Goal: Task Accomplishment & Management: Manage account settings

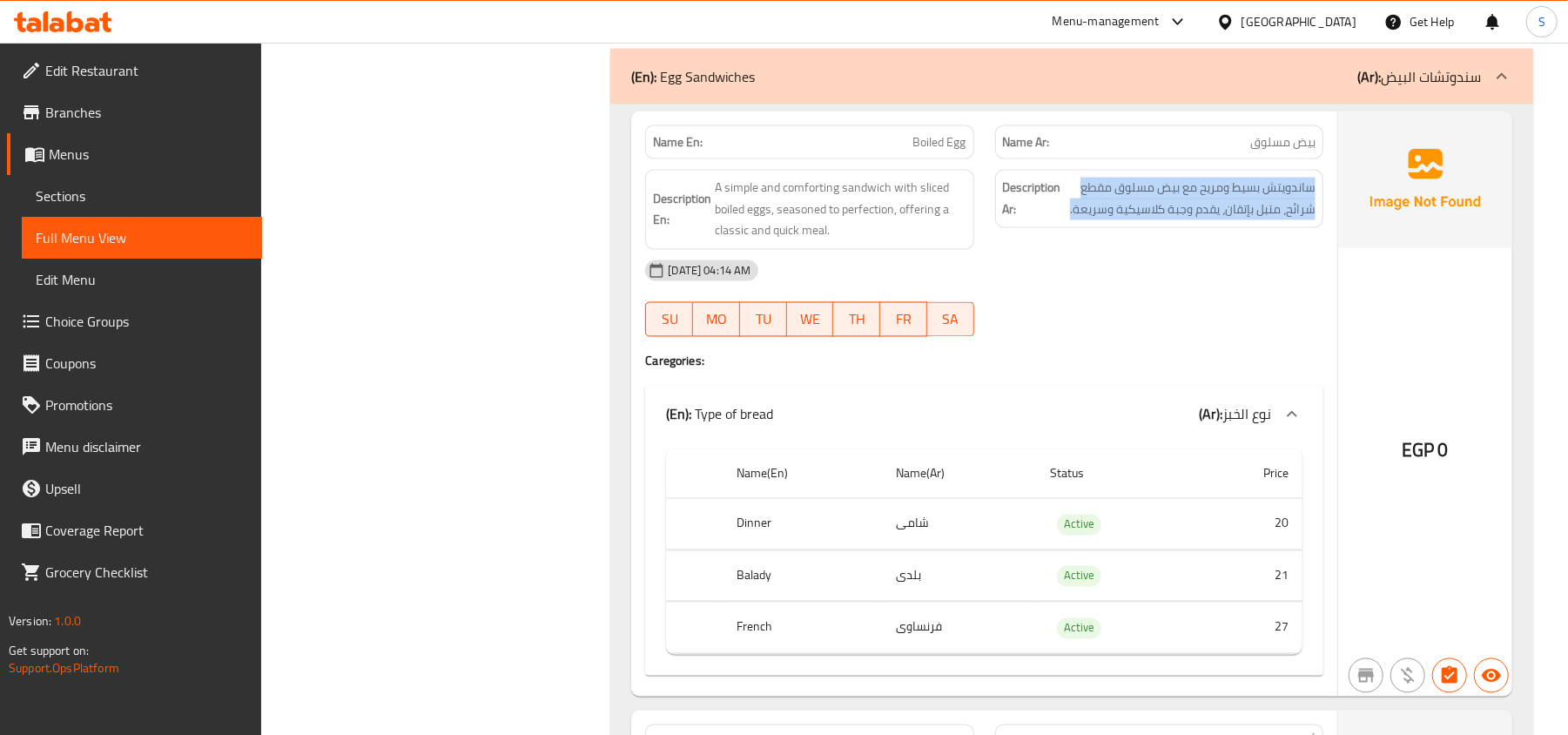
scroll to position [11724, 0]
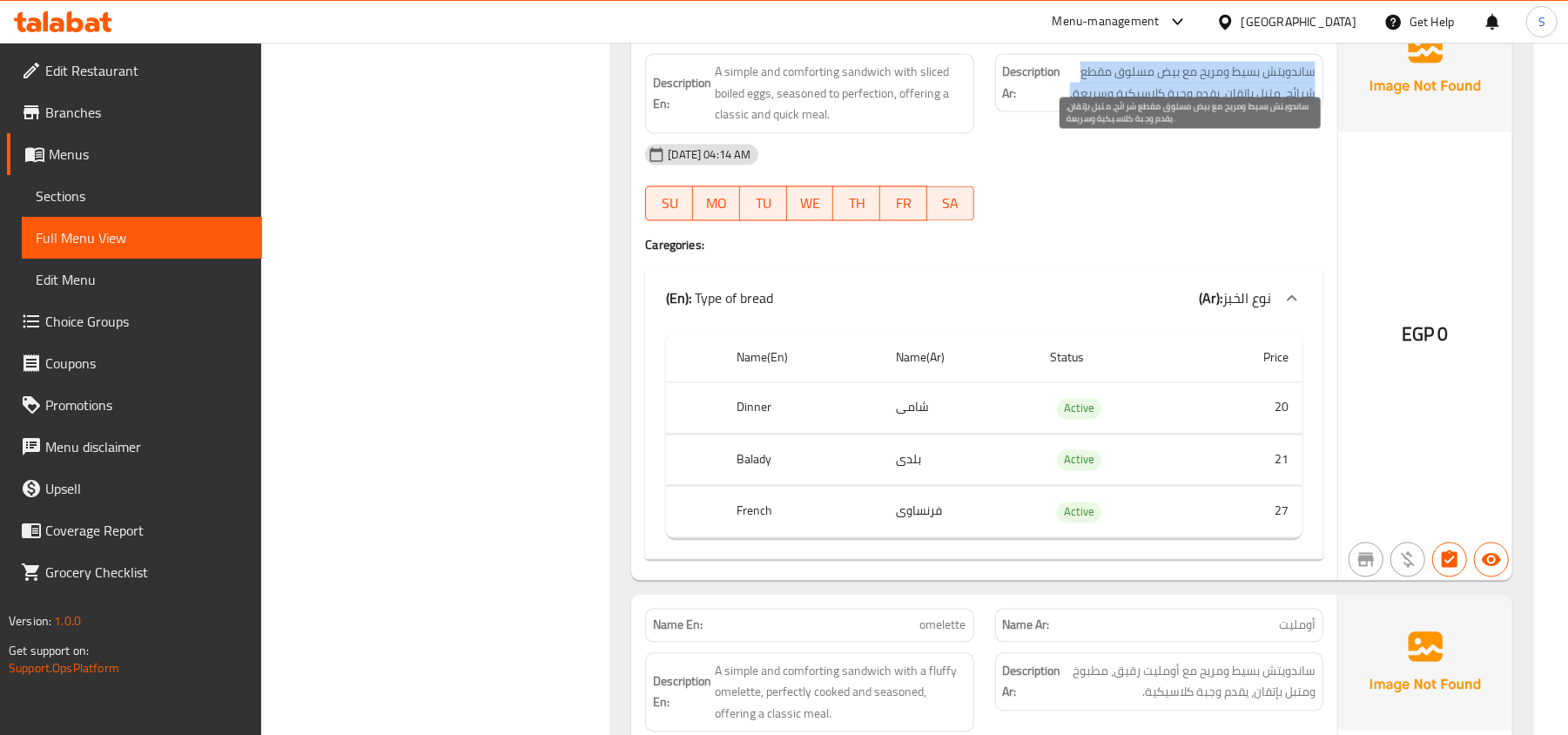
click at [1241, 105] on span "ساندويتش بسيط ومريح مع بيض مسلوق مقطع شرائح، متبل بإتقان، يقدم وجبة كلاسيكية وس…" at bounding box center [1190, 83] width 250 height 43
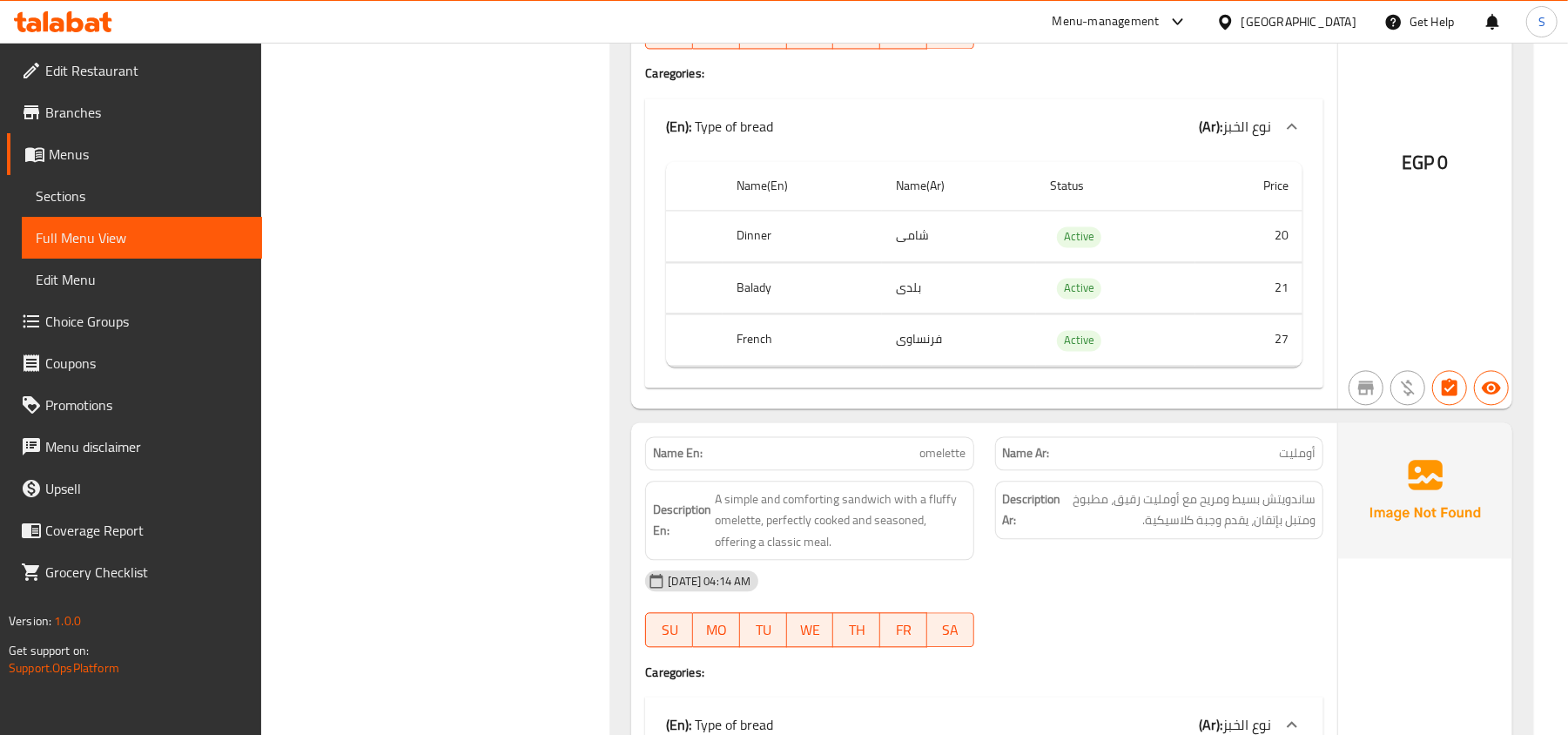
scroll to position [11841, 0]
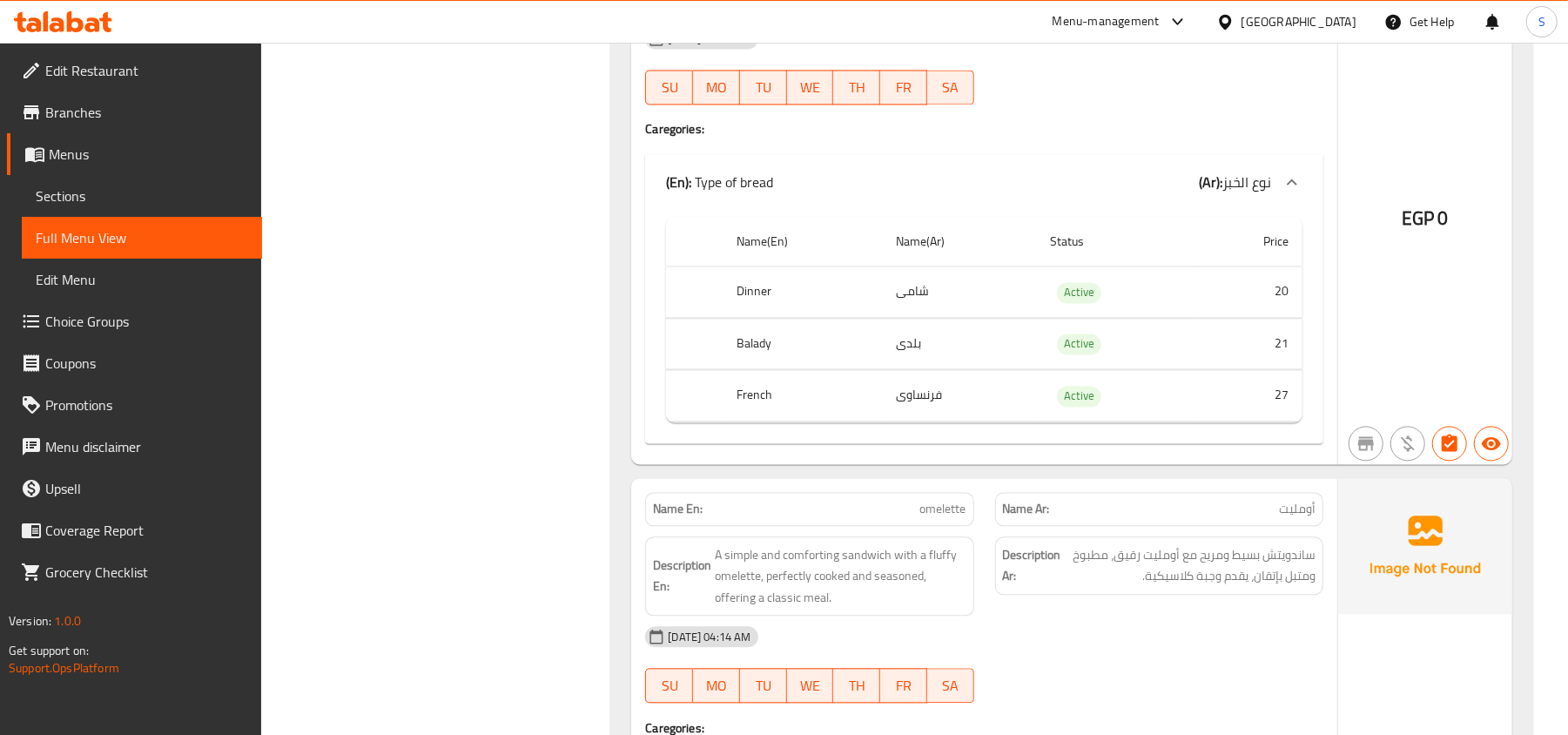
click at [752, 318] on th "Dinner" at bounding box center [802, 292] width 159 height 51
copy th "Dinner"
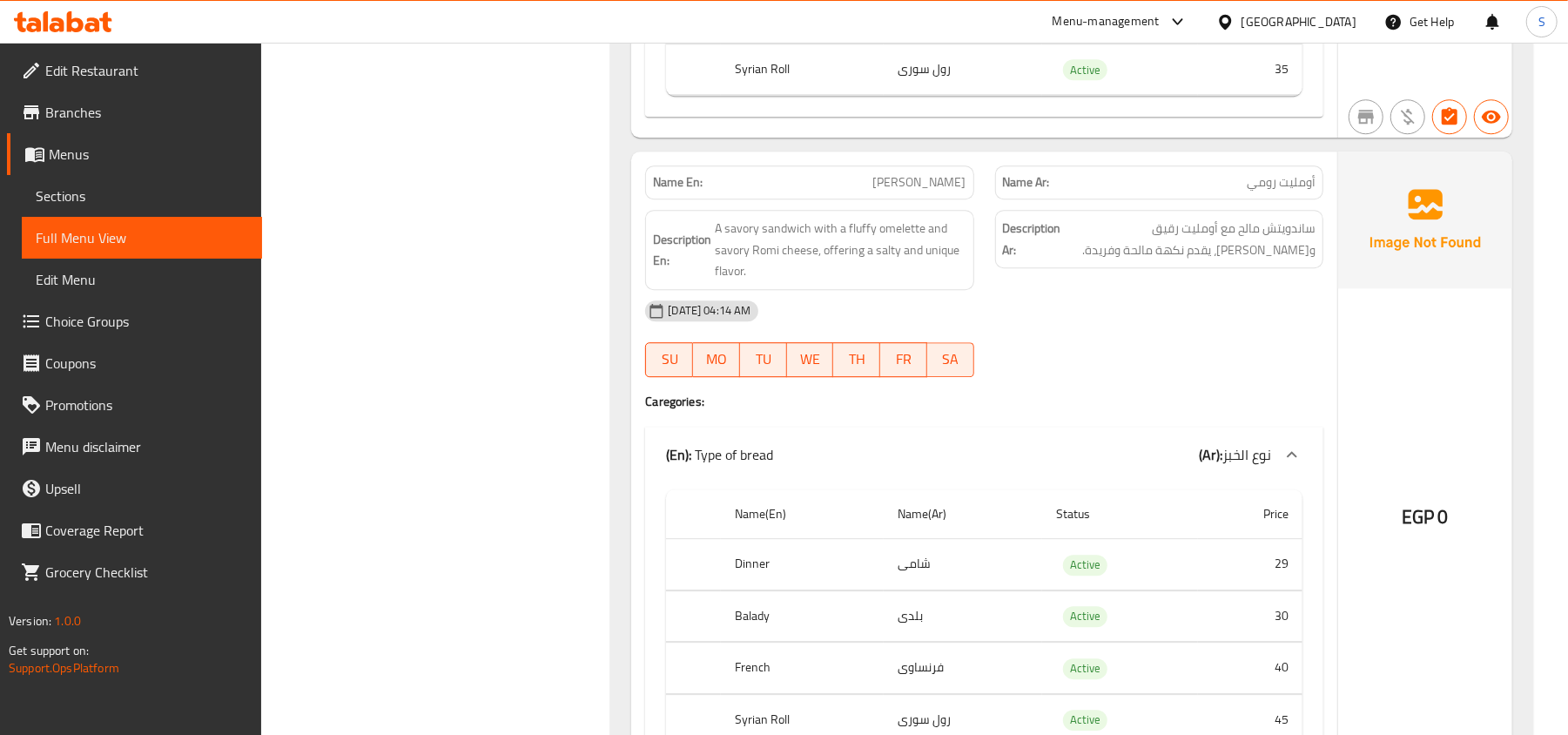
scroll to position [12886, 0]
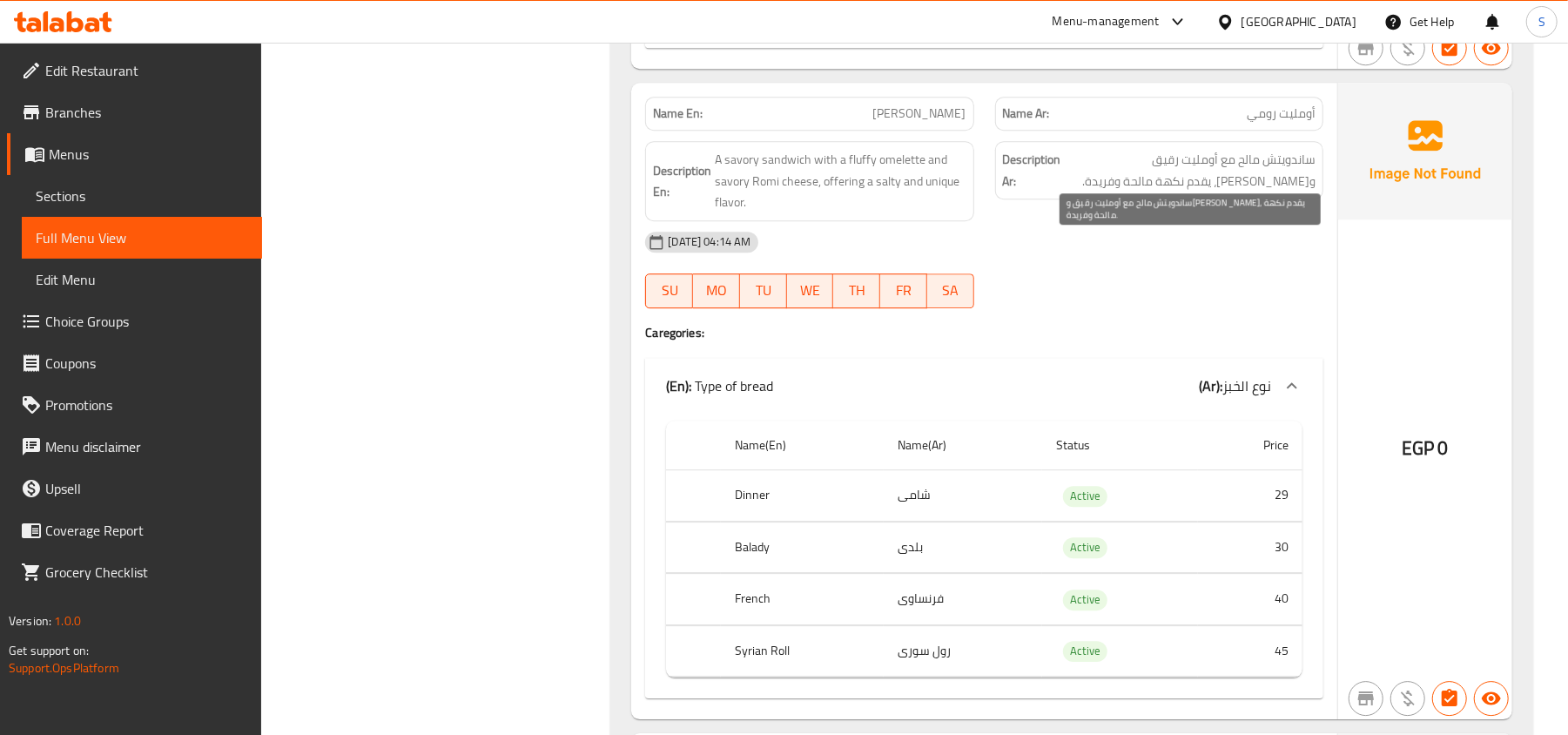
click at [1283, 192] on span "ساندويتش مالح مع أومليت رقيق وجبن رومي مالح، يقدم نكهة مالحة وفريدة." at bounding box center [1190, 170] width 250 height 43
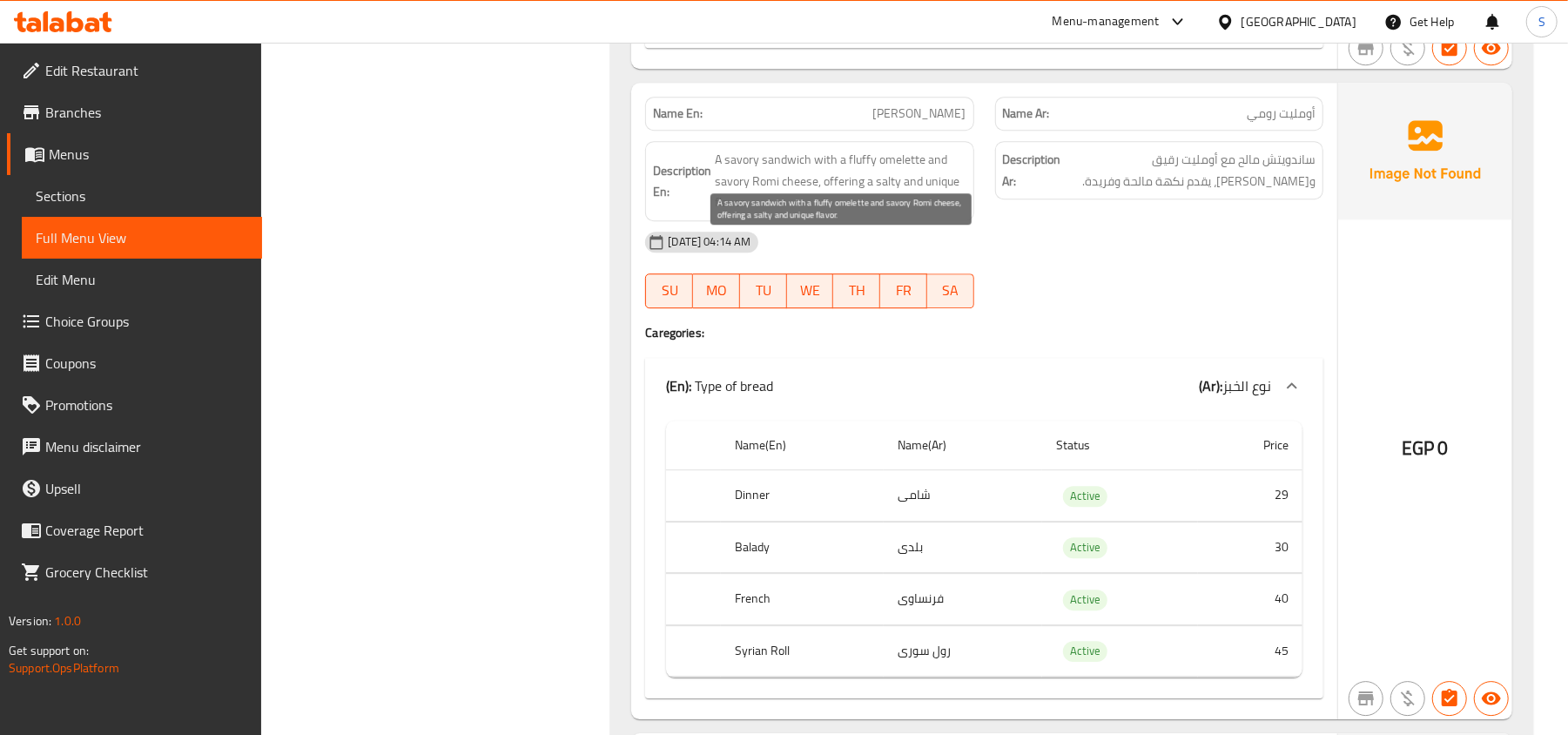
click at [855, 213] on span "A savory sandwich with a fluffy omelette and savory Romi cheese, offering a sal…" at bounding box center [840, 181] width 250 height 65
copy span "fluffy"
click at [718, 213] on span "A savory sandwich with a fluffy omelette and savory Romi cheese, offering a sal…" at bounding box center [840, 181] width 250 height 65
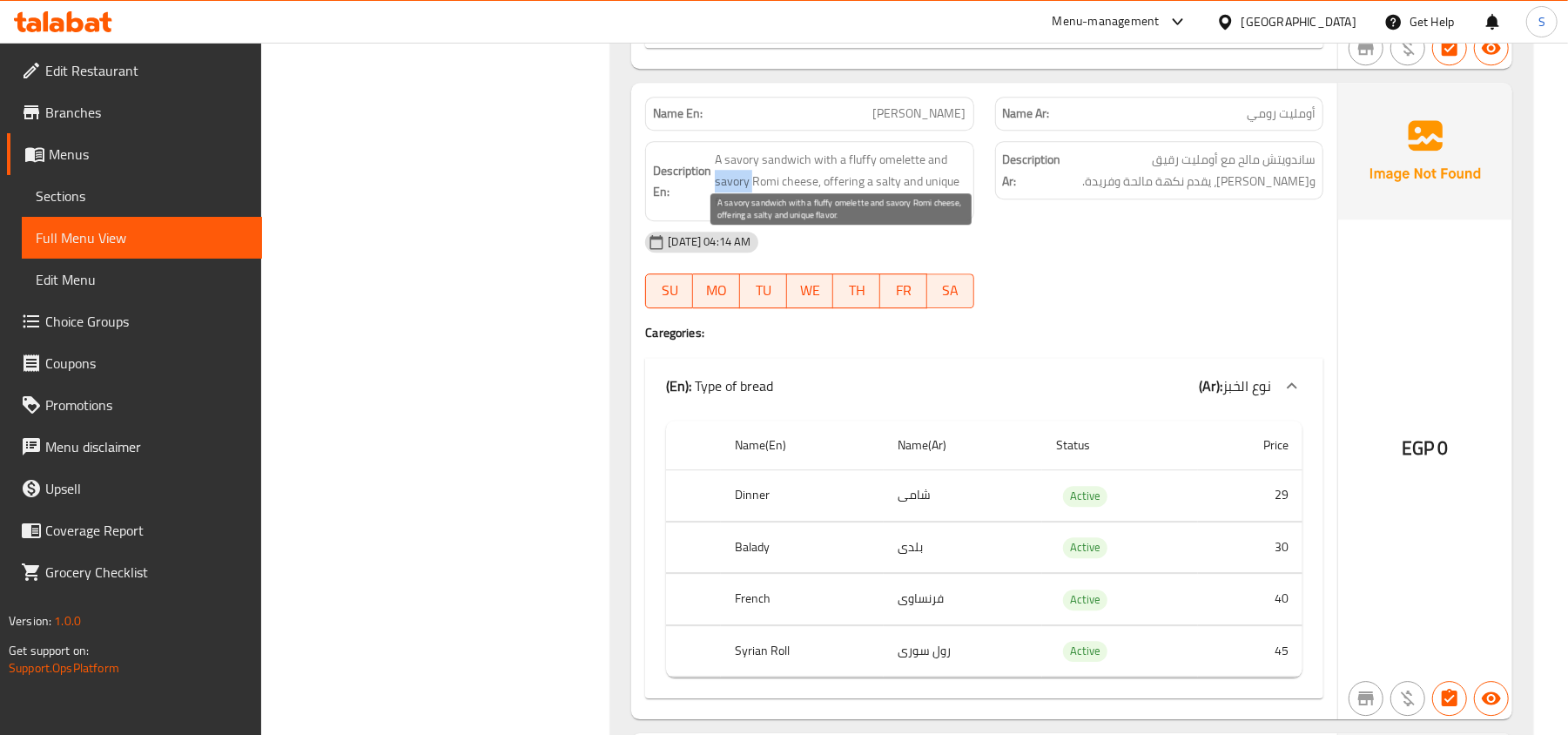
click at [718, 213] on span "A savory sandwich with a fluffy omelette and savory Romi cheese, offering a sal…" at bounding box center [840, 181] width 250 height 65
copy span "savory"
click at [853, 213] on span "A savory sandwich with a fluffy omelette and savory Romi cheese, offering a sal…" at bounding box center [840, 181] width 250 height 65
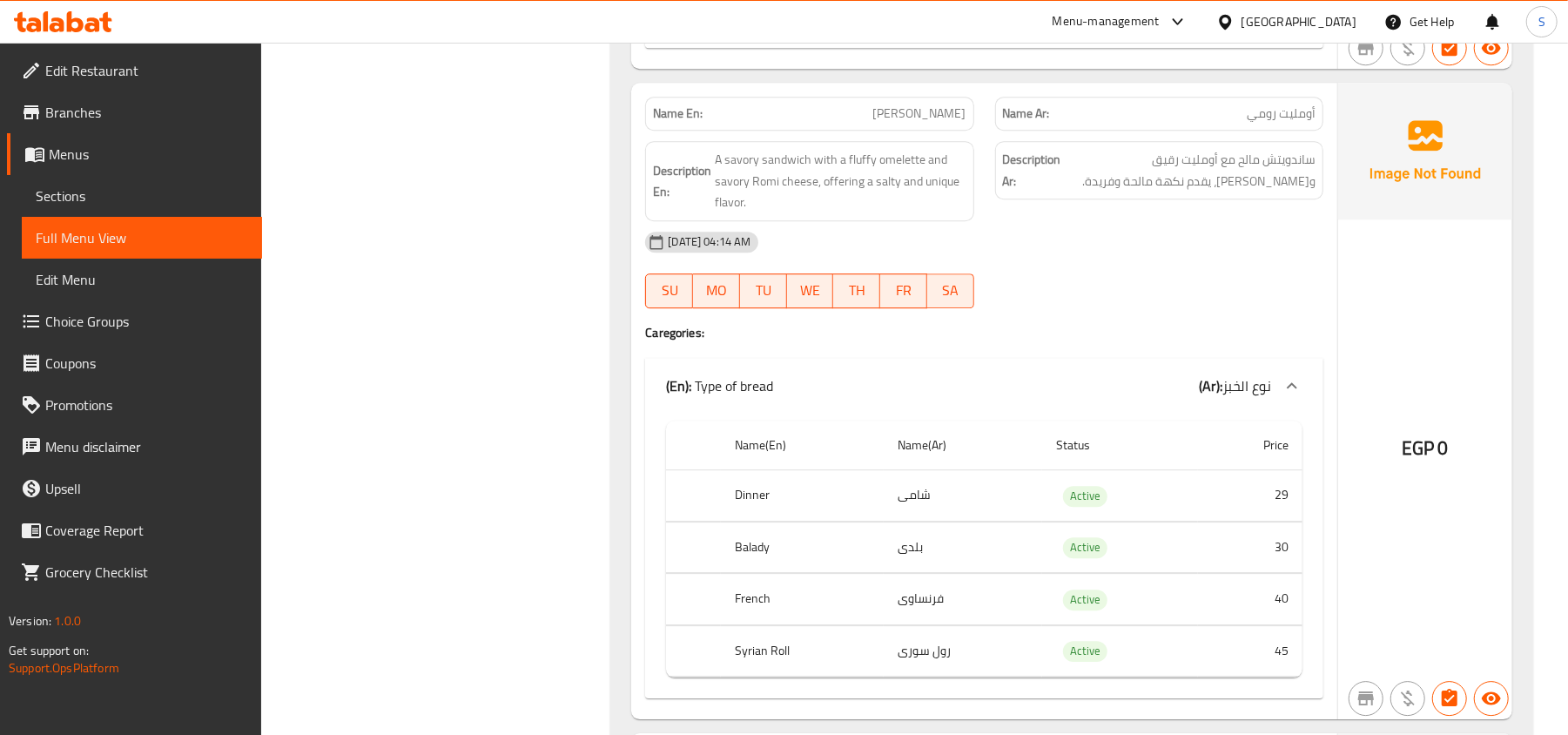
click at [904, 130] on div "Name En: Romi Omelet" at bounding box center [810, 114] width 329 height 34
copy span "Romi Omelet"
click at [857, 263] on div "08-09-2025 04:14 AM" at bounding box center [985, 241] width 700 height 42
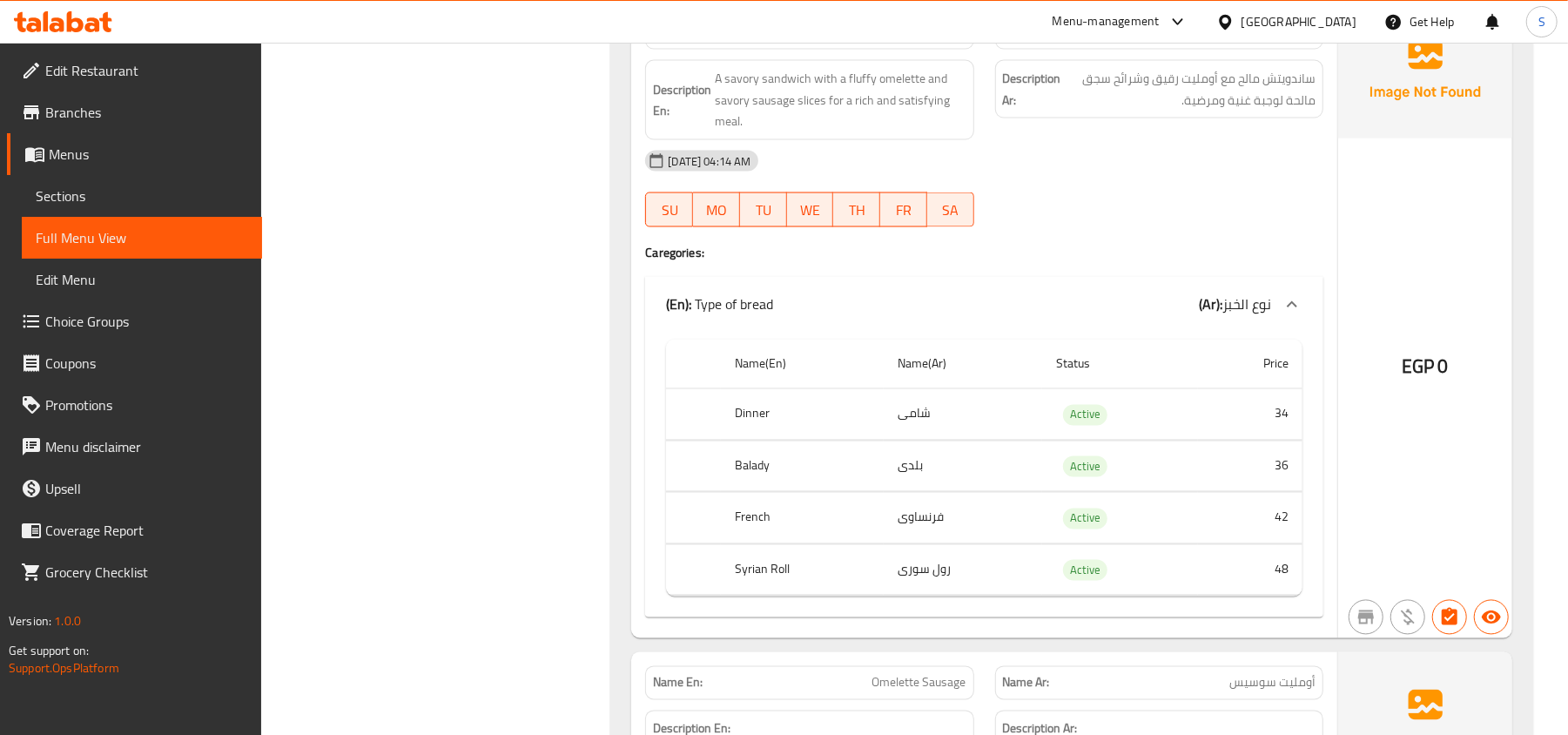
scroll to position [16251, 0]
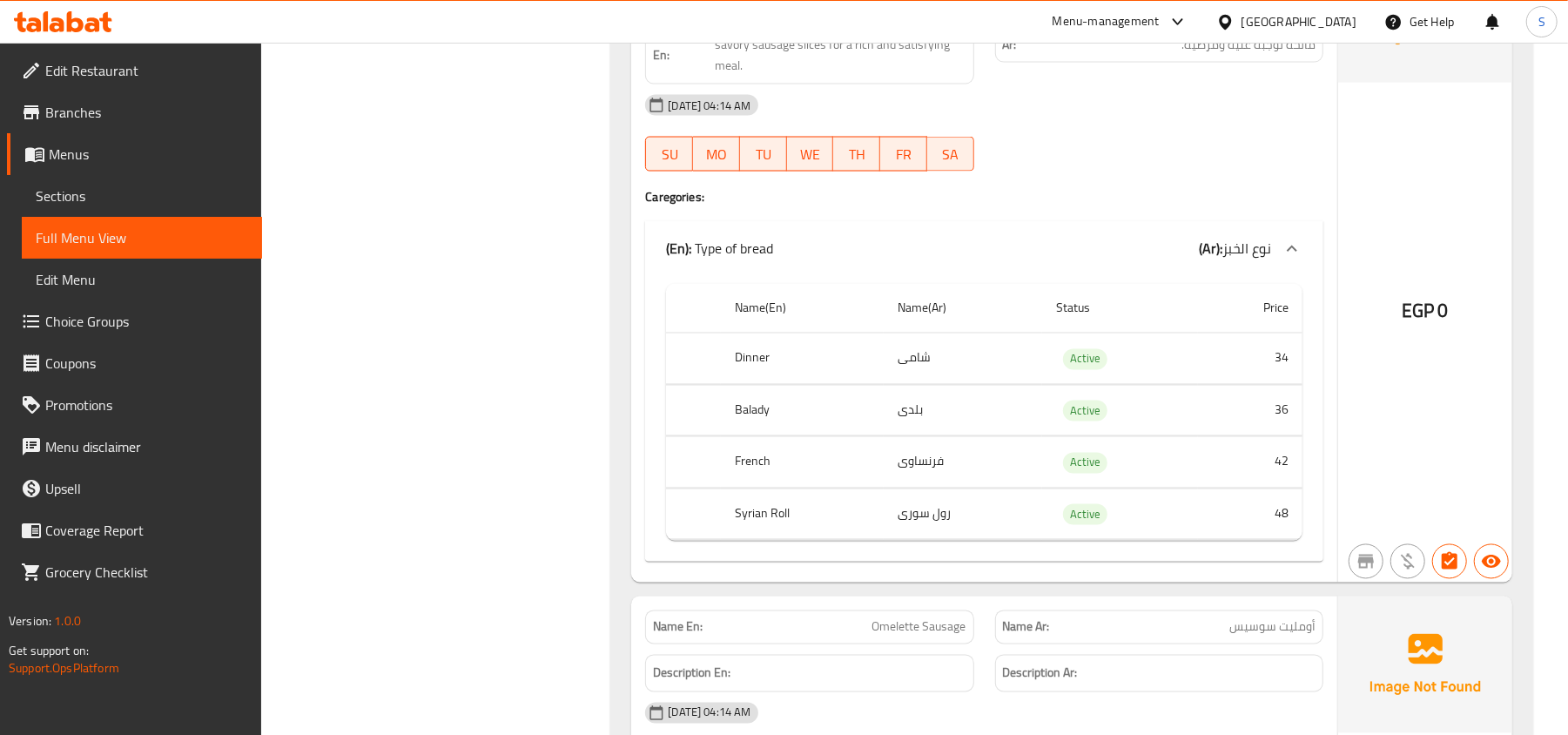
copy span "Sausage Omelette"
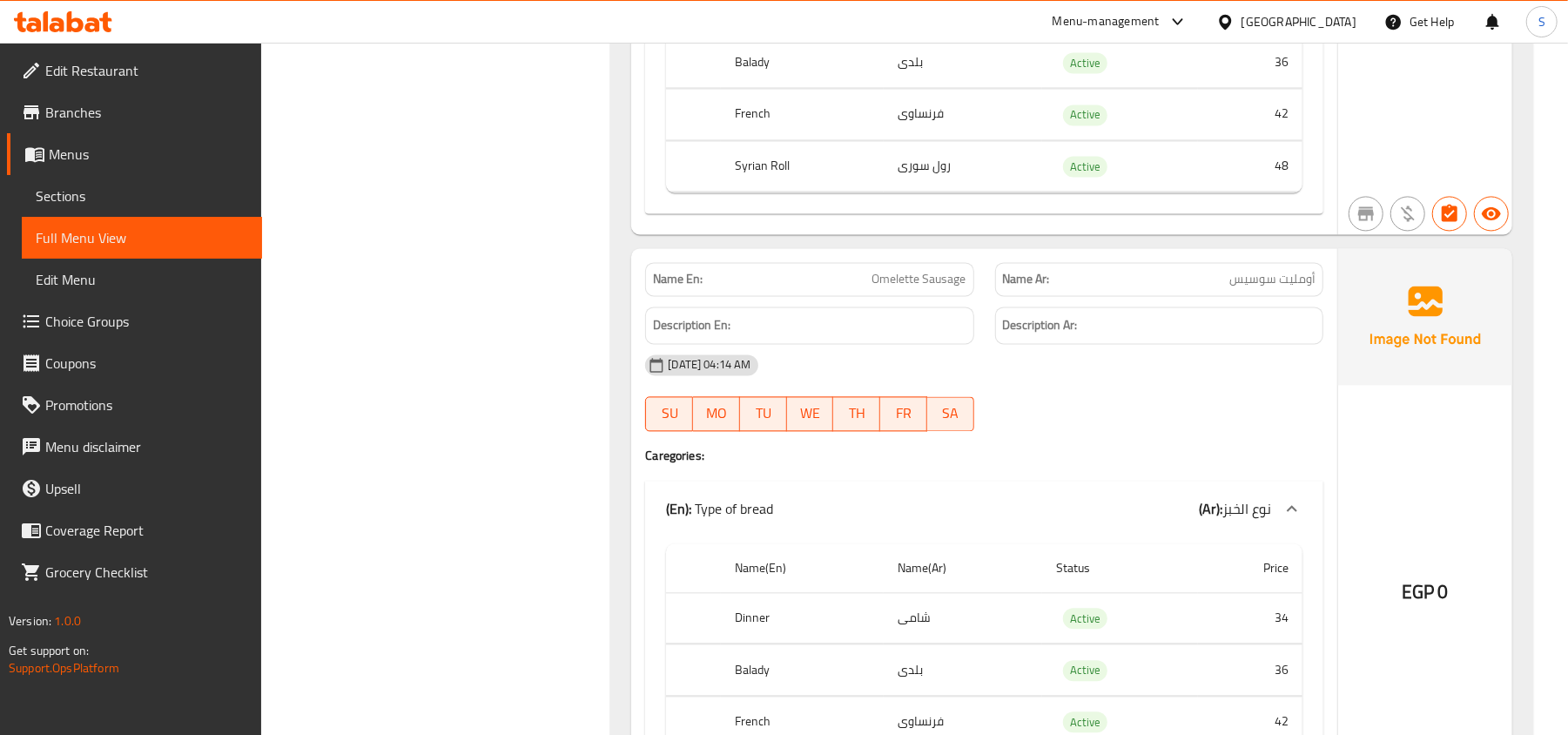
scroll to position [16716, 0]
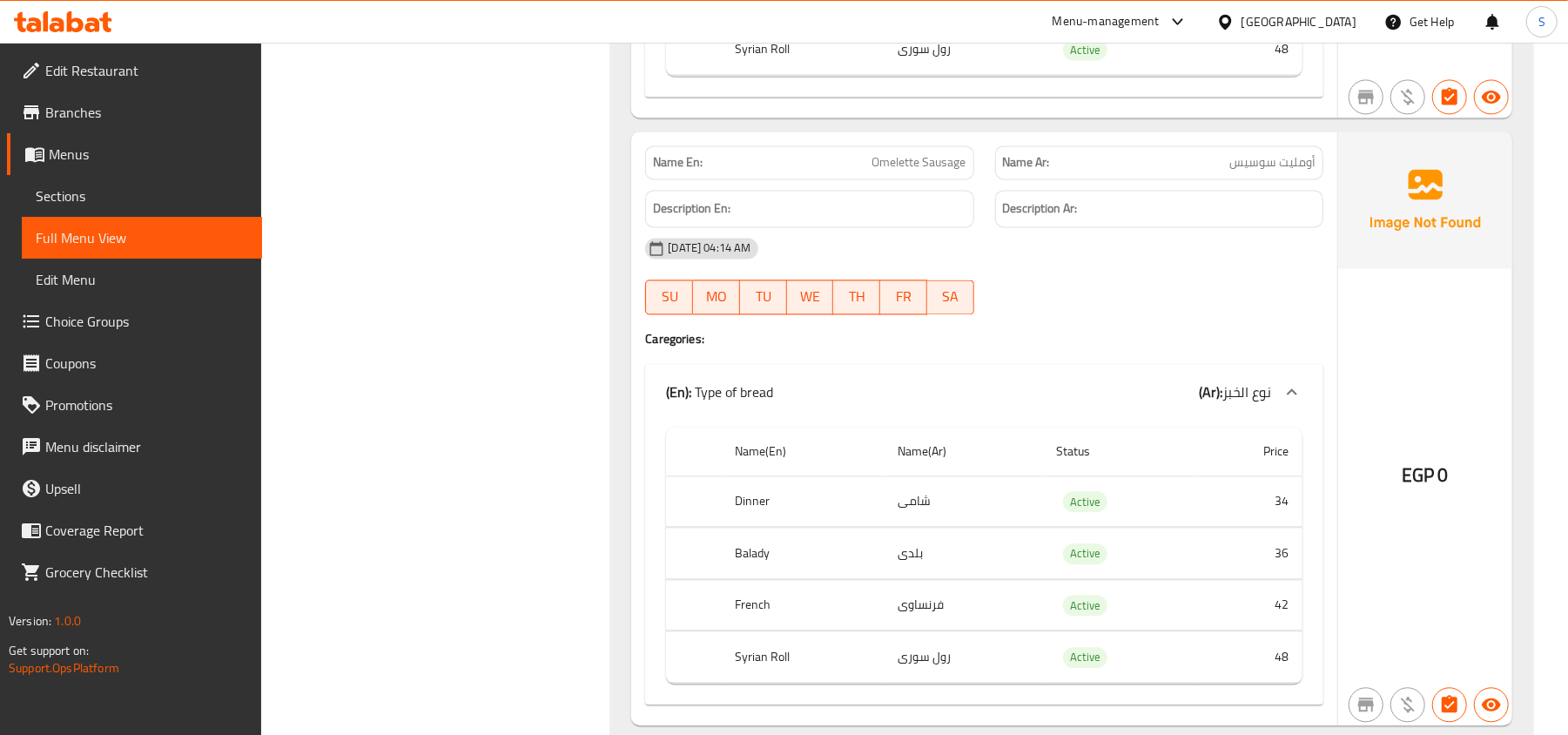
click at [1227, 171] on p "Name Ar: أومليت سوسيس" at bounding box center [1160, 162] width 313 height 19
copy span "أومليت سوسيس"
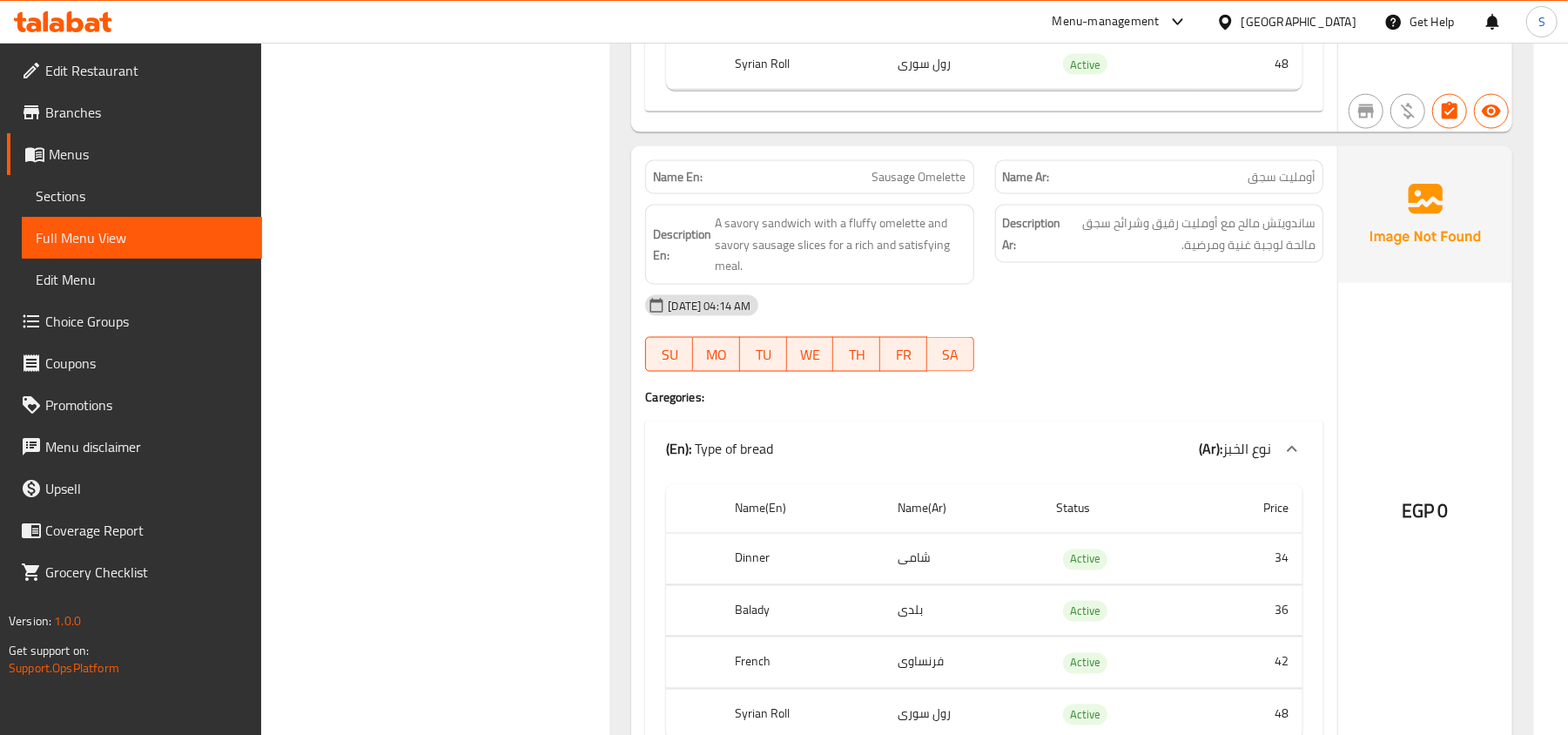
scroll to position [16019, 0]
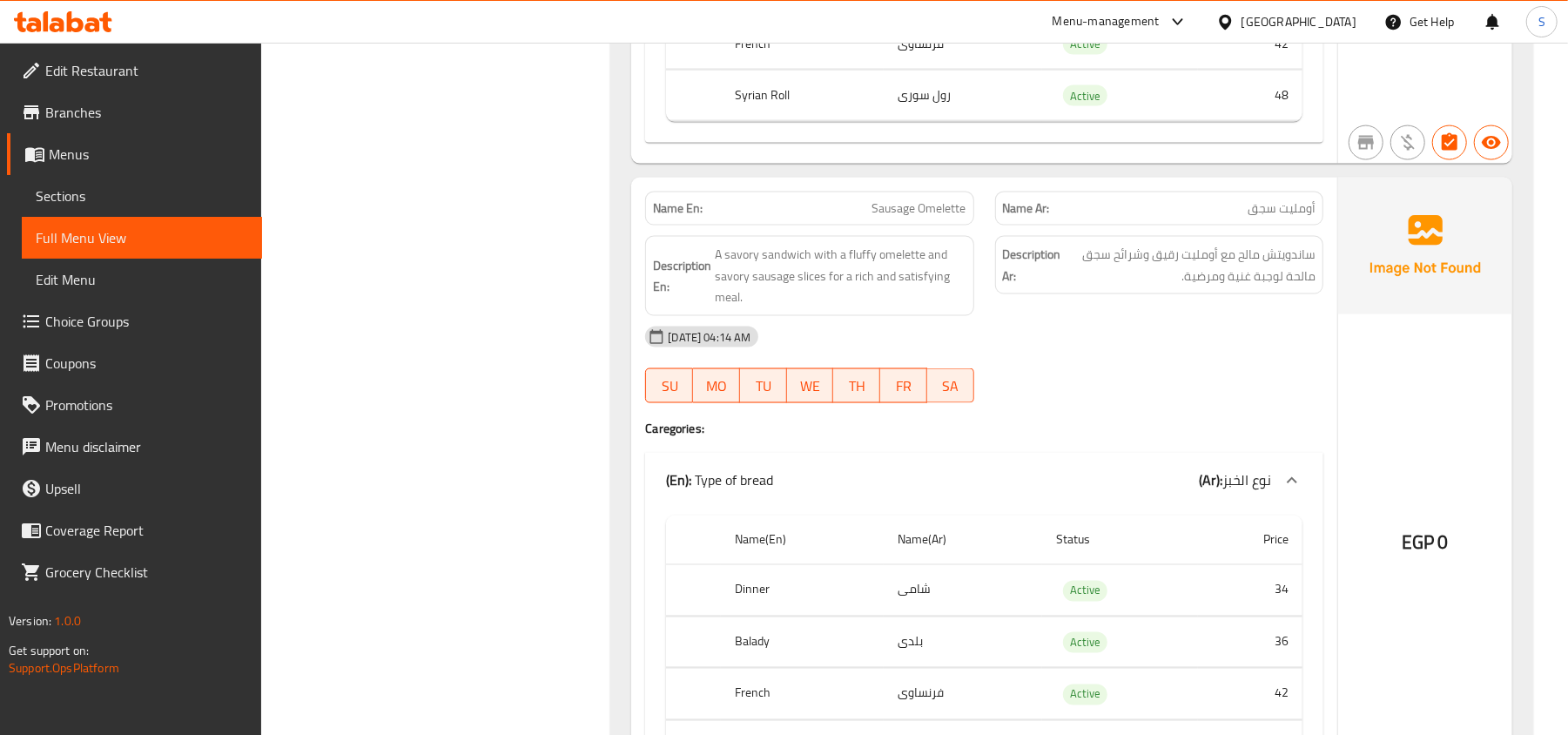
click at [925, 217] on span "Sausage Omelette" at bounding box center [920, 209] width 94 height 19
copy span "Omelette"
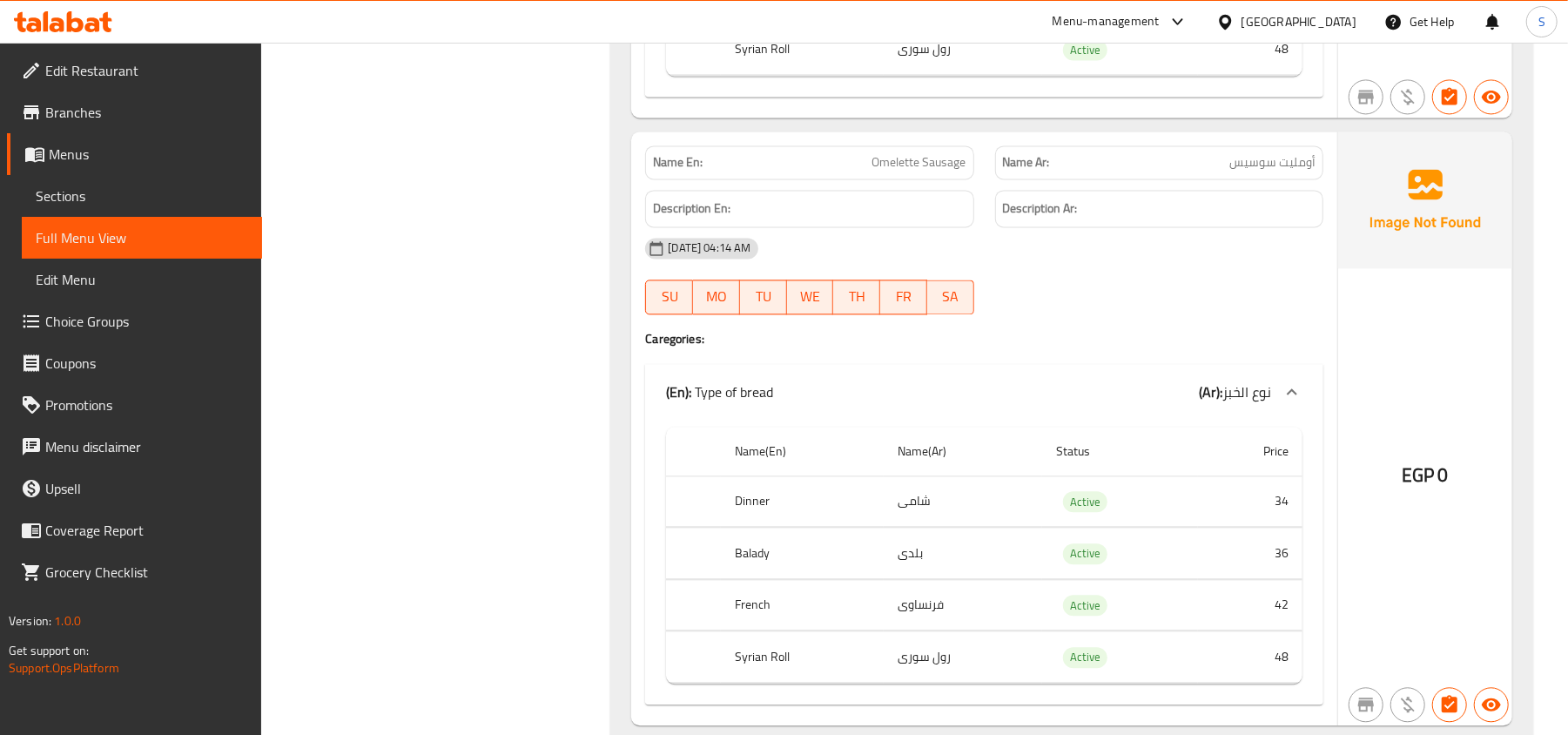
scroll to position [16831, 0]
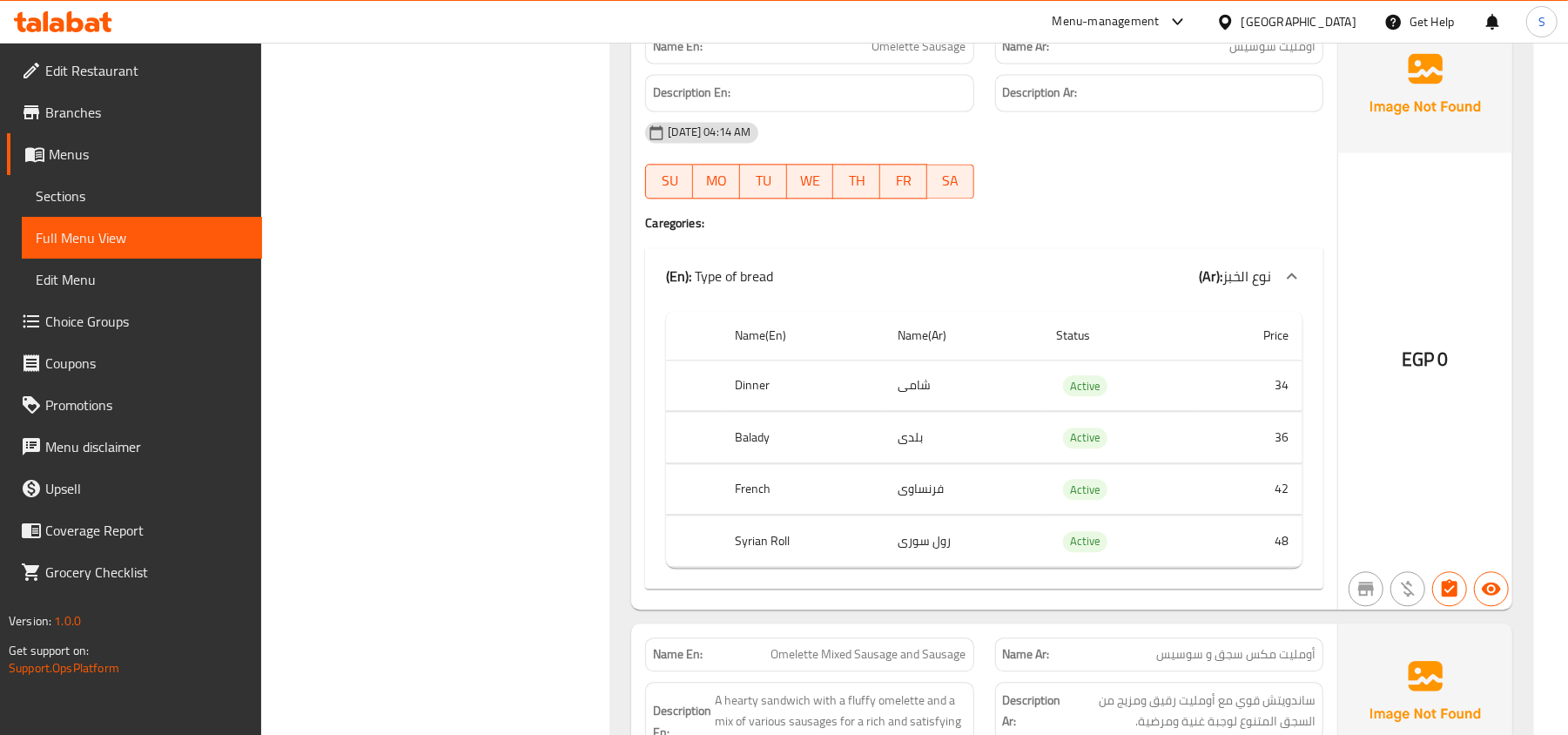
click at [907, 112] on div "Description En:" at bounding box center [810, 92] width 329 height 37
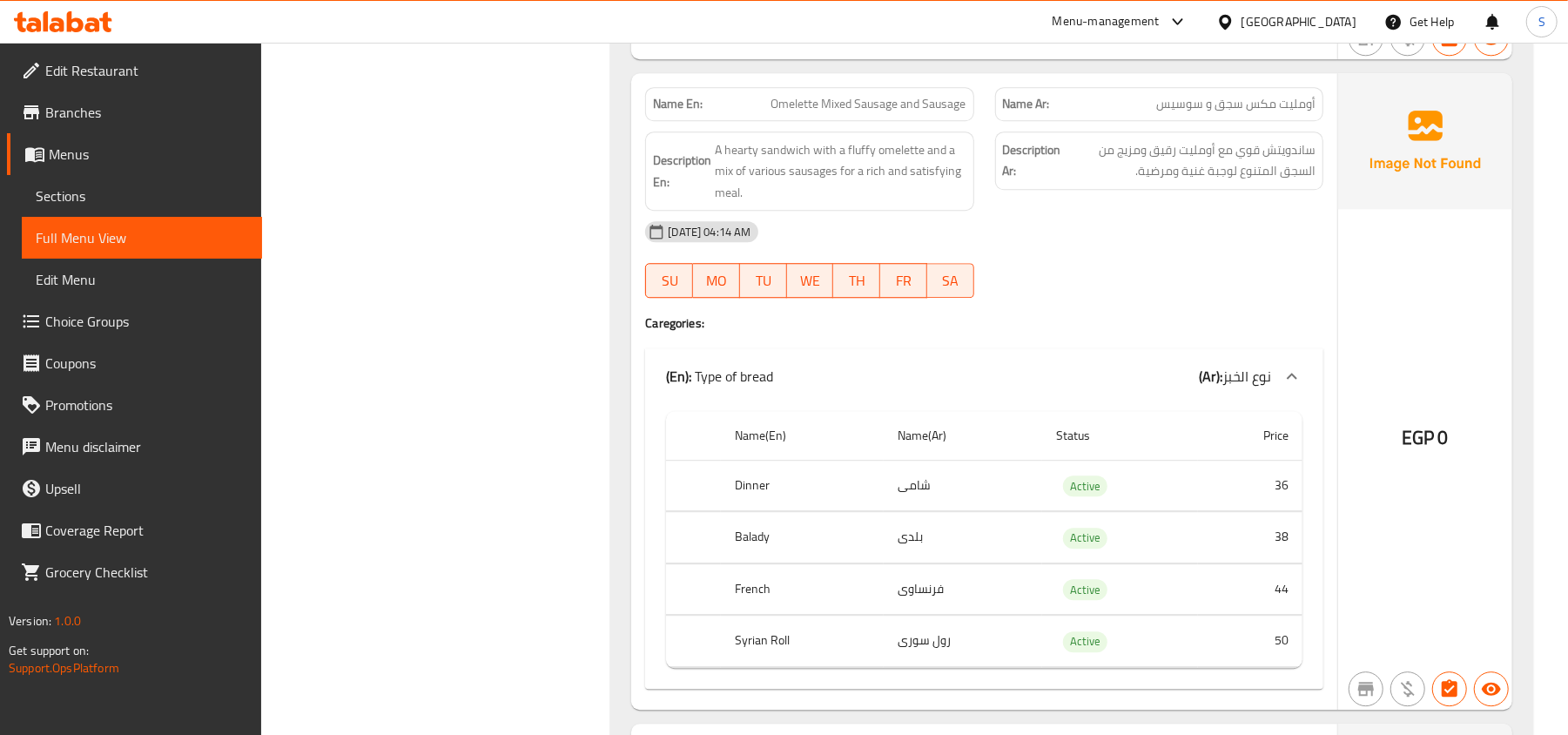
scroll to position [17413, 0]
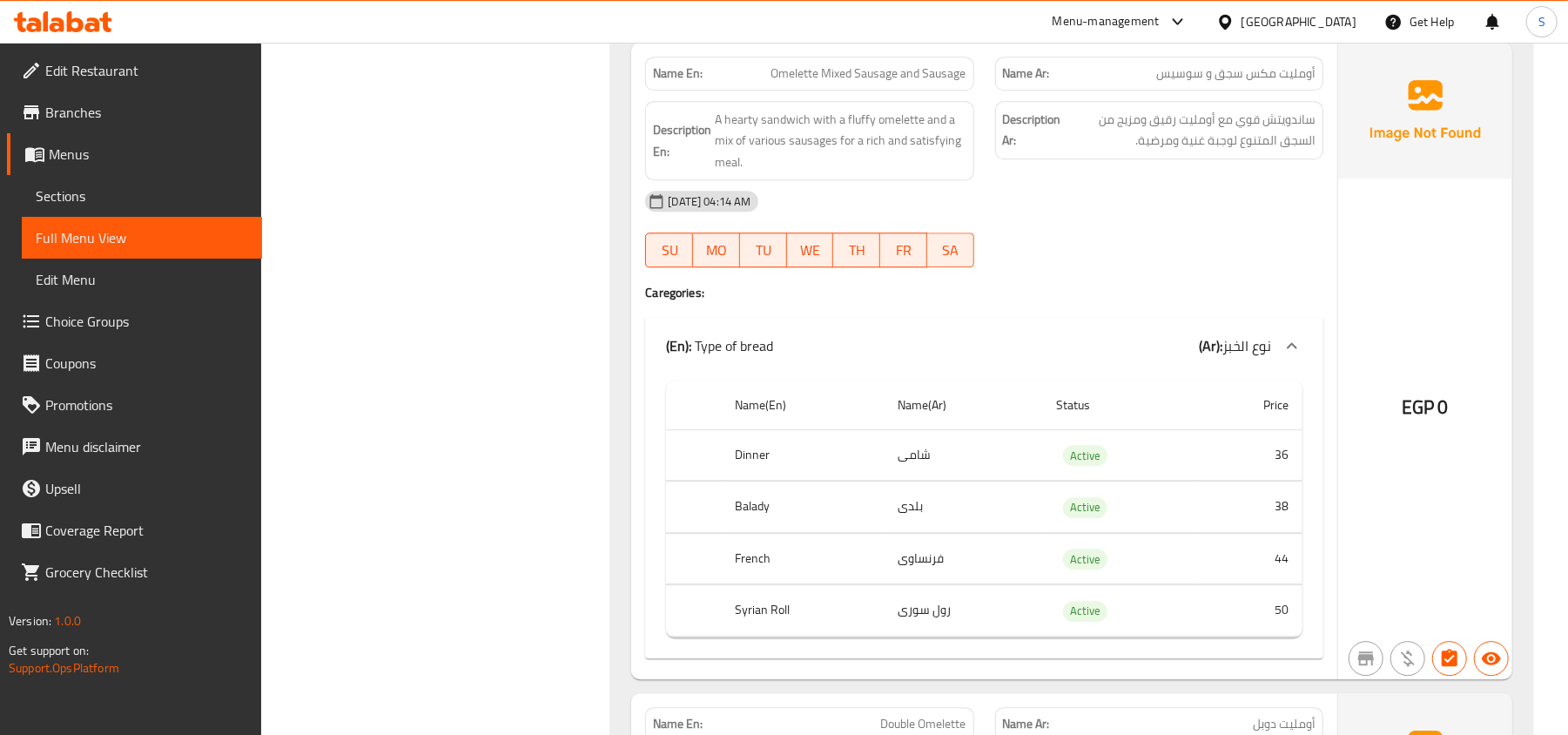
click at [1245, 83] on span "أومليت مكس سجق و سوسيس" at bounding box center [1235, 74] width 159 height 19
click at [1246, 83] on span "أومليت مكس سجق و سوسيس" at bounding box center [1235, 74] width 159 height 19
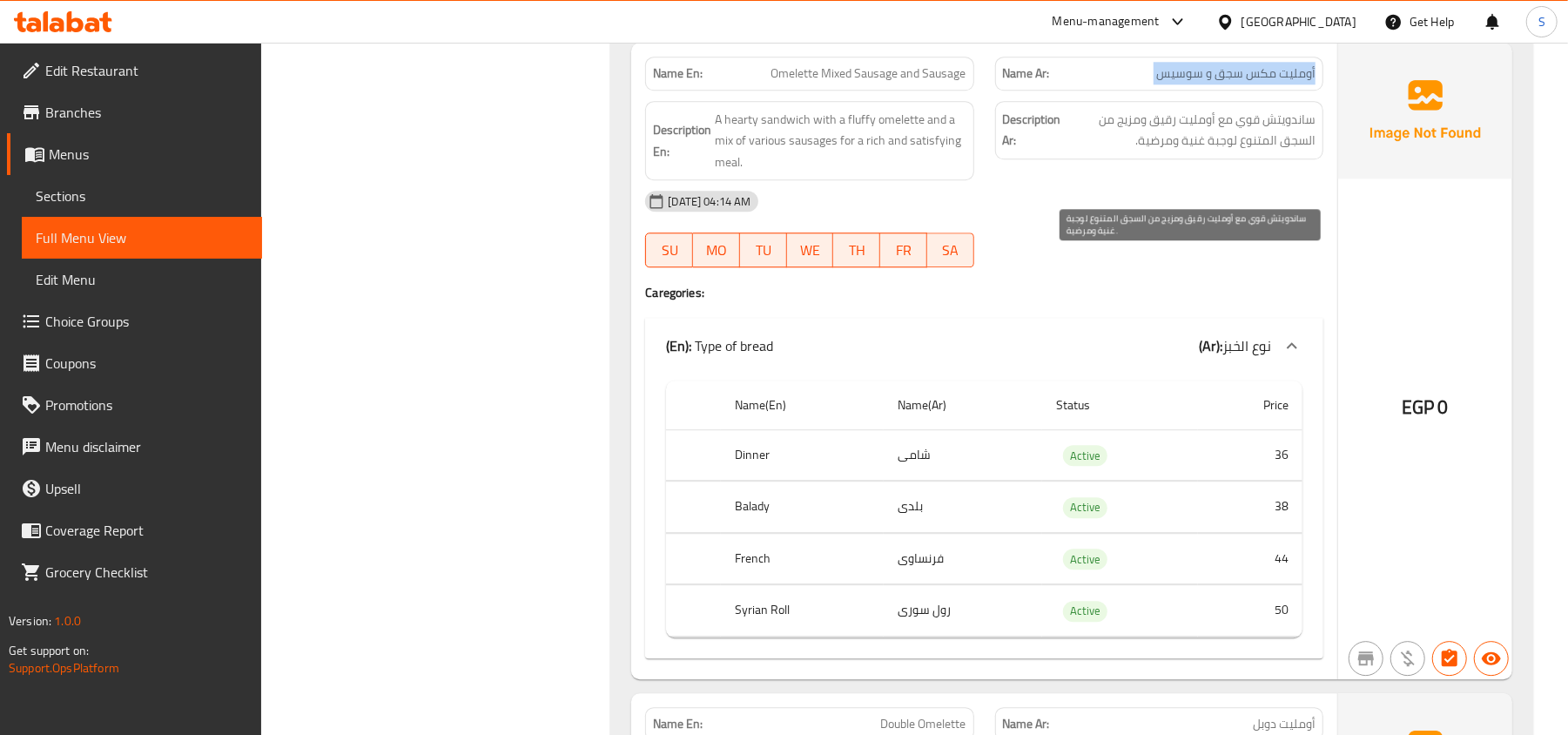
copy span "أومليت مكس سجق و سوسيس"
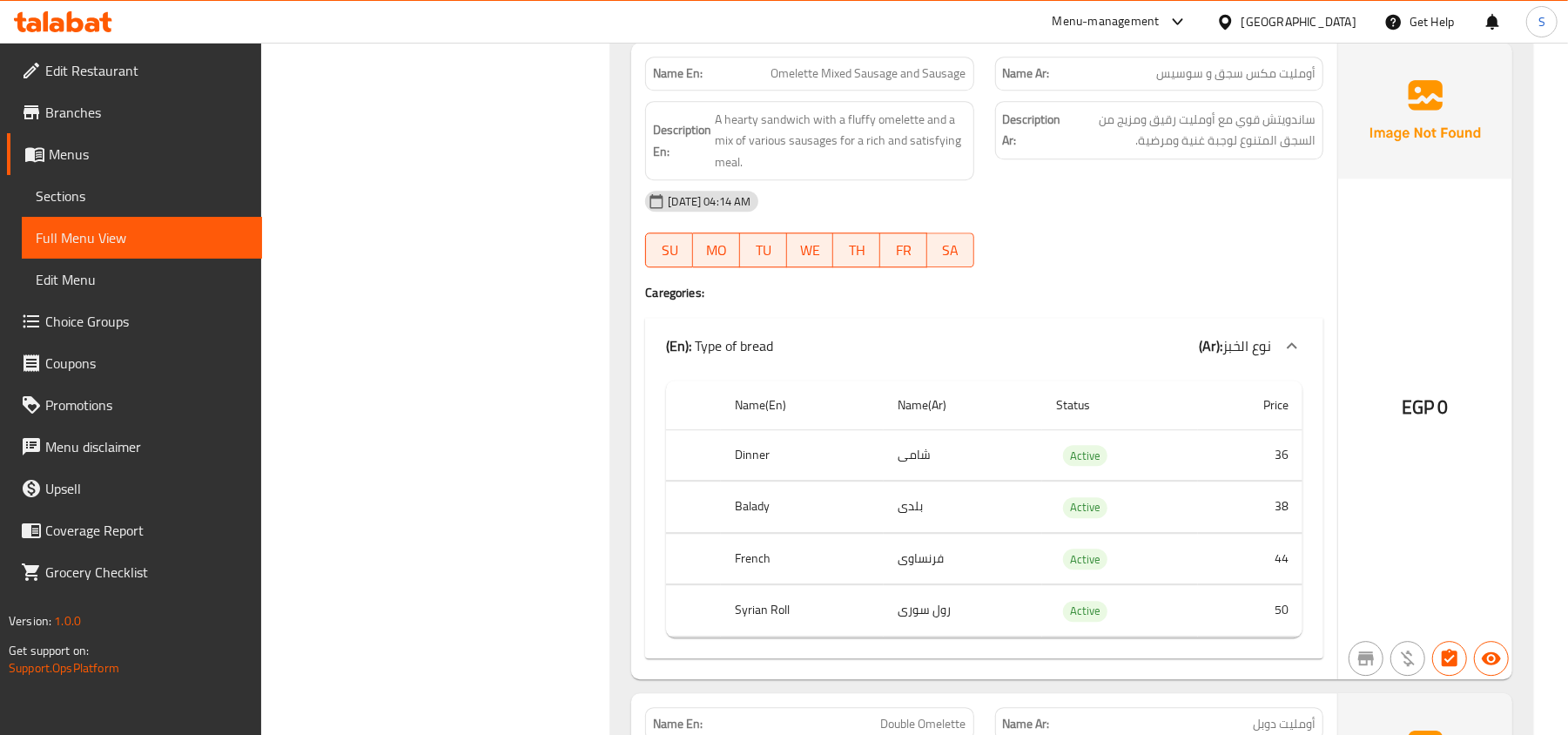
click at [875, 91] on div "Name En: Omelette Mixed Sausage and Sausage" at bounding box center [810, 74] width 329 height 34
copy span "Omelette Mixed Sausage and Sausage"
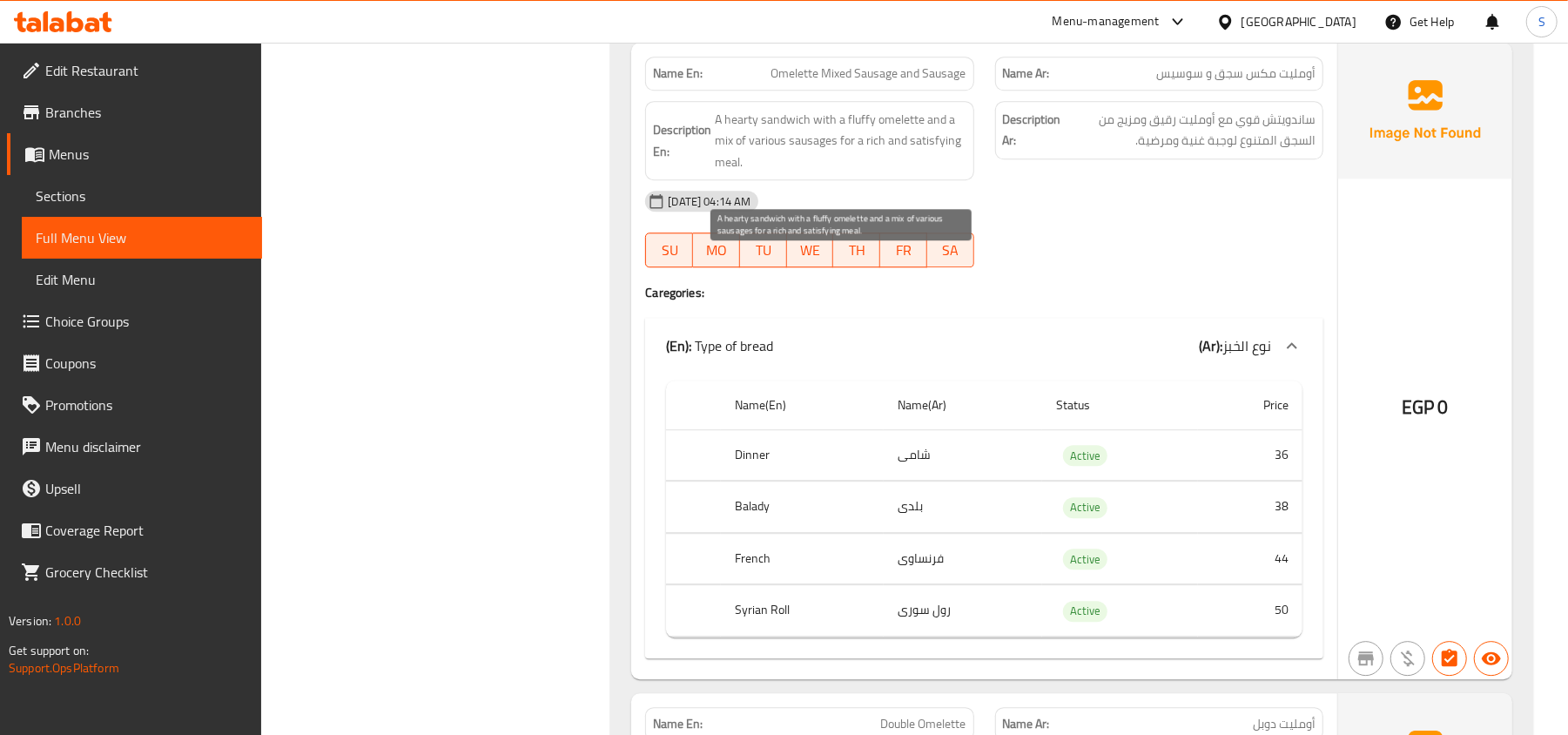
click at [746, 173] on span "A hearty sandwich with a fluffy omelette and a mix of various sausages for a ri…" at bounding box center [840, 141] width 250 height 65
click at [747, 173] on span "A hearty sandwich with a fluffy omelette and a mix of various sausages for a ri…" at bounding box center [840, 141] width 250 height 65
click at [812, 83] on span "Omelette Mixed Sausage and Sausage" at bounding box center [869, 74] width 195 height 19
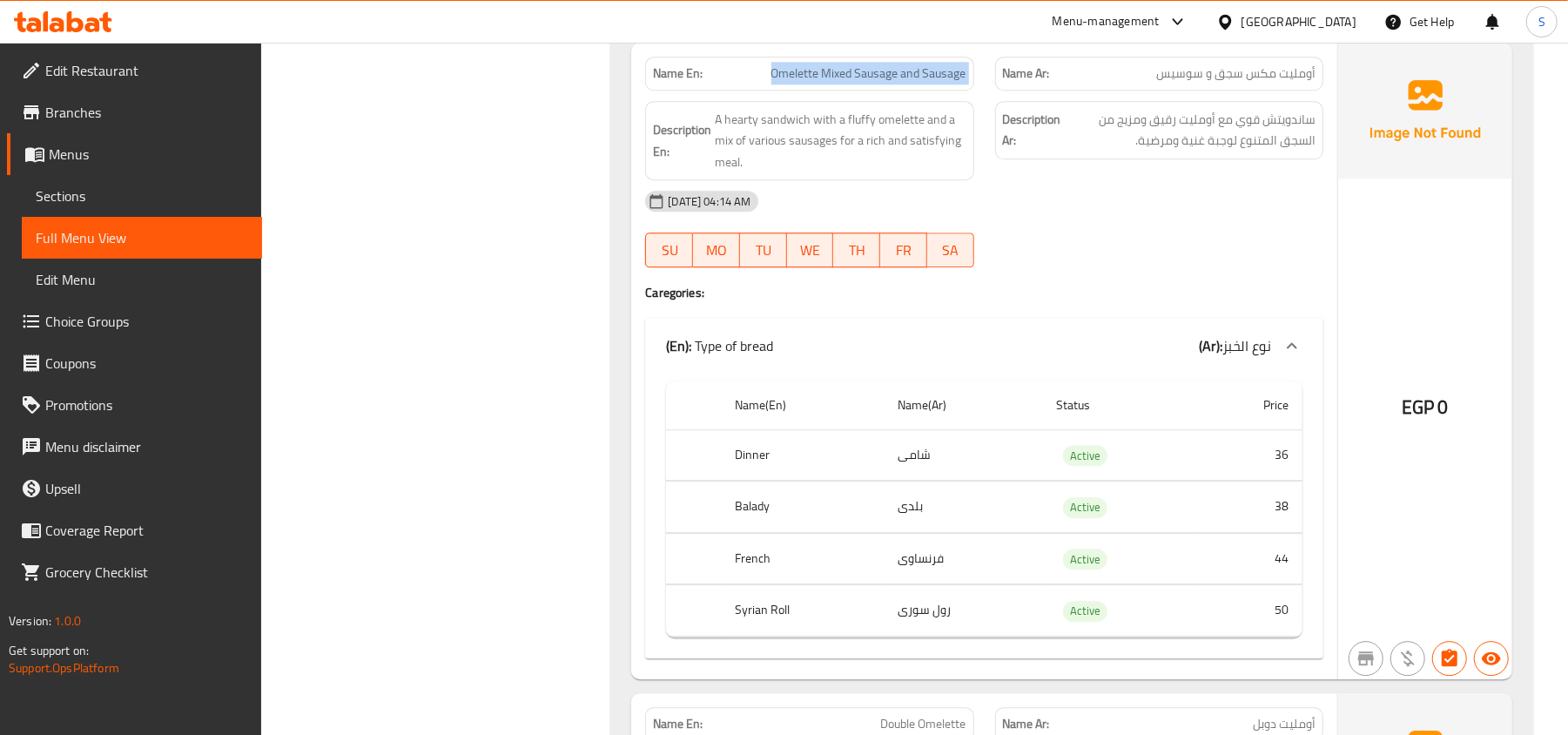
click at [812, 83] on span "Omelette Mixed Sausage and Sausage" at bounding box center [869, 74] width 195 height 19
click at [1050, 192] on div "Description Ar: ساندويتش قوي مع أومليت رقيق ومزيج من السجق المتنوع لوجبة غنية و…" at bounding box center [1159, 141] width 349 height 101
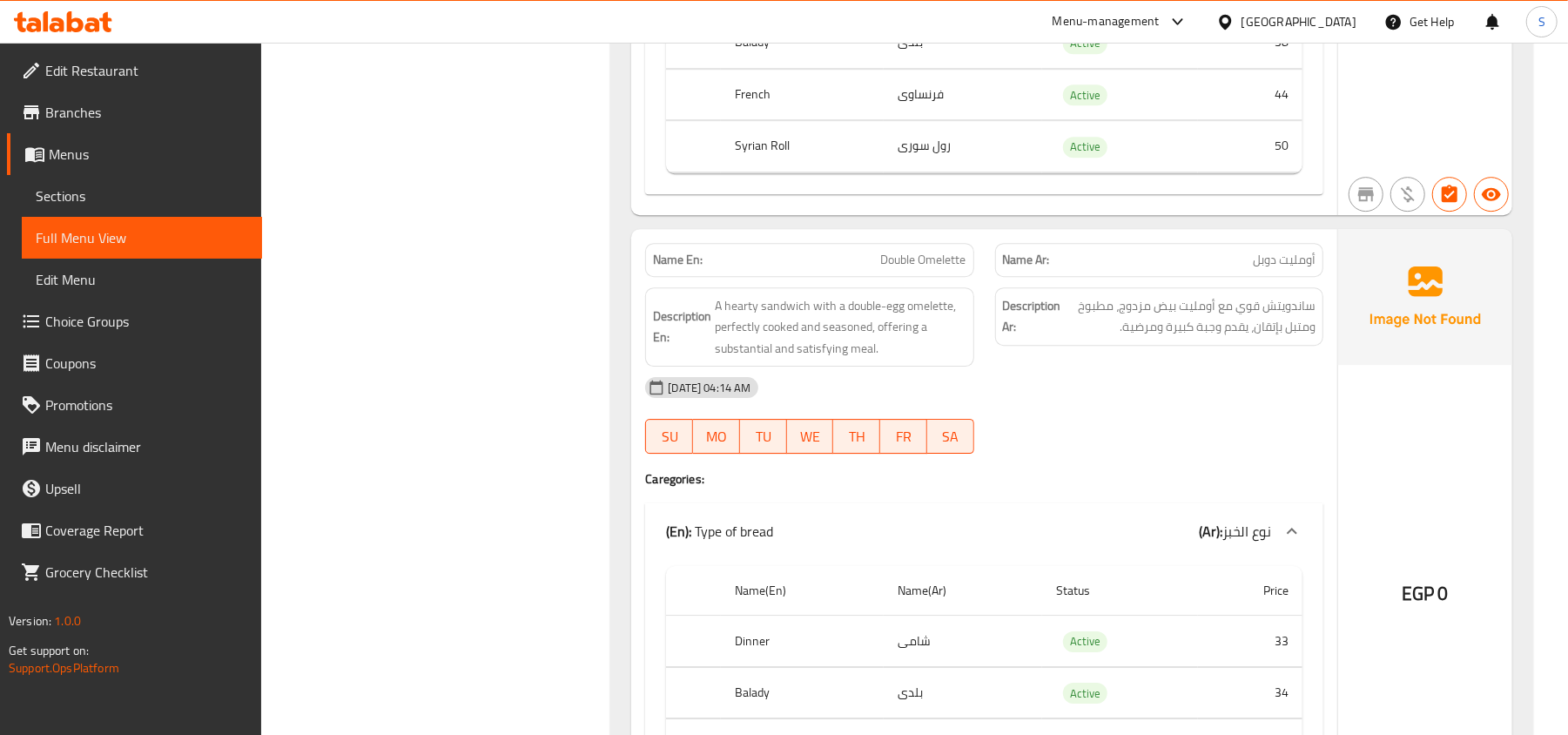
scroll to position [17992, 0]
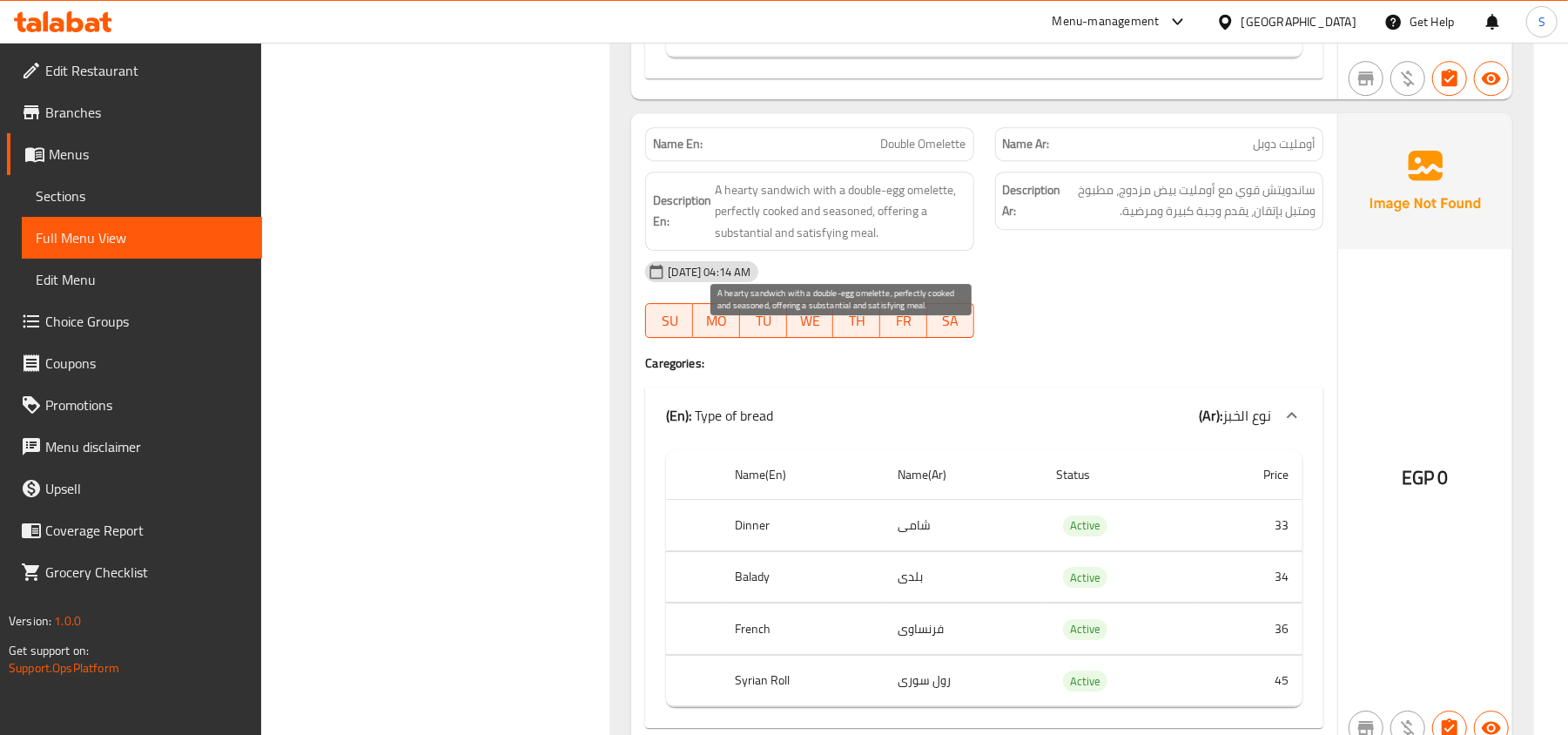
click at [737, 244] on span "A hearty sandwich with a double-egg omelette, perfectly cooked and seasoned, of…" at bounding box center [840, 211] width 250 height 65
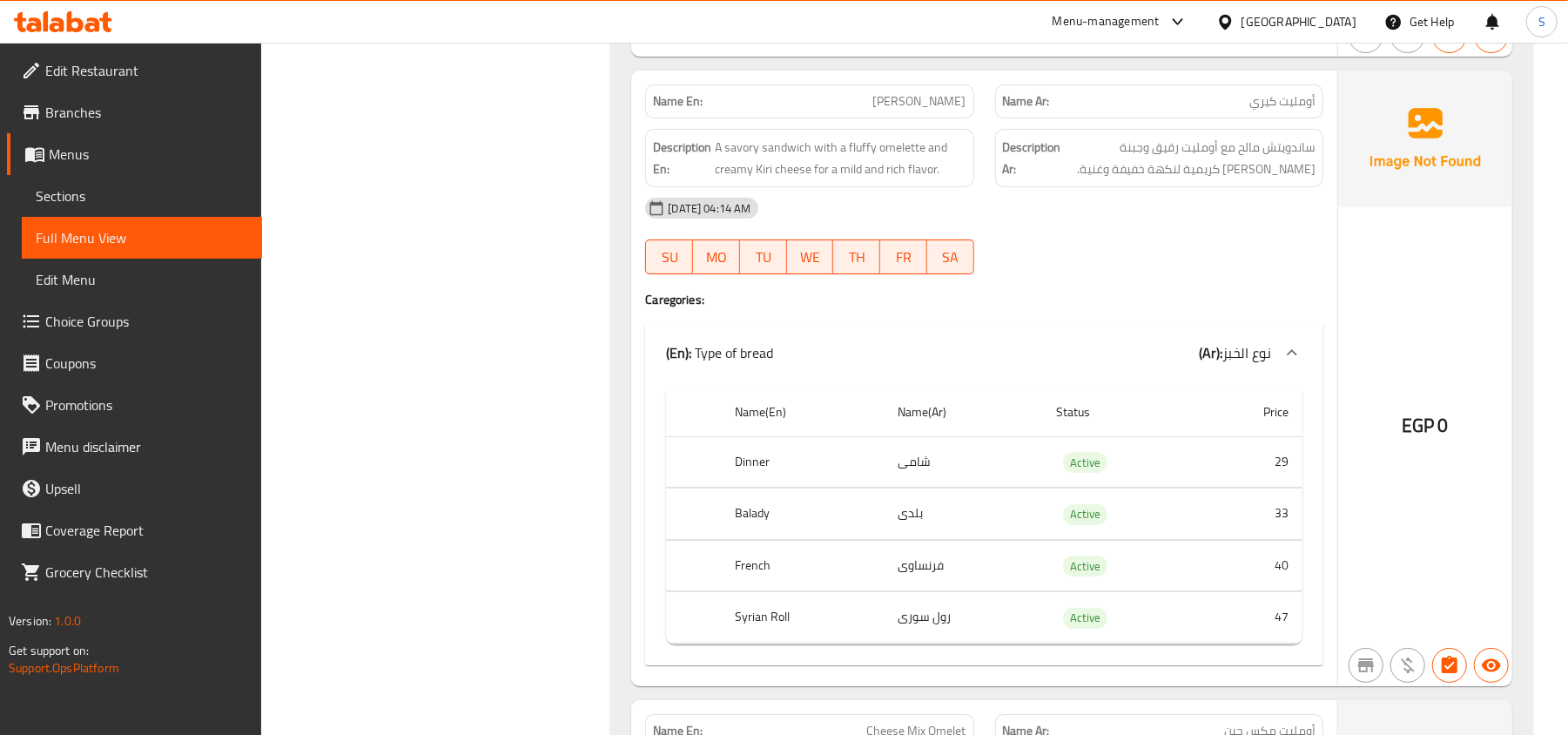
scroll to position [18688, 0]
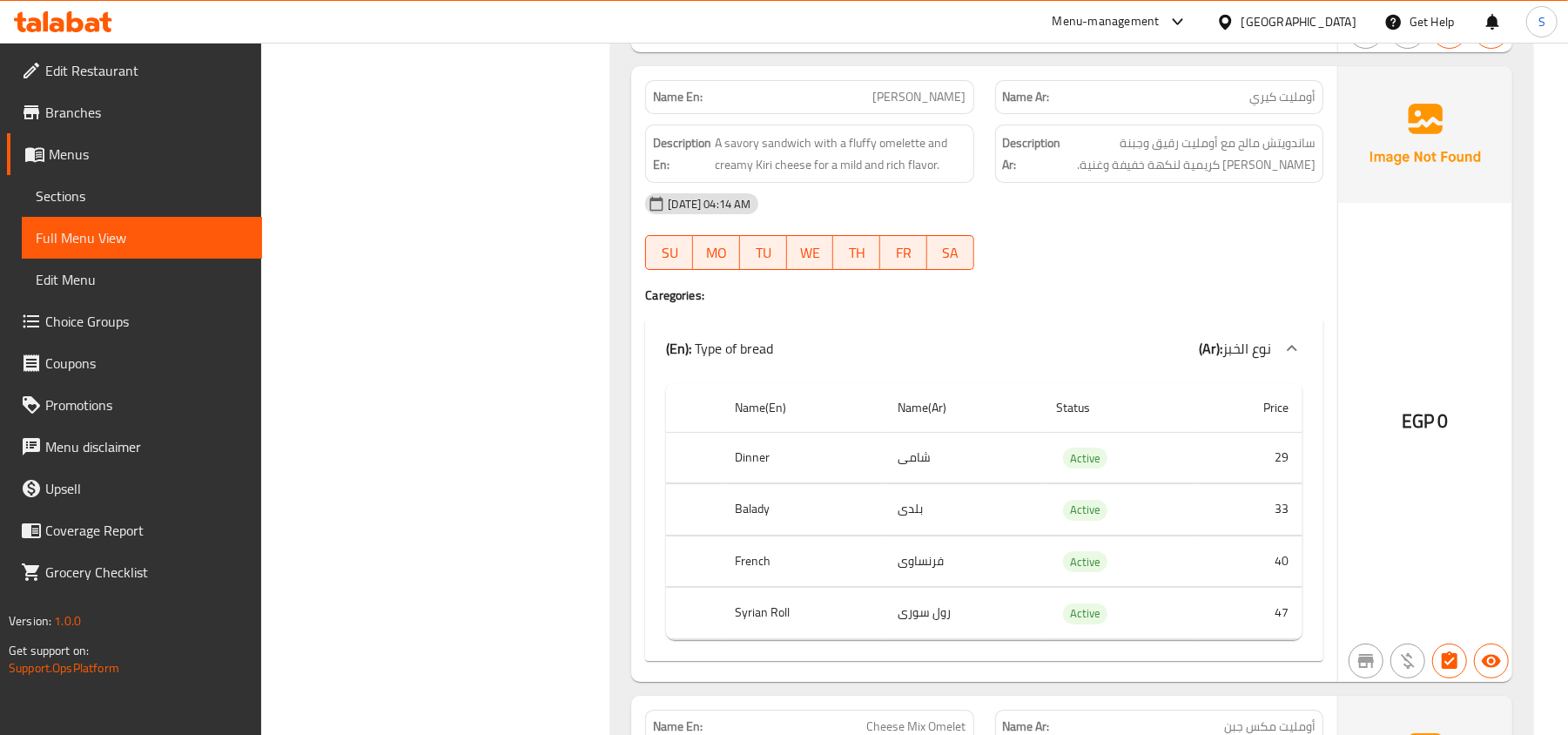
click at [906, 114] on div "Name En: Kerry Omelette" at bounding box center [810, 97] width 329 height 34
click at [907, 114] on div "Name En: Kerry Omelette" at bounding box center [810, 97] width 329 height 34
click at [1031, 225] on div "08-09-2025 04:14 AM" at bounding box center [985, 203] width 700 height 42
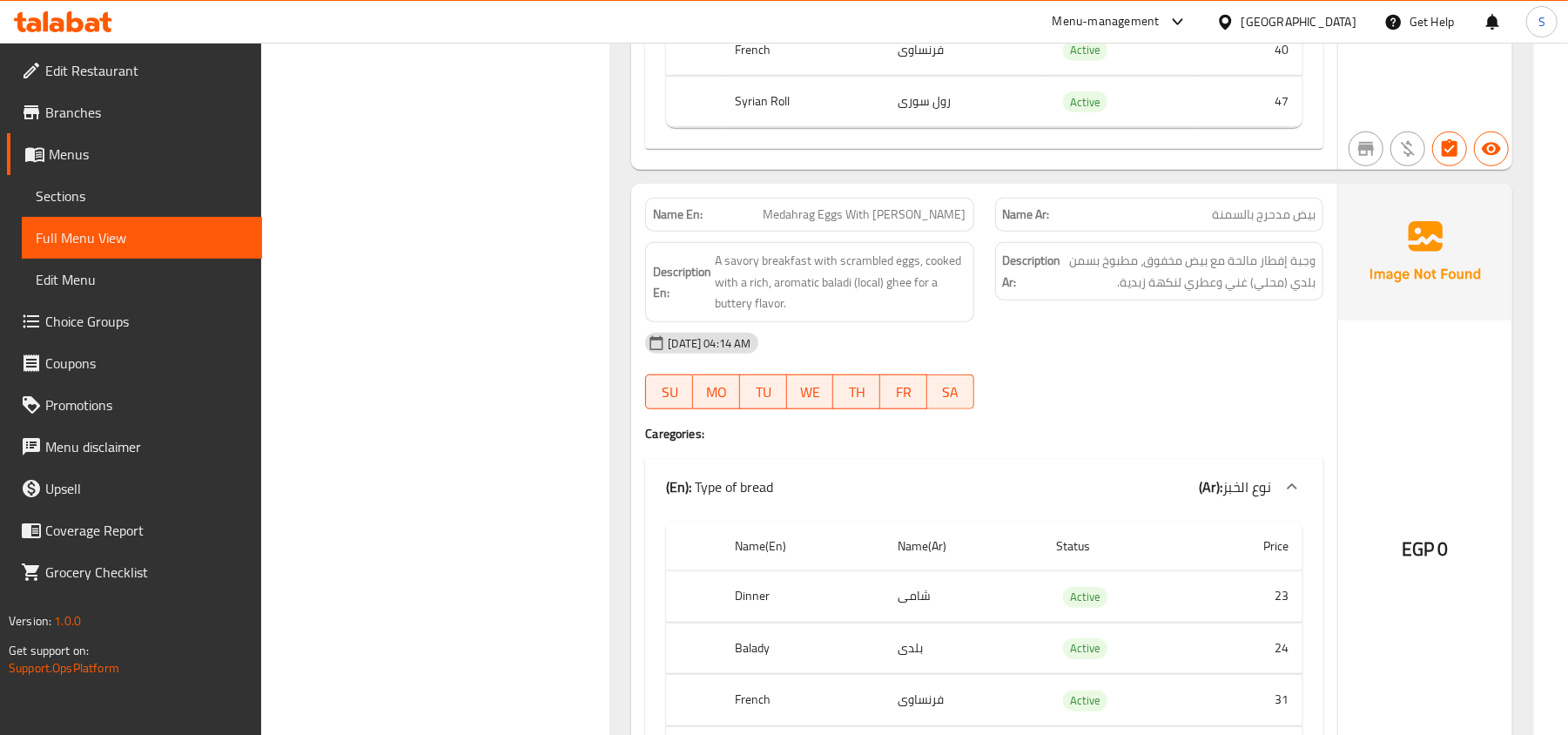
scroll to position [19966, 0]
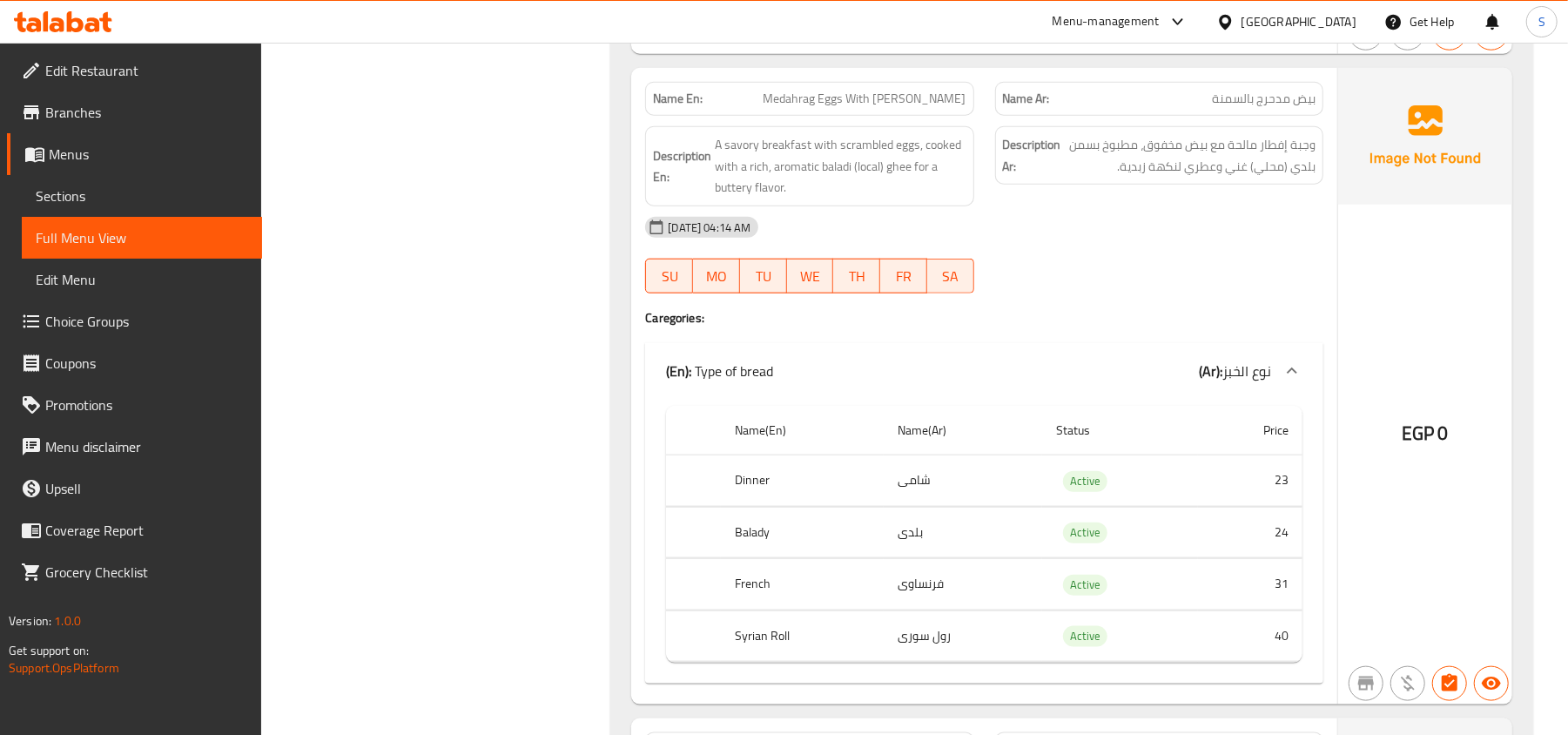
click at [837, 108] on span "Medahrag Eggs With Ghee" at bounding box center [865, 99] width 203 height 19
click at [1123, 304] on div "08-09-2025 04:14 AM SU MO TU WE TH FR SA" at bounding box center [985, 255] width 700 height 98
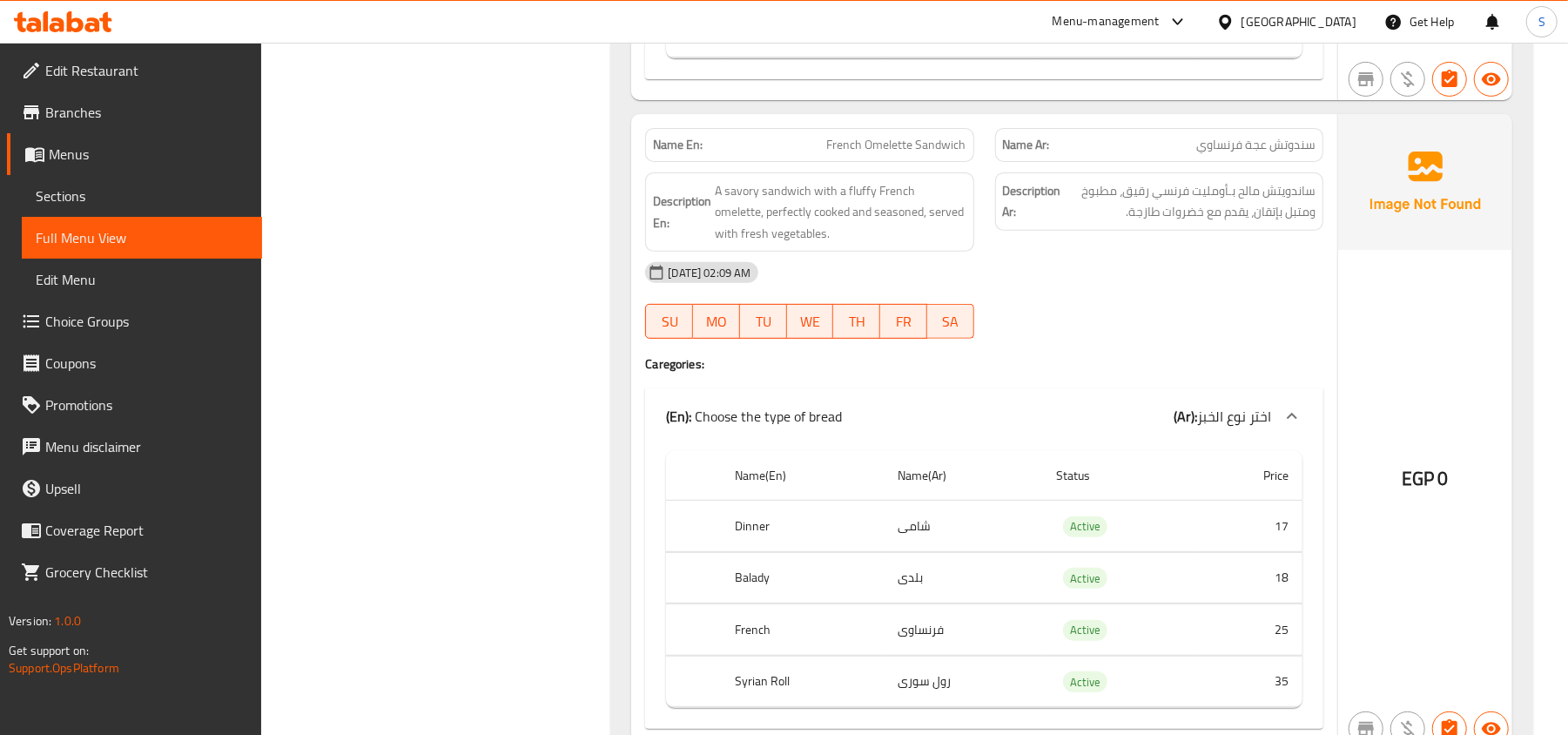
scroll to position [24029, 0]
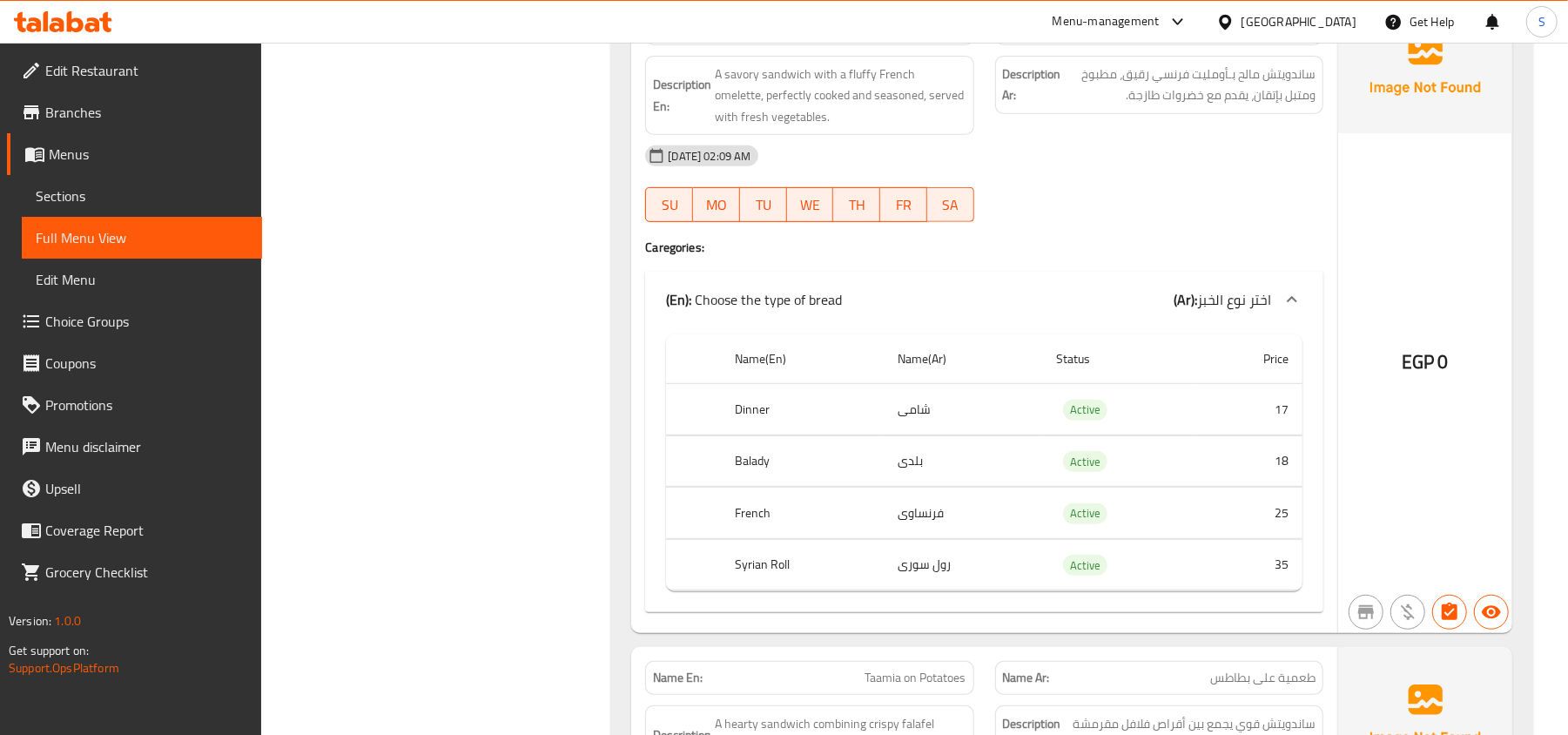
click at [1257, 37] on span "سندوتش عجة فرنساوي" at bounding box center [1256, 28] width 119 height 19
click at [897, 128] on span "A savory sandwich with a fluffy French omelette, perfectly cooked and seasoned,…" at bounding box center [840, 96] width 250 height 65
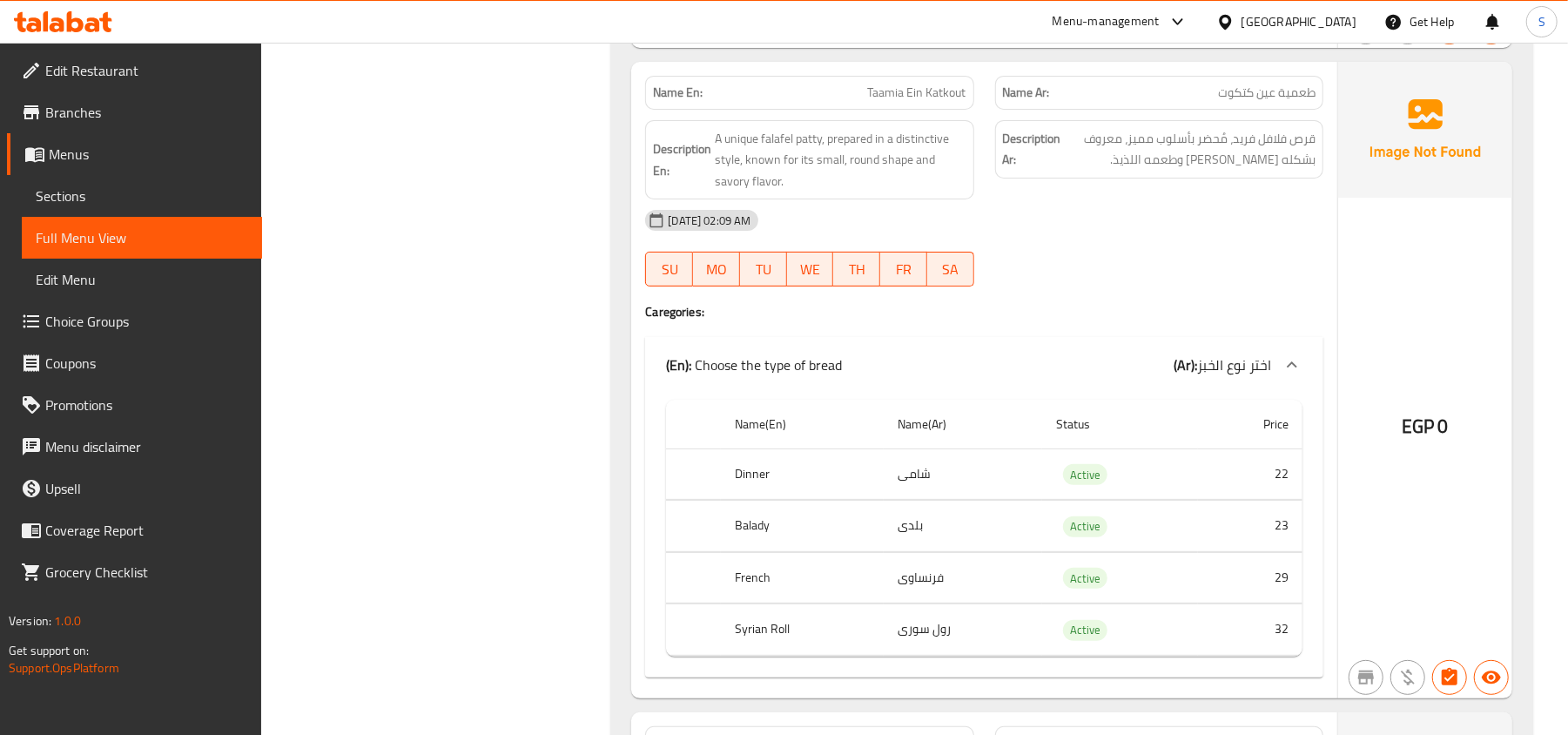
scroll to position [28440, 0]
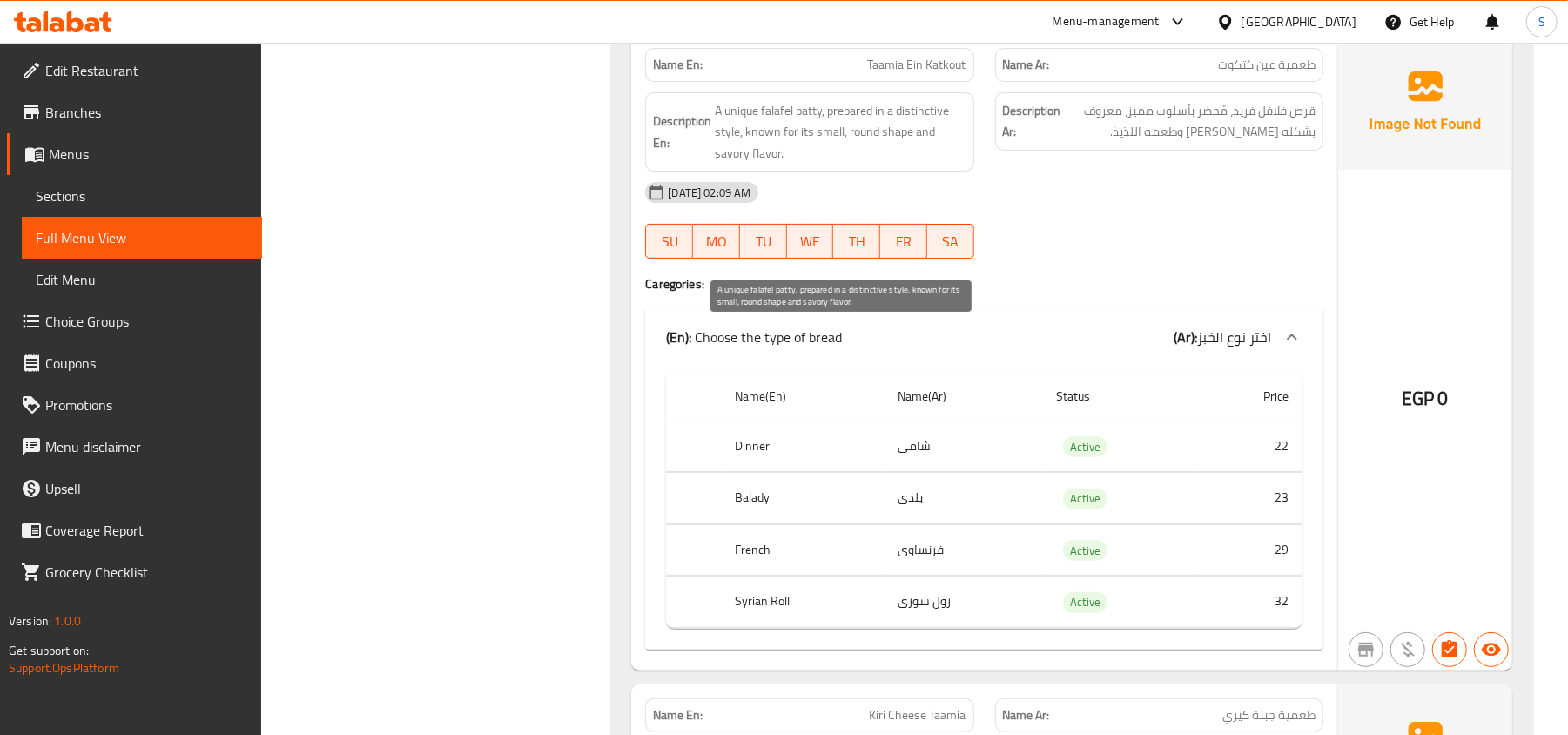
click at [864, 164] on span "A unique falafel patty, prepared in a distinctive style, known for its small, r…" at bounding box center [840, 132] width 250 height 65
click at [865, 164] on span "A unique falafel patty, prepared in a distinctive style, known for its small, r…" at bounding box center [840, 132] width 250 height 65
click at [815, 82] on div "Name En: Taamia Ein Katkout" at bounding box center [810, 65] width 329 height 34
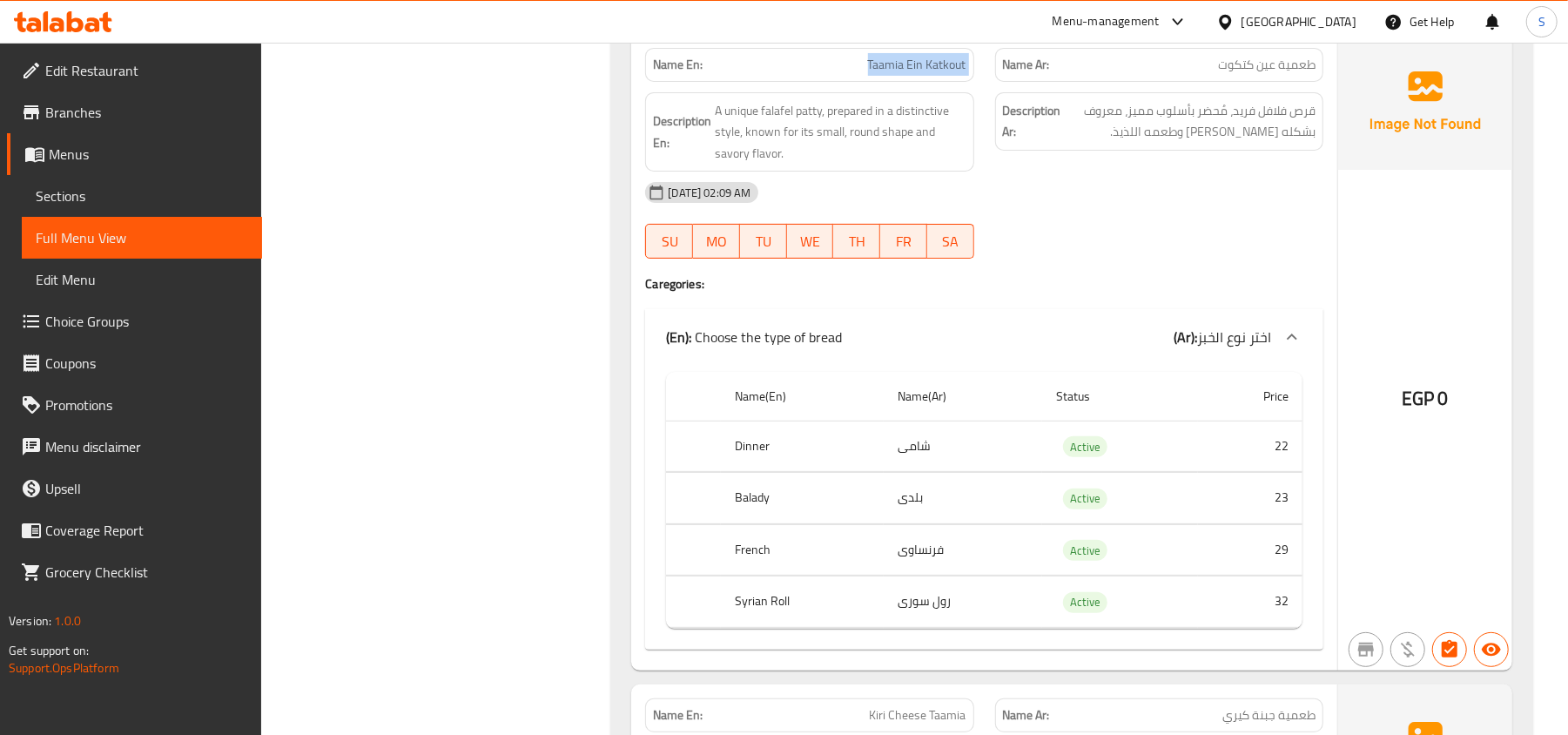
click at [815, 82] on div "Name En: Taamia Ein Katkout" at bounding box center [810, 65] width 329 height 34
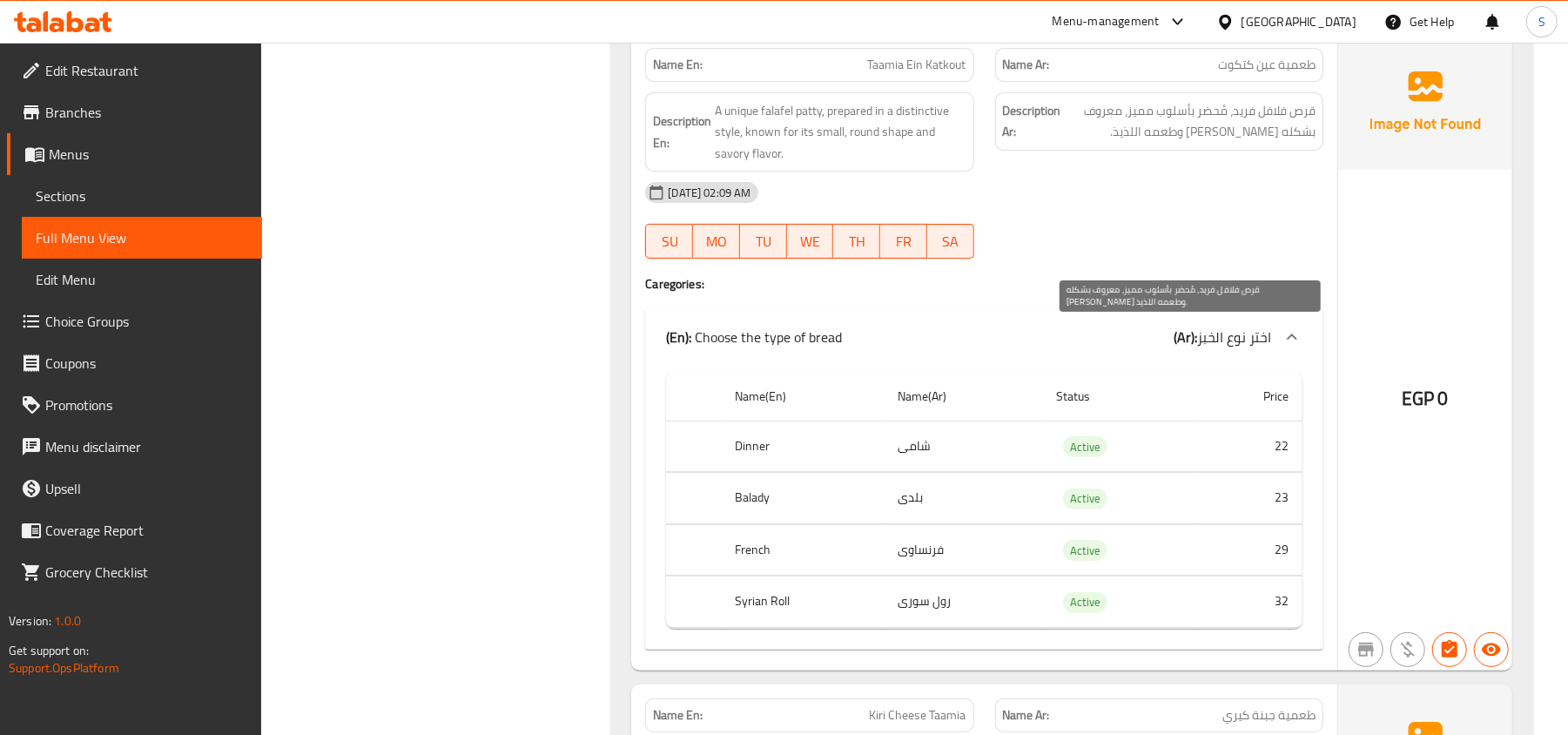
click at [1130, 143] on span "قرص فلافل فريد، مُحضر بأسلوب مميز، معروف بشكله الصغير والمستدير وطعمه اللذيذ." at bounding box center [1190, 122] width 250 height 43
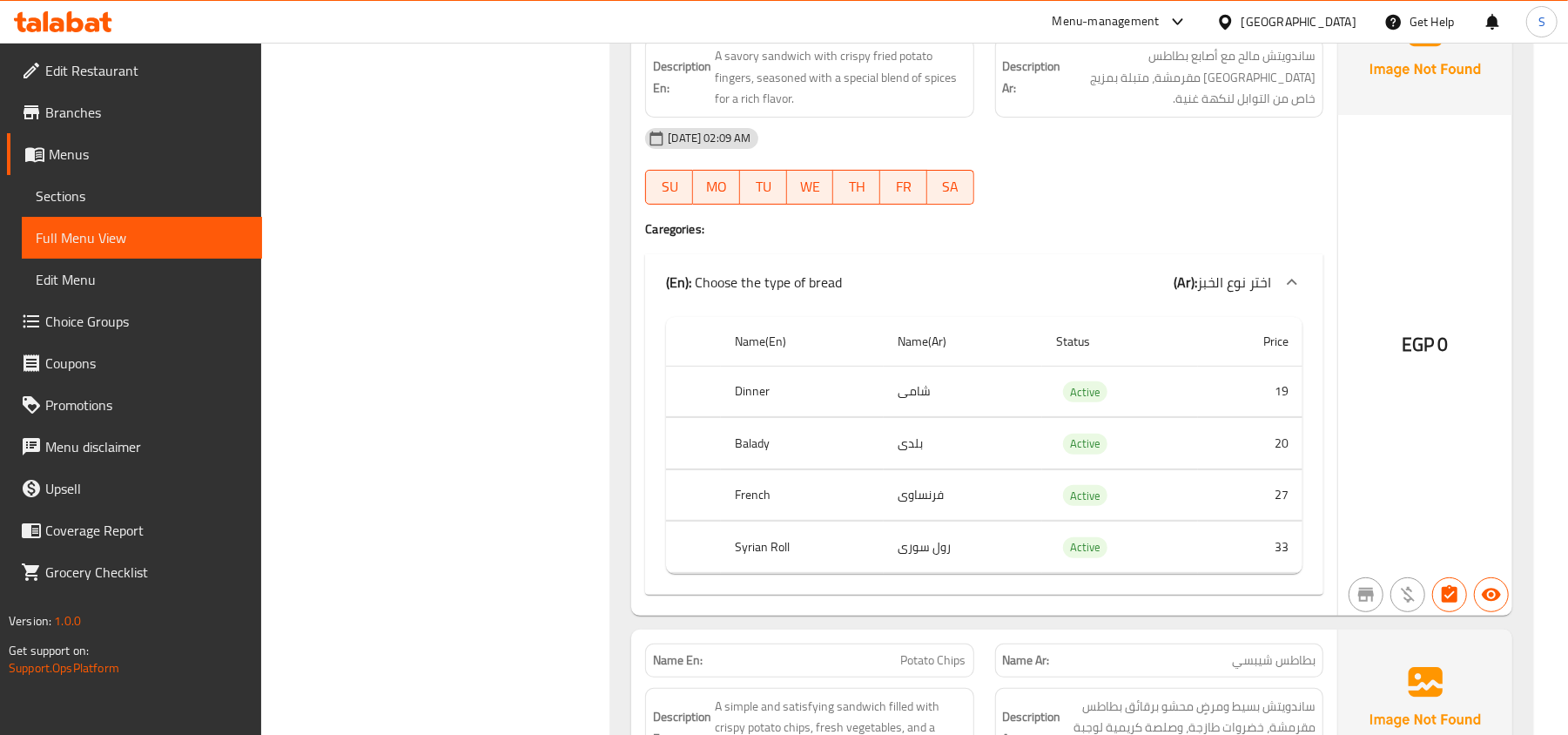
scroll to position [33199, 0]
click at [1185, 127] on div "Description Ar: ساندويتش مالح مع أصابع بطاطس مقلية مقرمشة، متبلة بمزيج خاص من ا…" at bounding box center [1159, 76] width 349 height 101
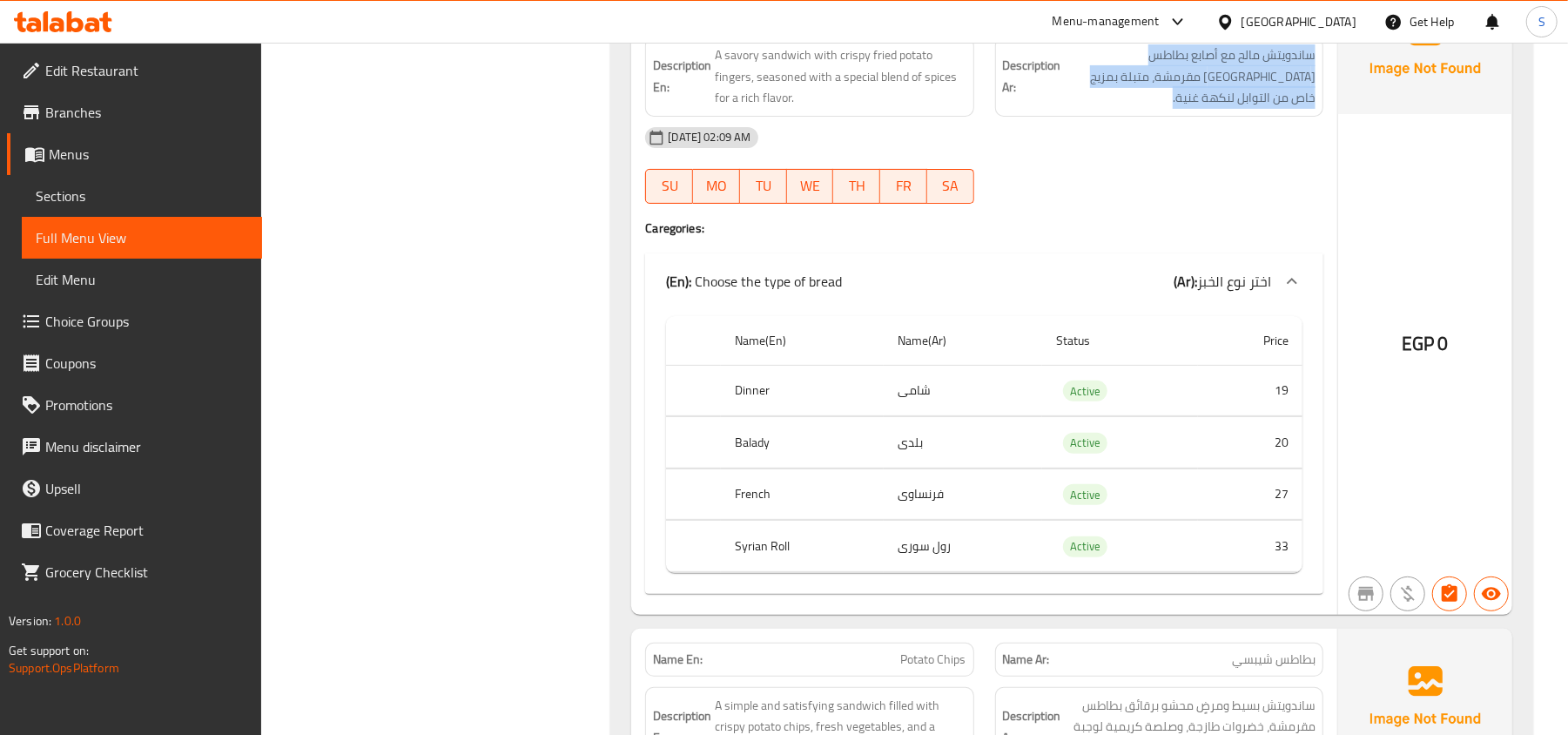
click at [1185, 127] on div "Description Ar: ساندويتش مالح مع أصابع بطاطس مقلية مقرمشة، متبلة بمزيج خاص من ا…" at bounding box center [1159, 76] width 349 height 101
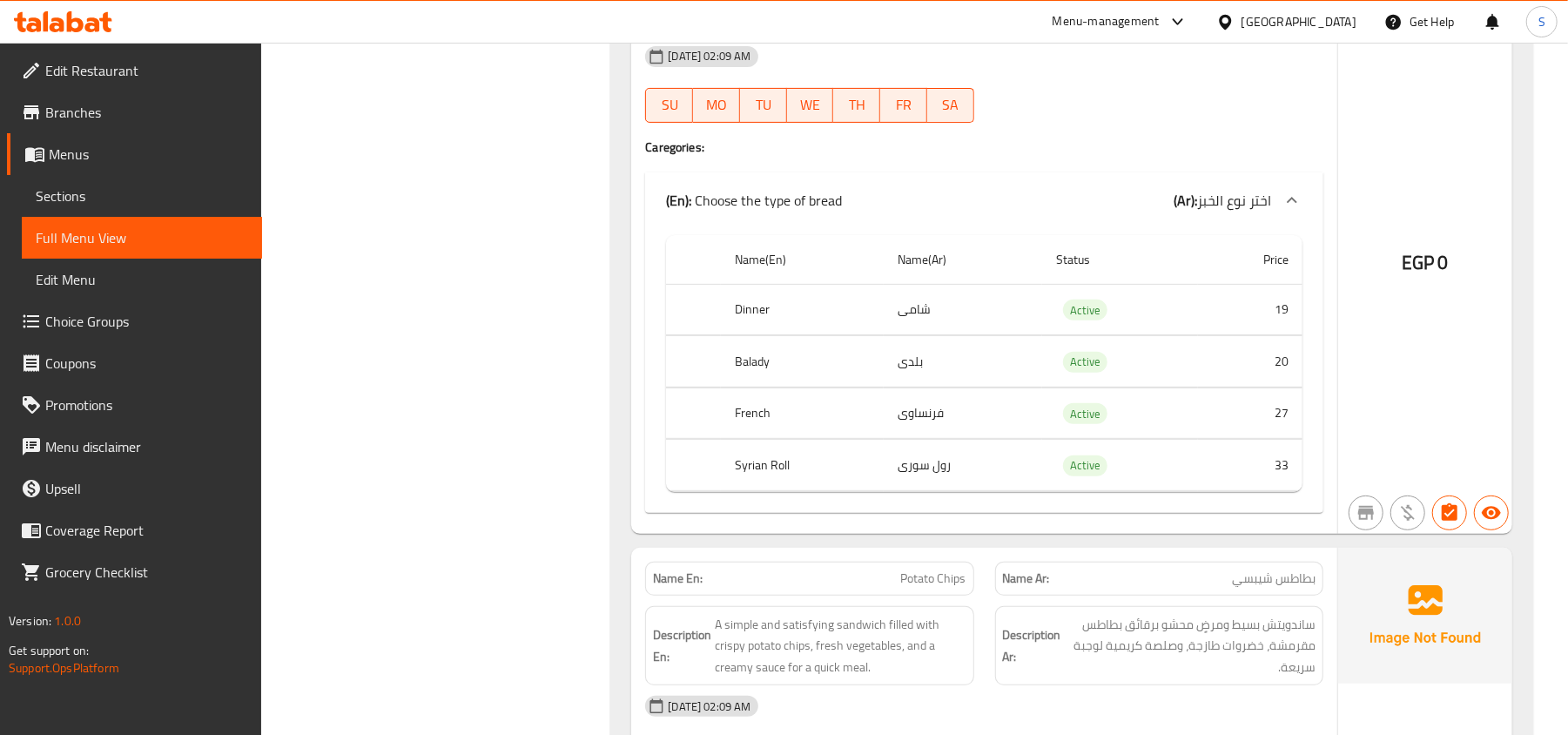
scroll to position [33315, 0]
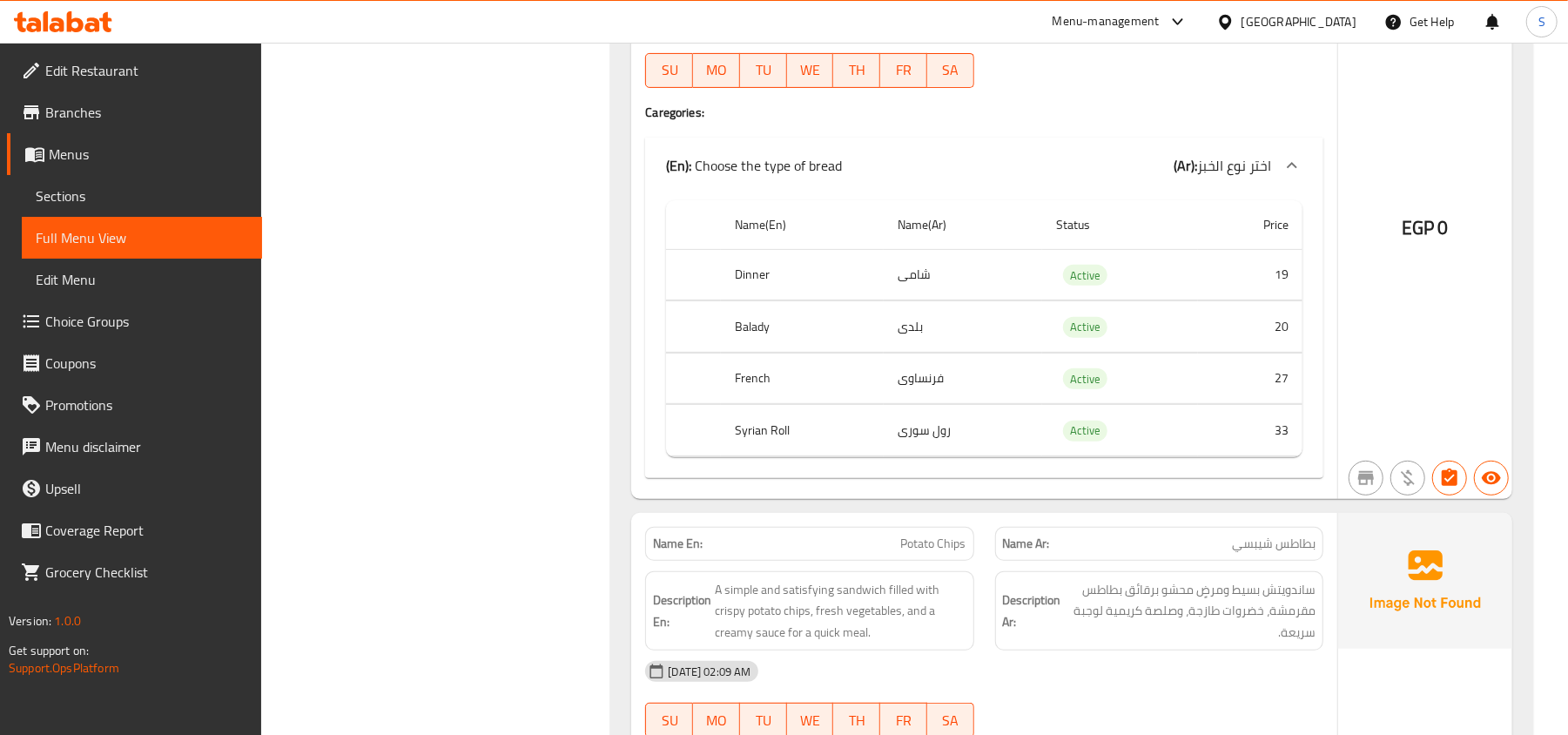
click at [1148, 43] on div "08-09-2025 02:09 AM" at bounding box center [985, 21] width 700 height 42
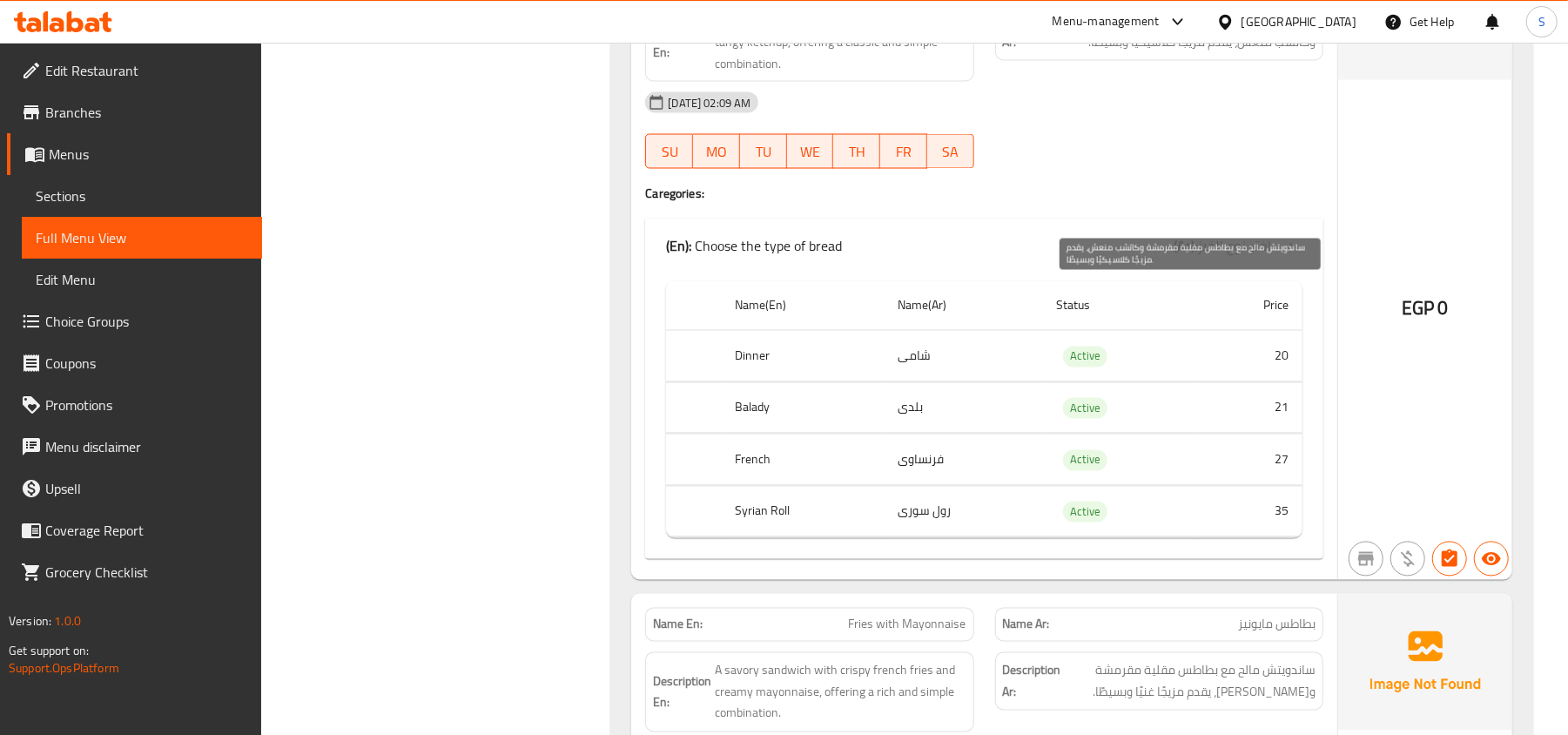
scroll to position [35173, 0]
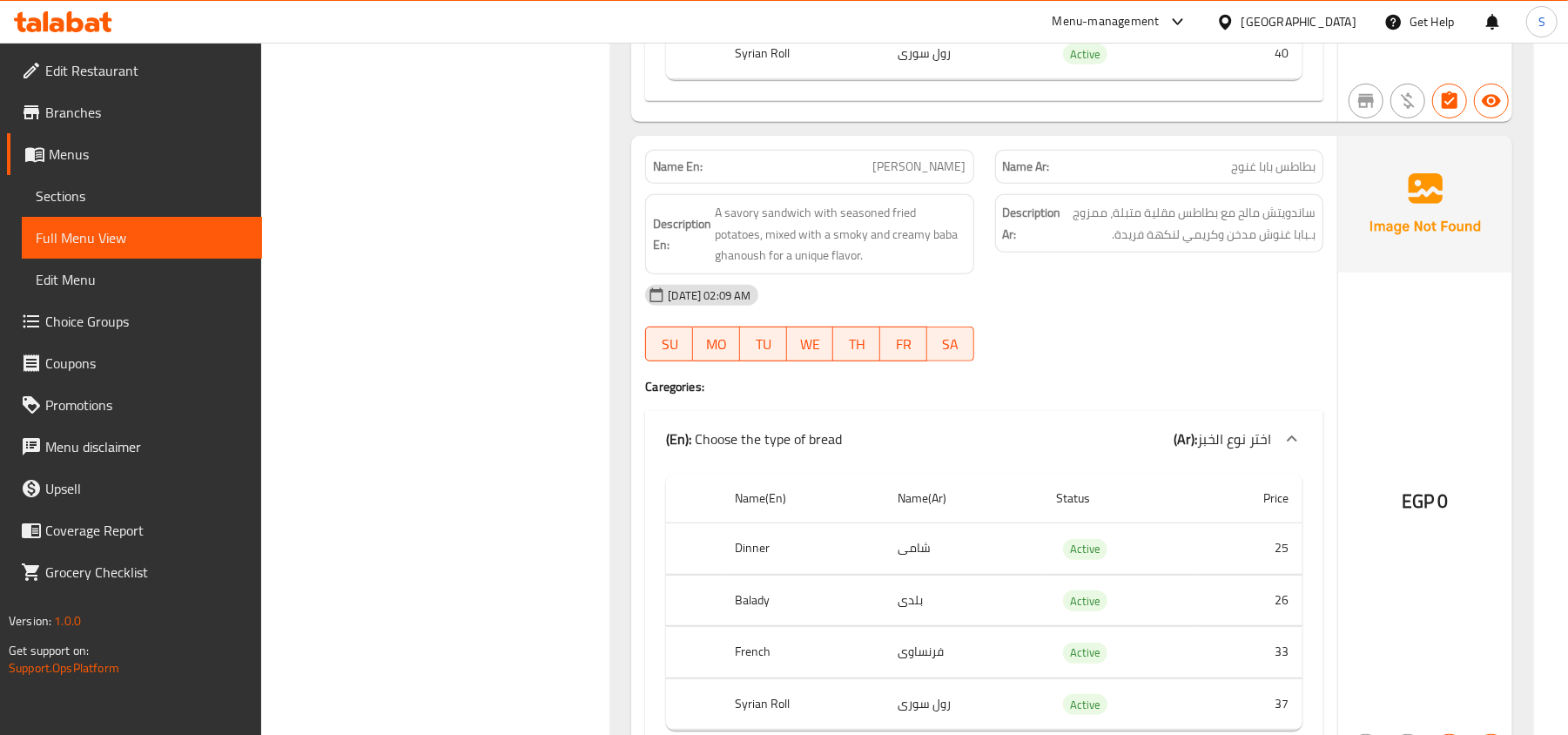
scroll to position [38307, 0]
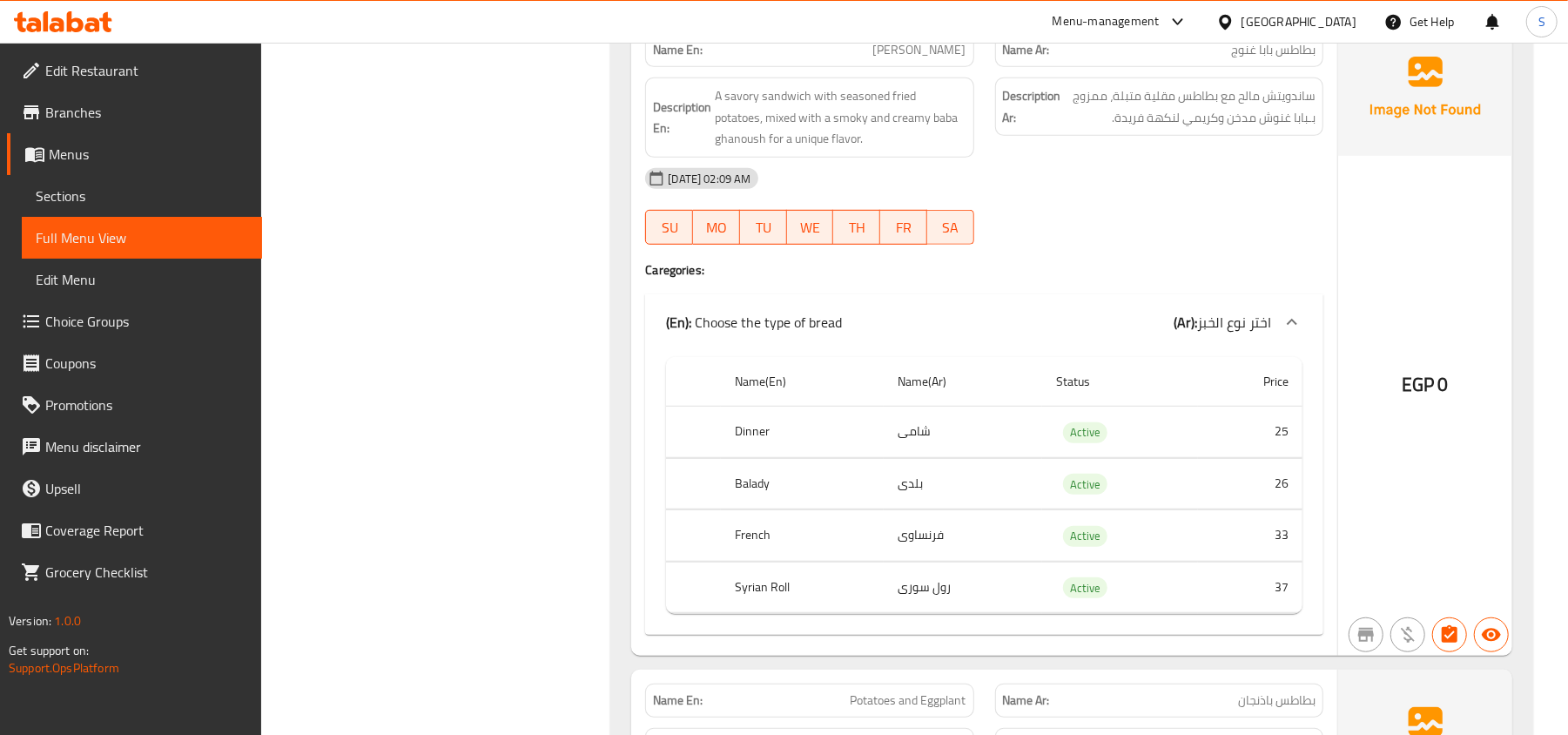
click at [1280, 59] on span "بطاطس بابا غنوج" at bounding box center [1273, 50] width 84 height 19
click at [1282, 59] on span "بطاطس بابا غنوج" at bounding box center [1273, 50] width 84 height 19
click at [822, 150] on span "A savory sandwich with seasoned fried potatoes, mixed with a smoky and creamy b…" at bounding box center [840, 117] width 250 height 65
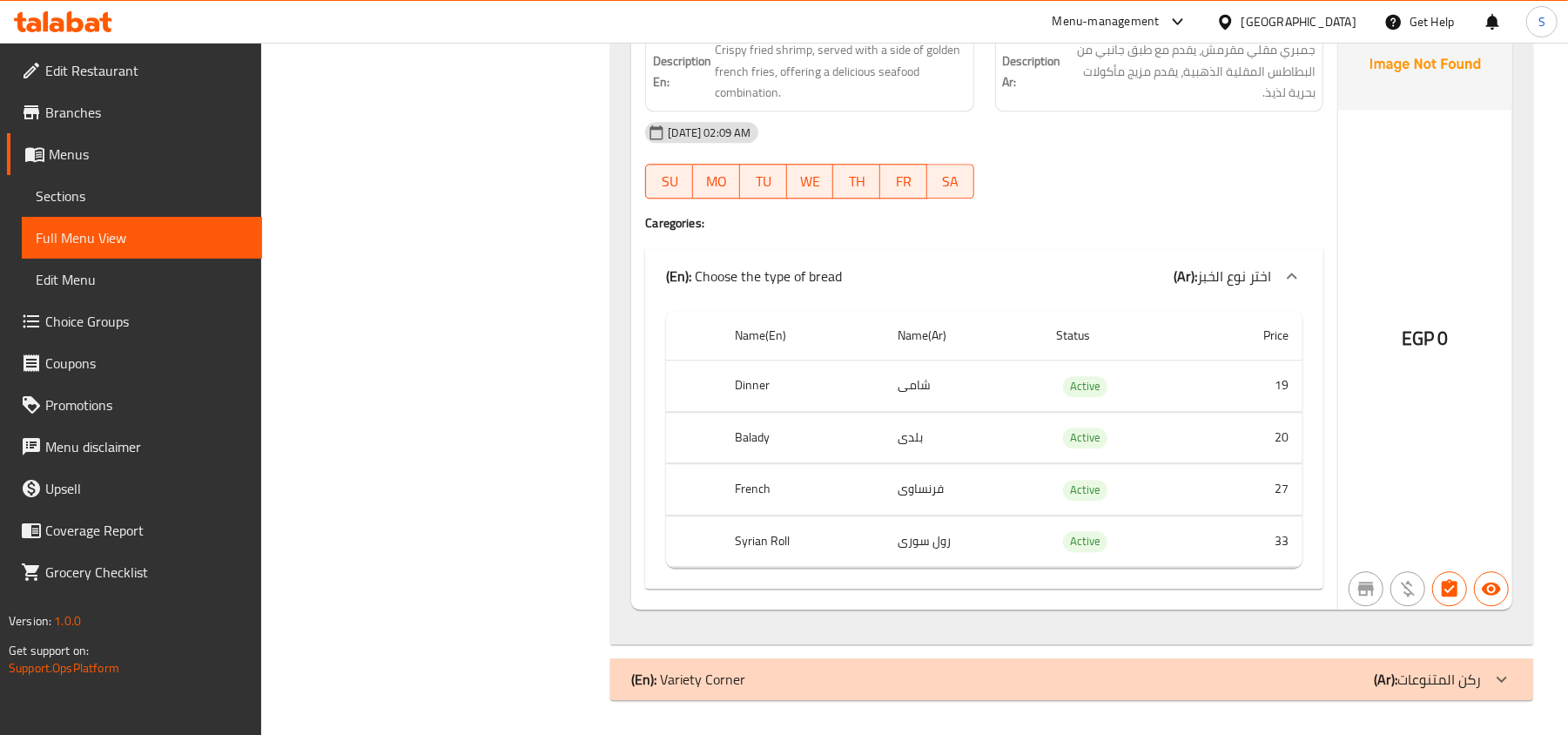
scroll to position [50538, 0]
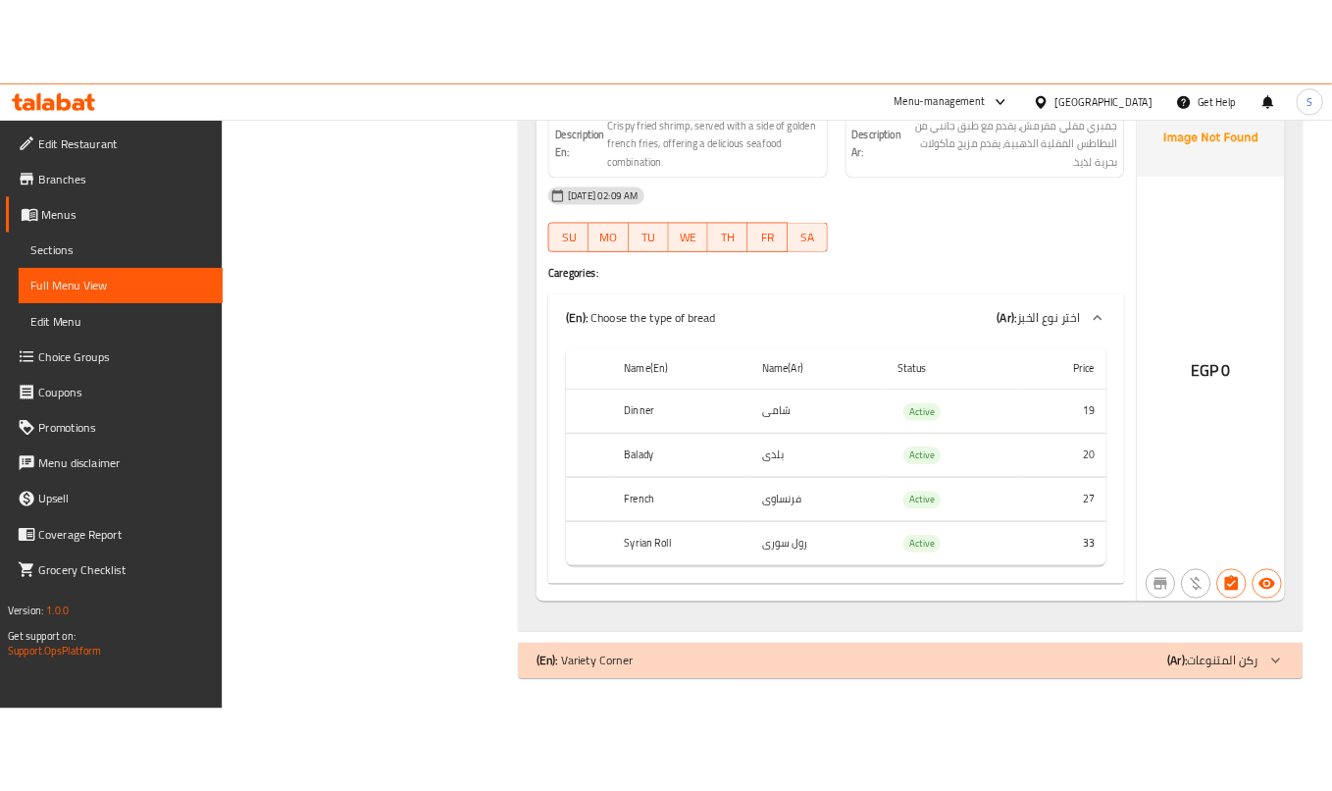
scroll to position [56671, 0]
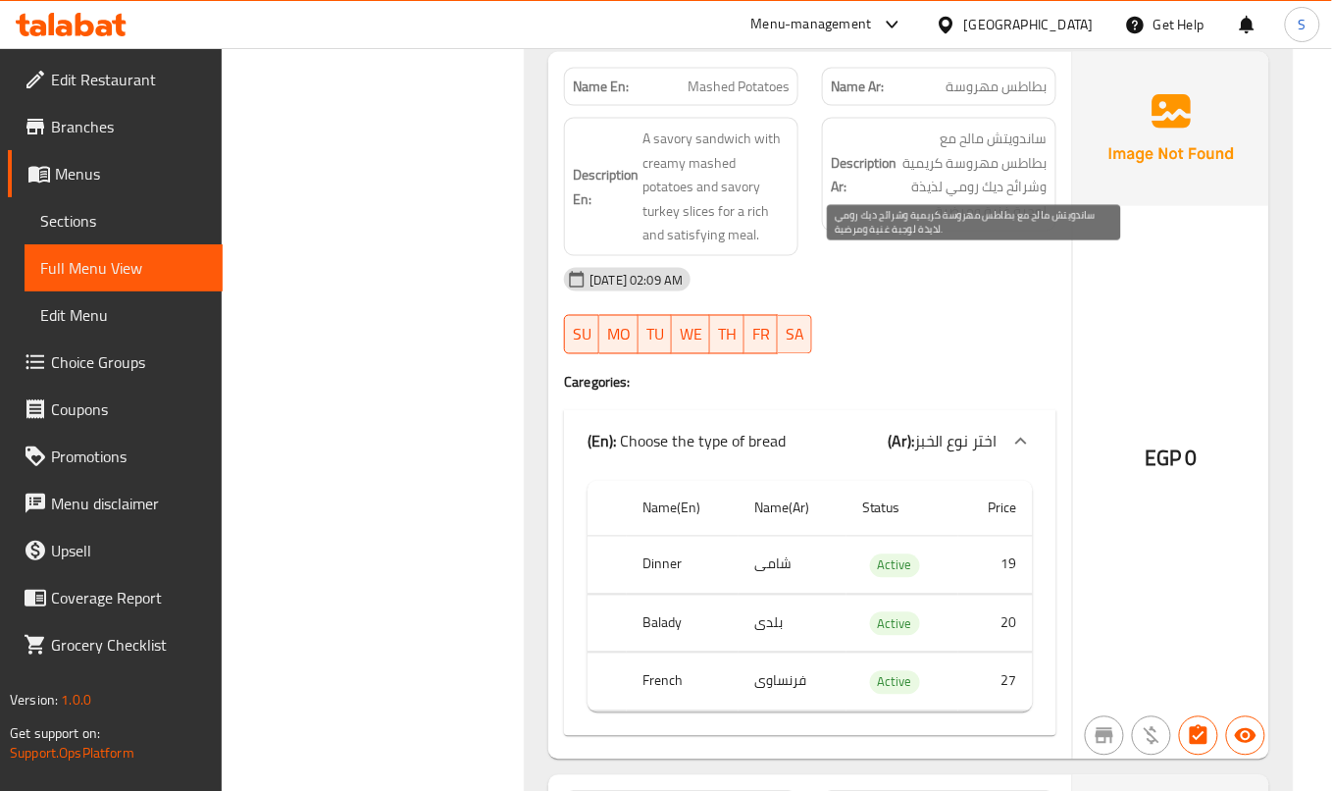
click at [962, 223] on span "ساندويتش مالح مع بطاطس مهروسة كريمية وشرائح ديك رومي لذيذة لوجبة غنية ومرضية." at bounding box center [973, 175] width 147 height 96
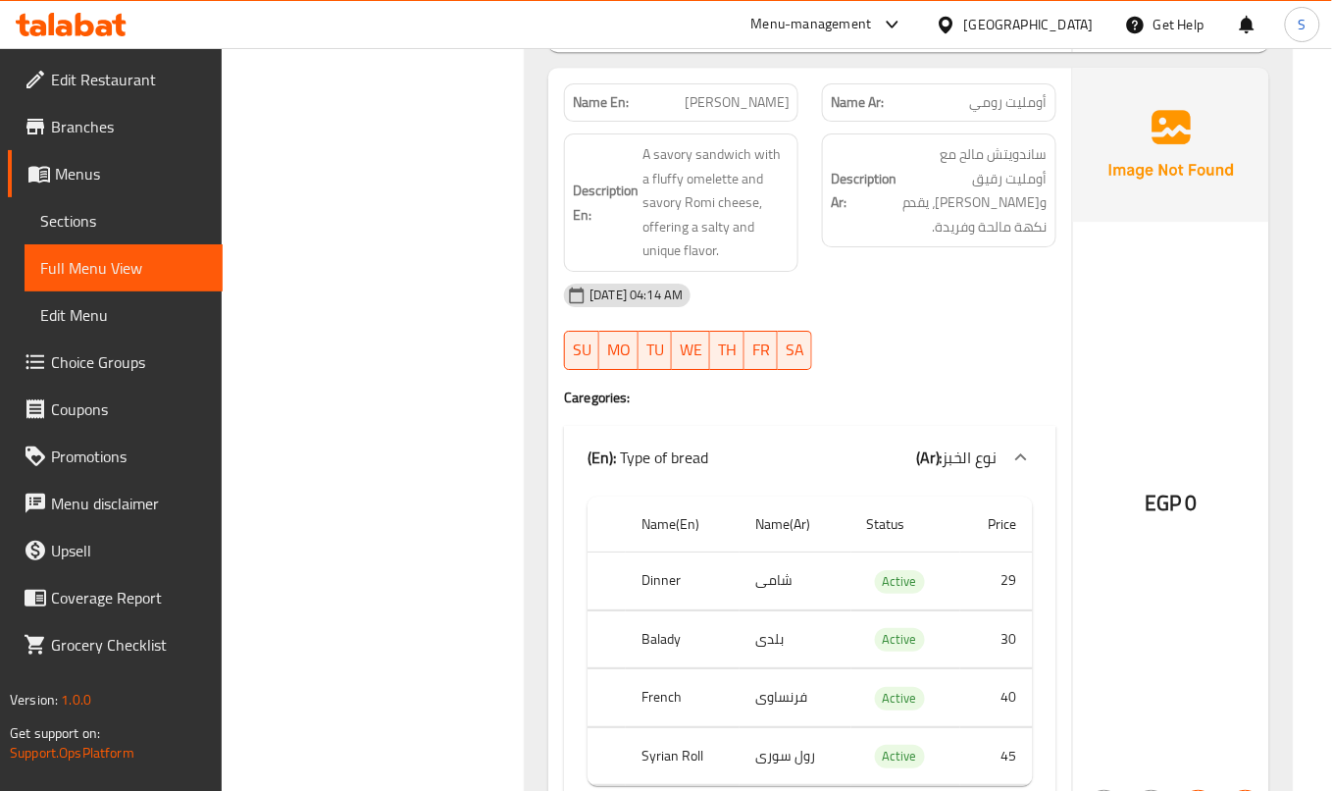
scroll to position [15712, 0]
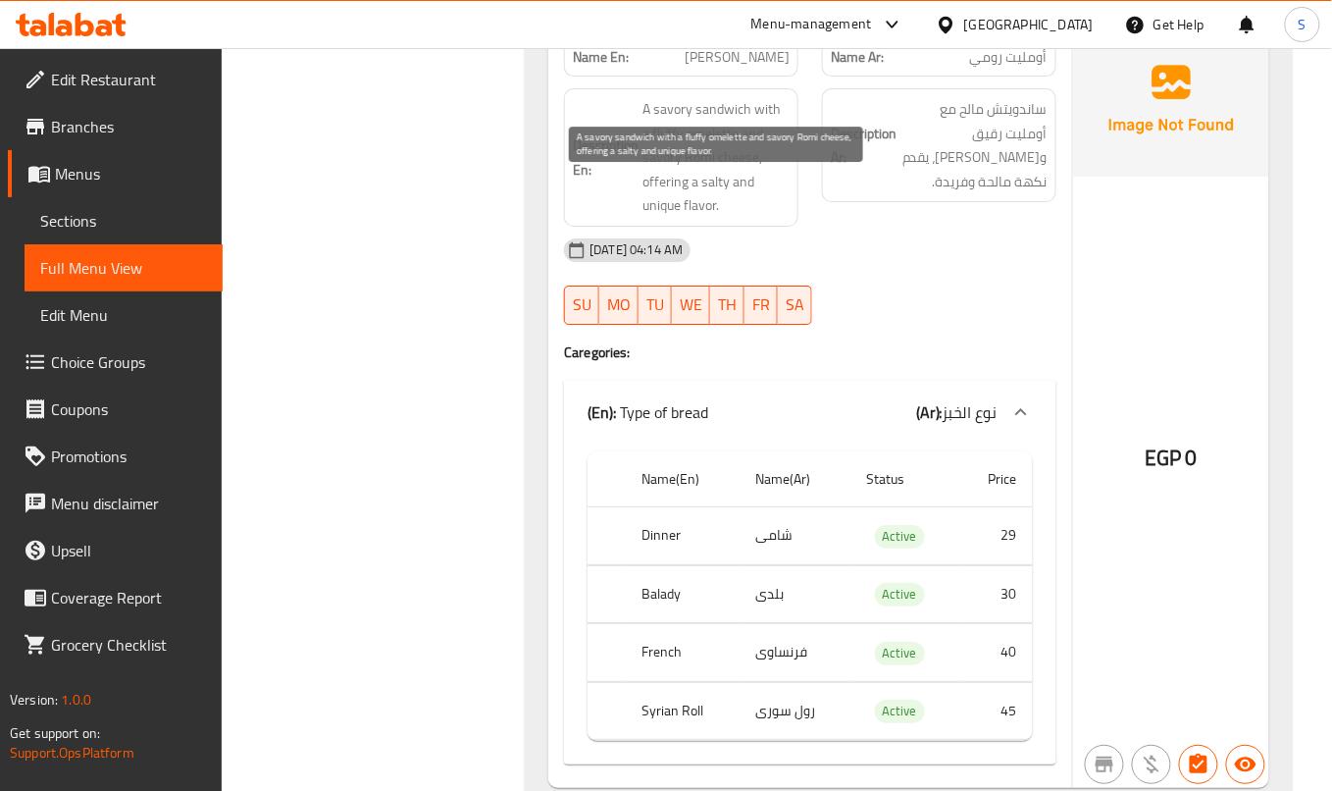
click at [663, 175] on span "A savory sandwich with a fluffy omelette and savory Romi cheese, offering a sal…" at bounding box center [715, 157] width 147 height 121
click at [679, 192] on span "A savory sandwich with a fluffy omelette and savory Romi cheese, offering a sal…" at bounding box center [715, 157] width 147 height 121
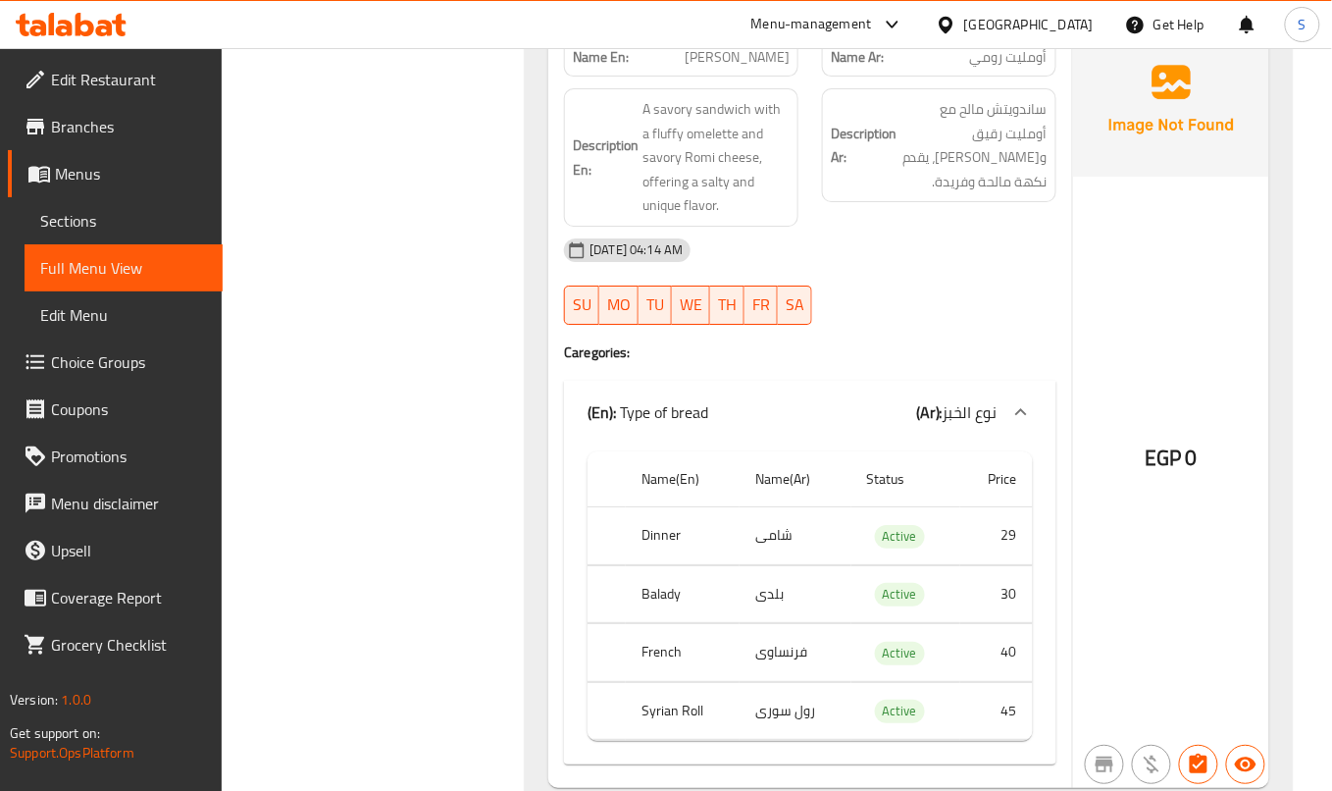
click at [777, 218] on span "A savory sandwich with a fluffy omelette and savory Romi cheese, offering a sal…" at bounding box center [715, 157] width 147 height 121
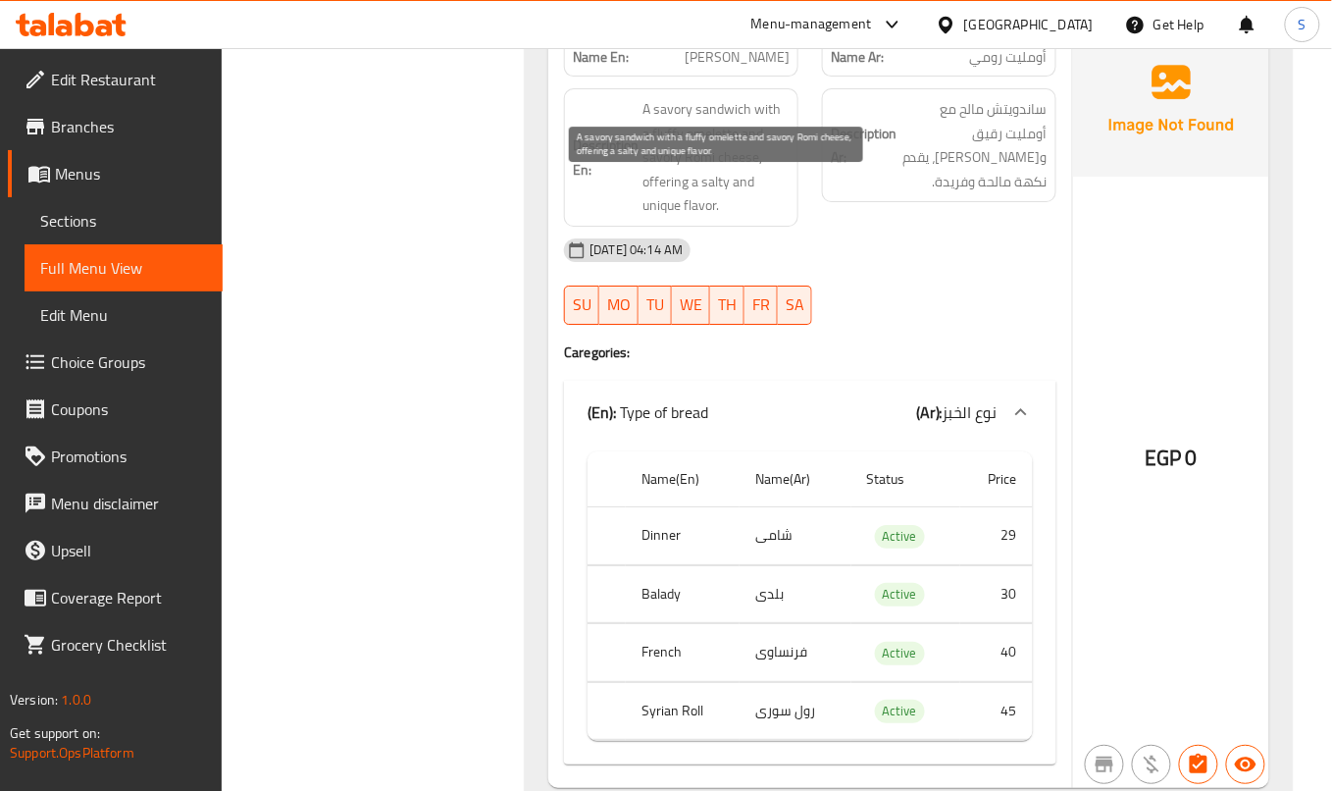
scroll to position [19424, 0]
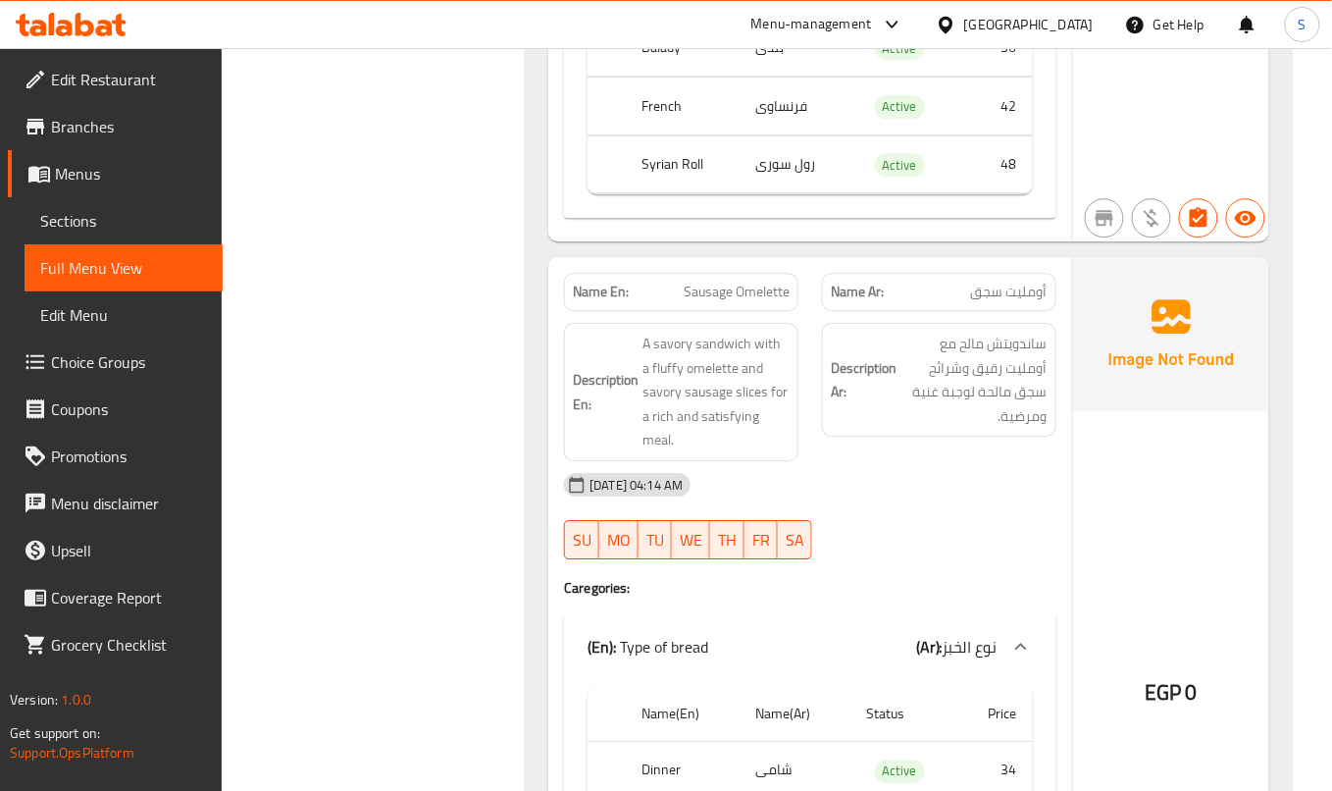
click at [1022, 302] on span "أومليت سجق" at bounding box center [1009, 291] width 77 height 21
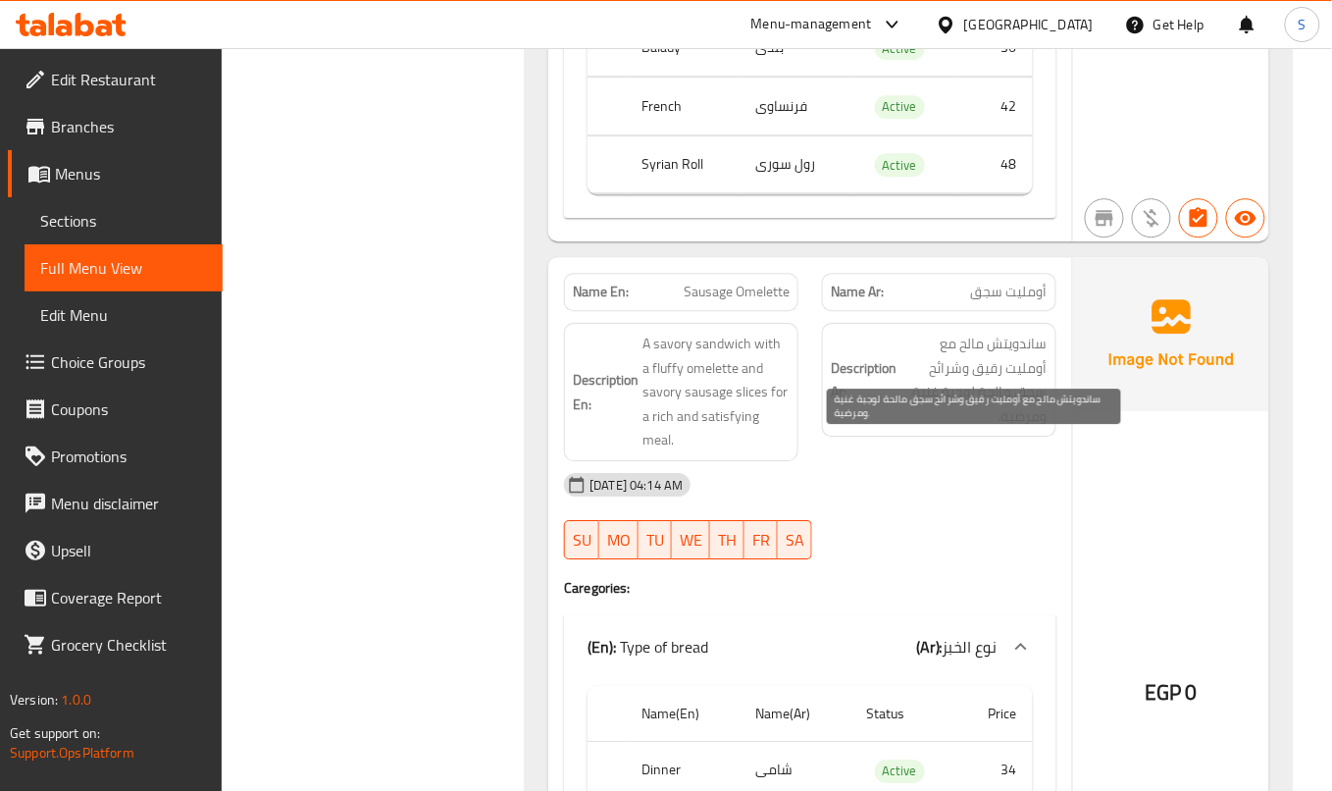
click at [903, 428] on span "ساندويتش مالح مع أومليت رقيق وشرائح سجق مالحة لوجبة غنية ومرضية." at bounding box center [973, 380] width 147 height 96
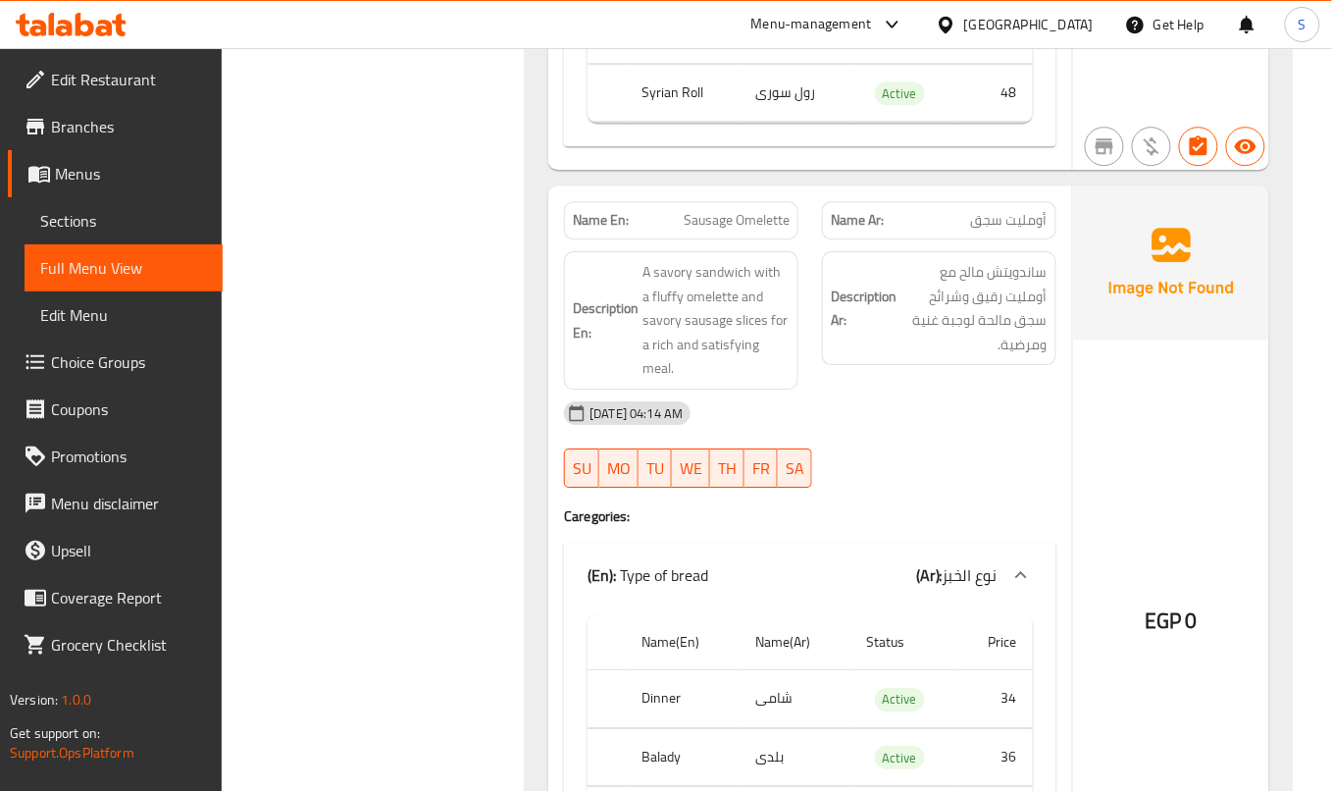
scroll to position [19686, 0]
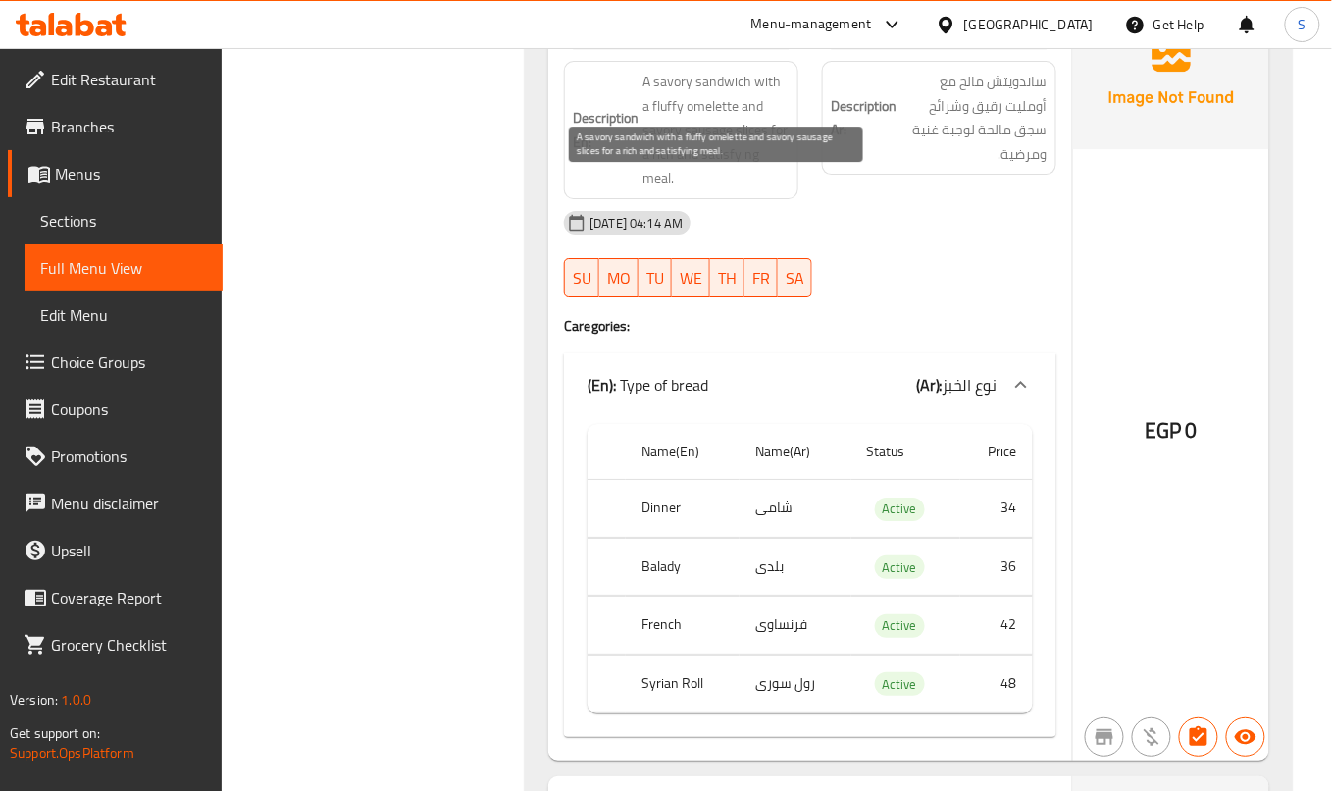
click at [746, 190] on span "A savory sandwich with a fluffy omelette and savory sausage slices for a rich a…" at bounding box center [715, 130] width 147 height 121
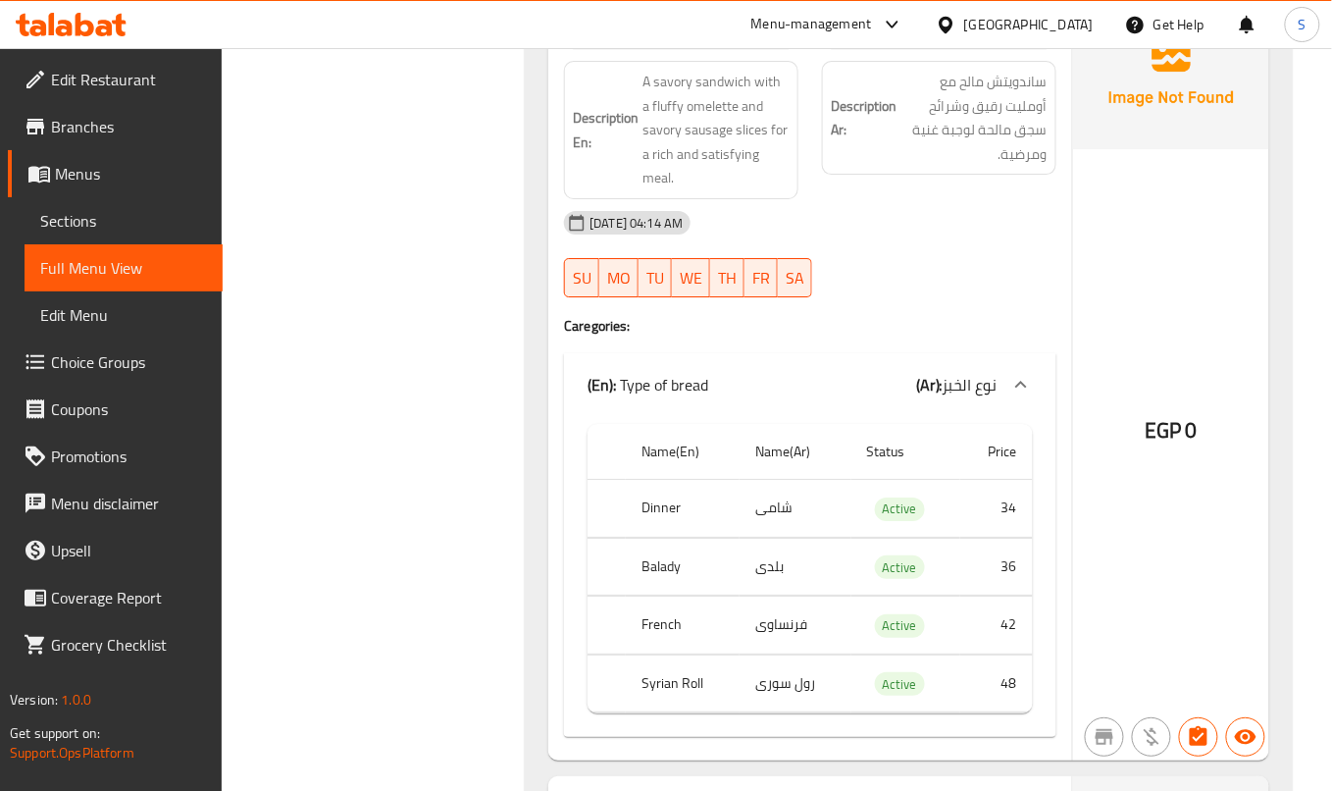
click at [949, 211] on div "Description Ar: ساندويتش مالح مع أومليت رقيق وشرائح سجق مالحة لوجبة غنية ومرضية." at bounding box center [939, 130] width 258 height 162
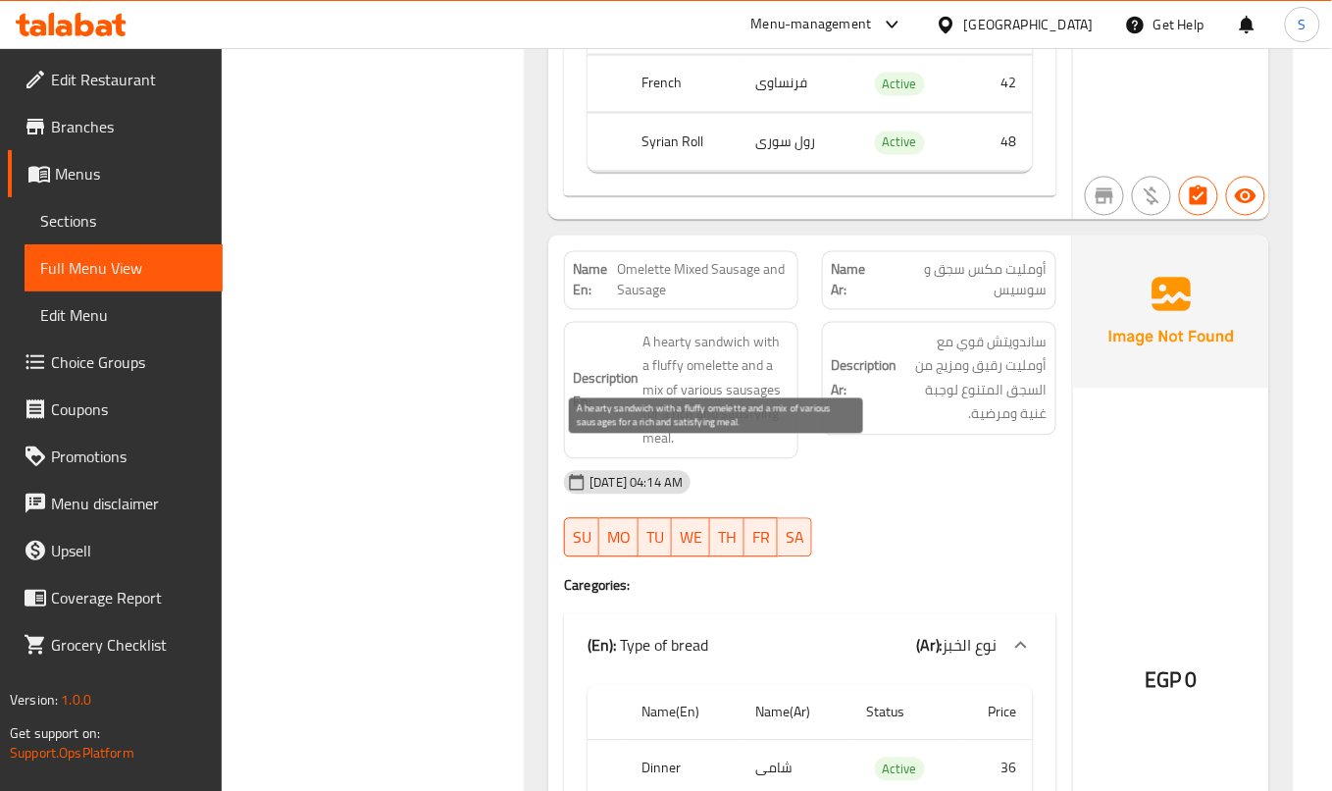
click at [651, 451] on span "A hearty sandwich with a fluffy omelette and a mix of various sausages for a ri…" at bounding box center [715, 391] width 147 height 121
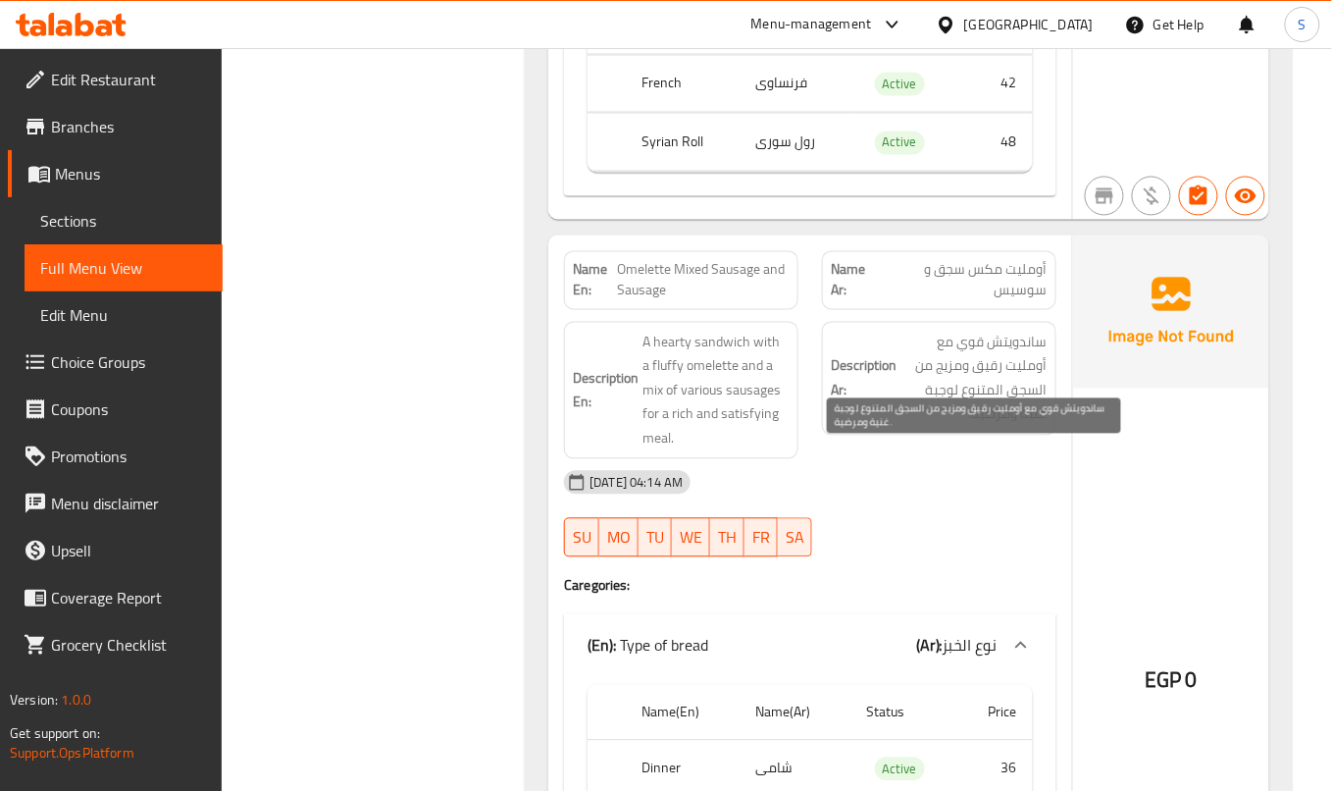
click at [926, 427] on span "ساندويتش قوي مع أومليت رقيق ومزيج من السجق المتنوع لوجبة غنية ومرضية." at bounding box center [973, 379] width 147 height 96
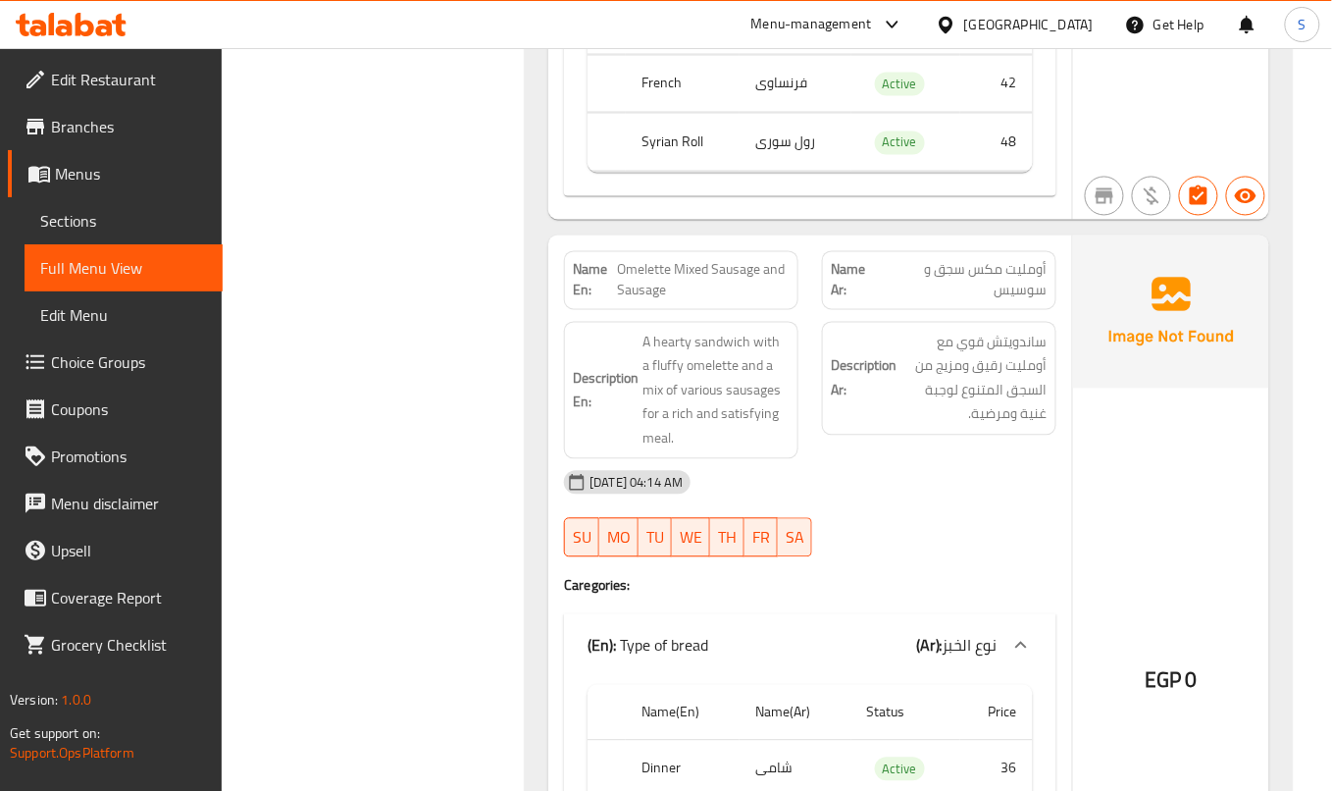
click at [996, 425] on div "Description Ar: ساندويتش قوي مع أومليت رقيق ومزيج من السجق المتنوع لوجبة غنية و…" at bounding box center [939, 391] width 258 height 162
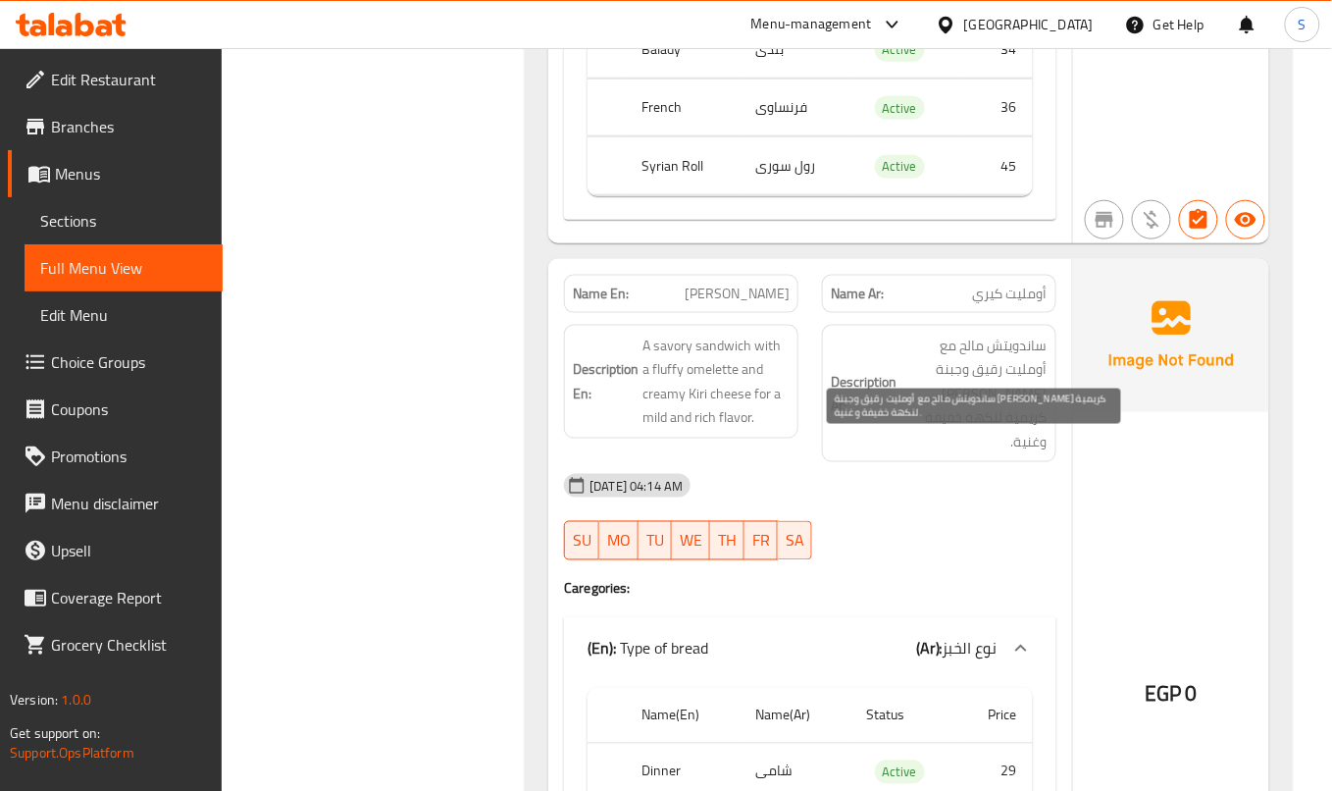
click at [966, 454] on span "ساندويتش مالح مع أومليت رقيق وجبنة كيري كريمية لنكهة خفيفة وغنية." at bounding box center [973, 393] width 147 height 121
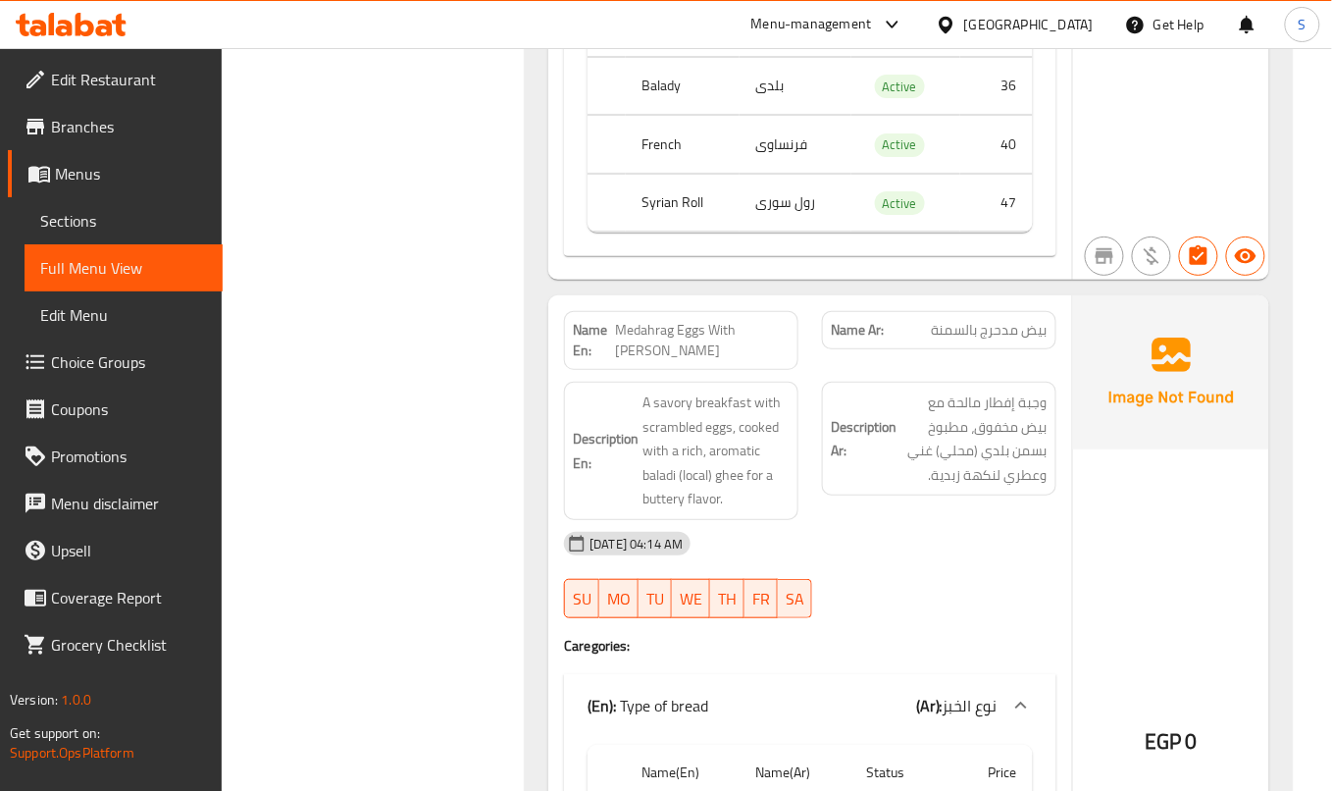
click at [825, 485] on div "Description Ar: وجبة إفطار مالحة مع بيض مخفوق، مطبوخ بسمن بلدي (محلي) غني وعطري…" at bounding box center [939, 439] width 234 height 114
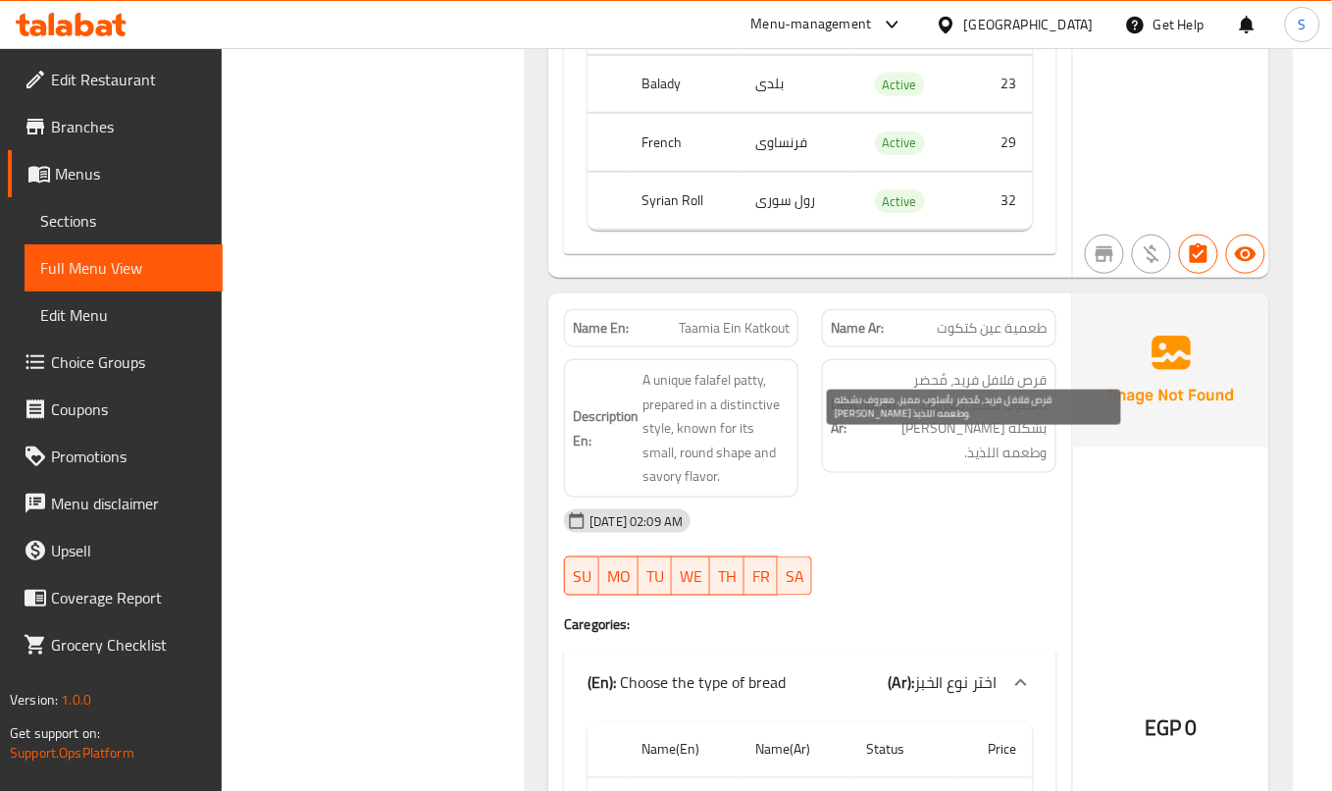
click at [1040, 441] on span "قرص فلافل فريد، مُحضر بأسلوب مميز، معروف بشكله الصغير والمستدير وطعمه اللذيذ." at bounding box center [973, 416] width 147 height 96
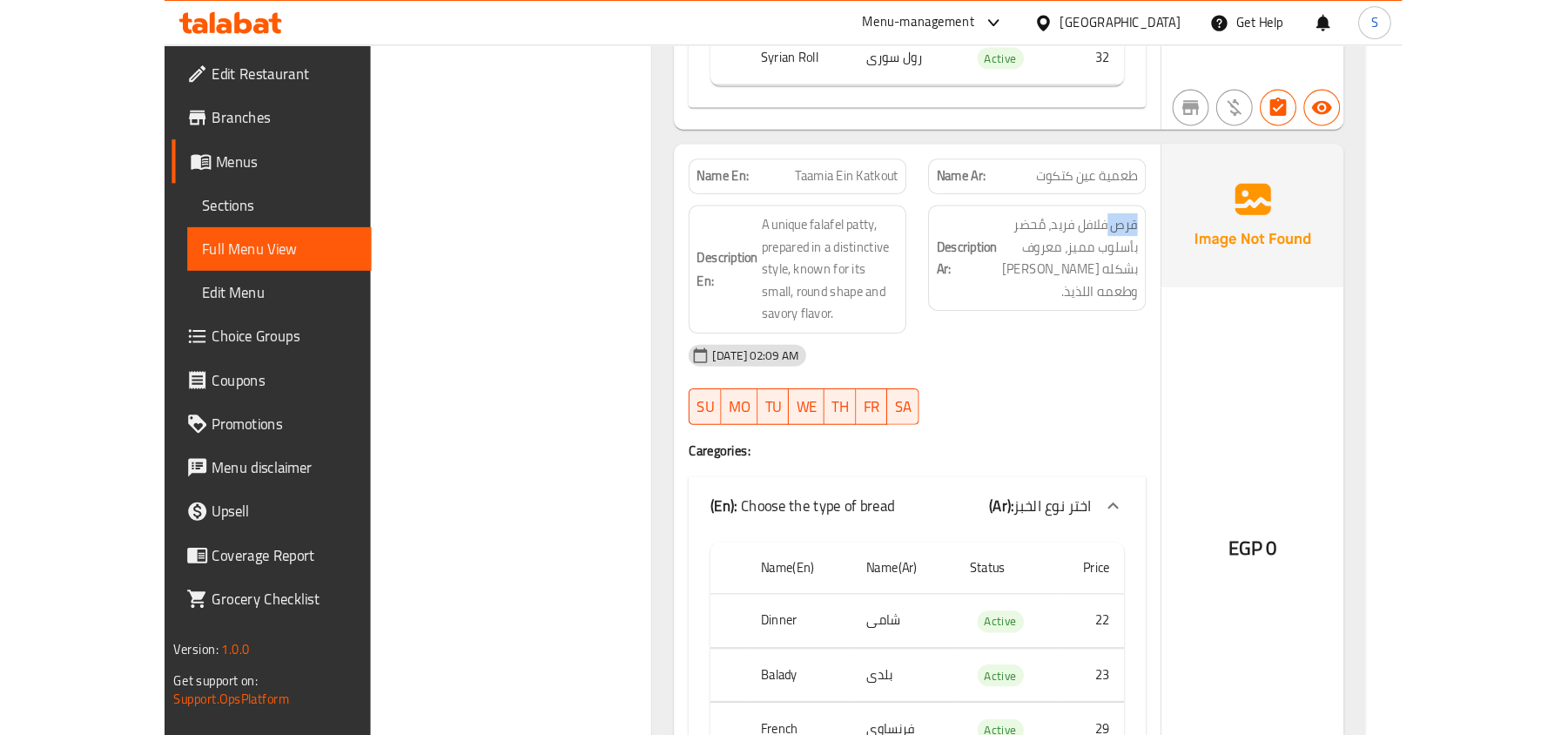
scroll to position [30807, 0]
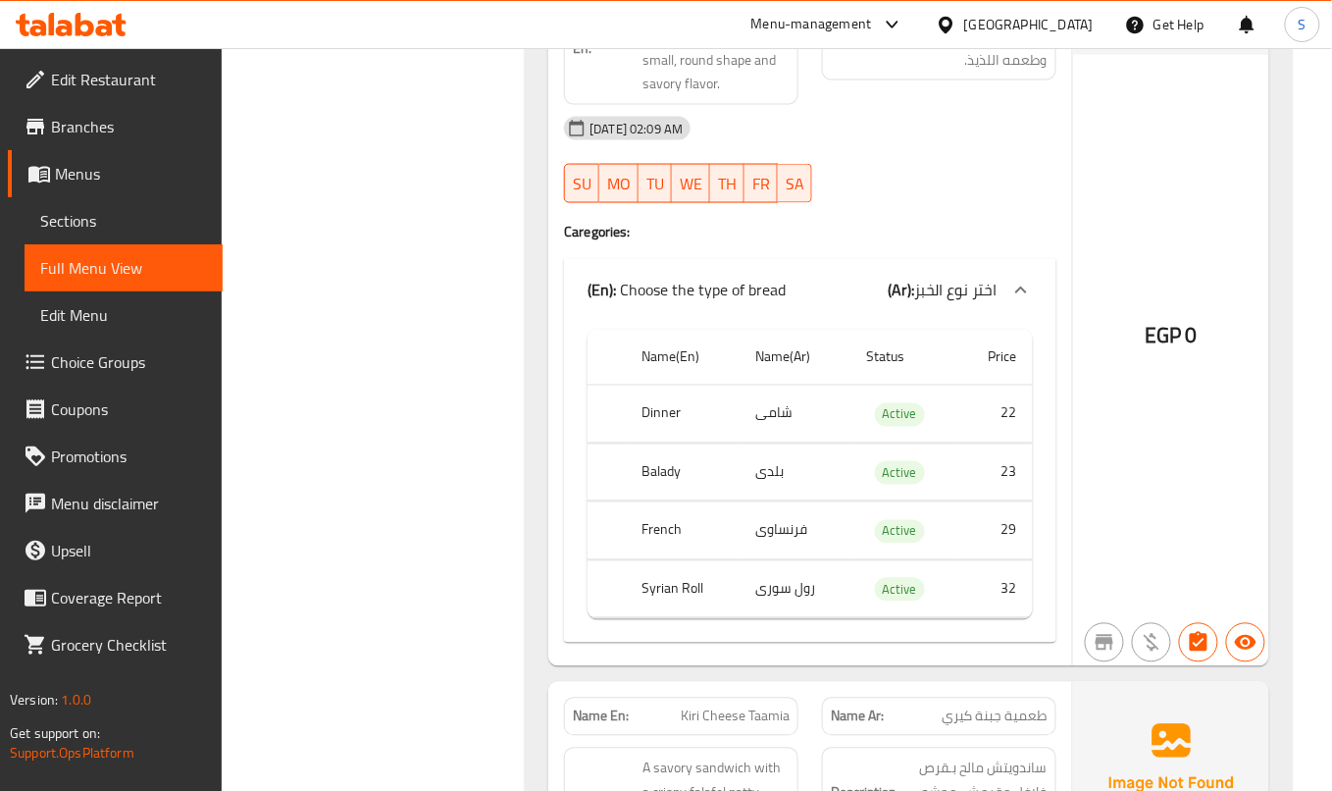
click at [1010, 152] on div "08-09-2025 02:09 AM" at bounding box center [810, 128] width 516 height 47
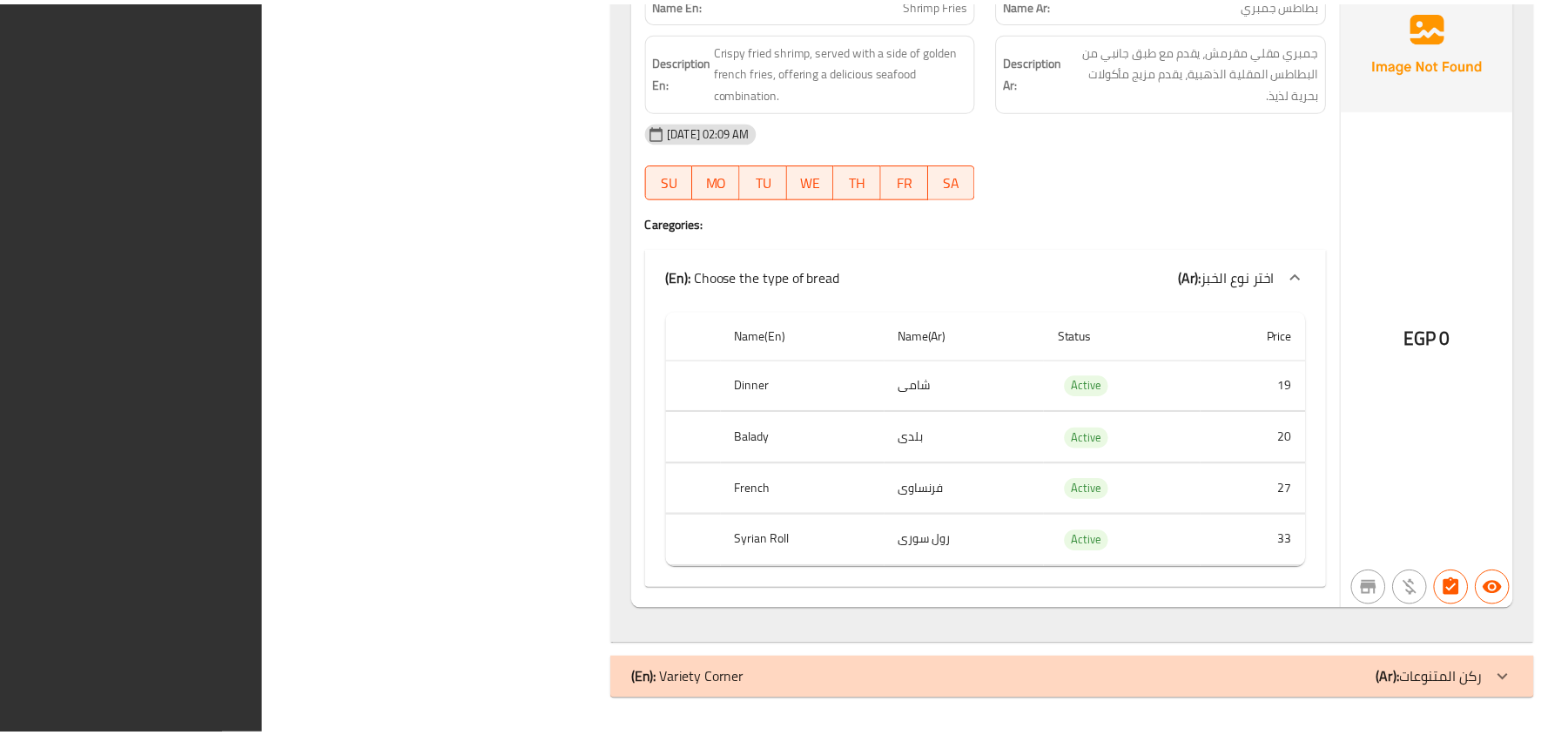
scroll to position [50475, 0]
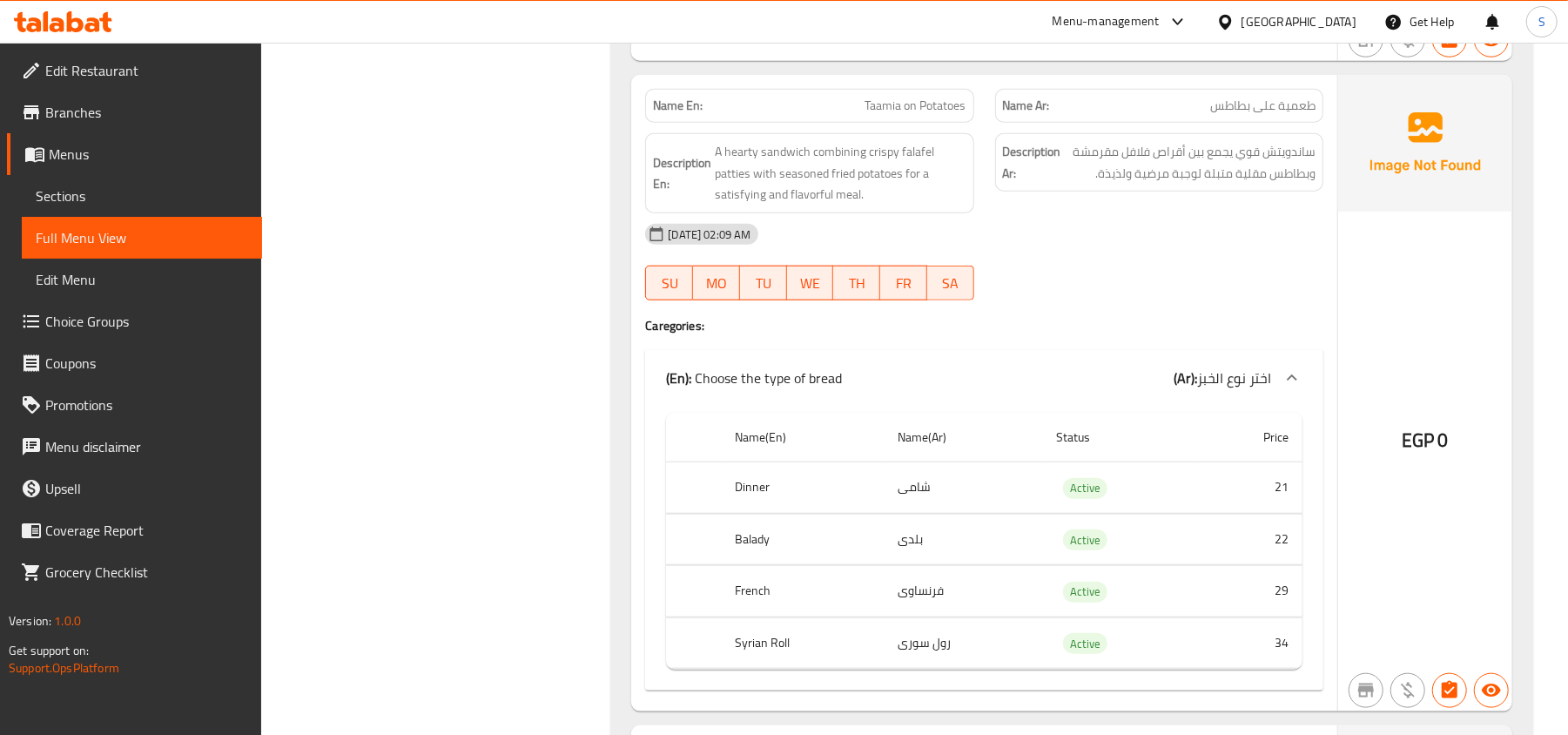
scroll to position [38285, 0]
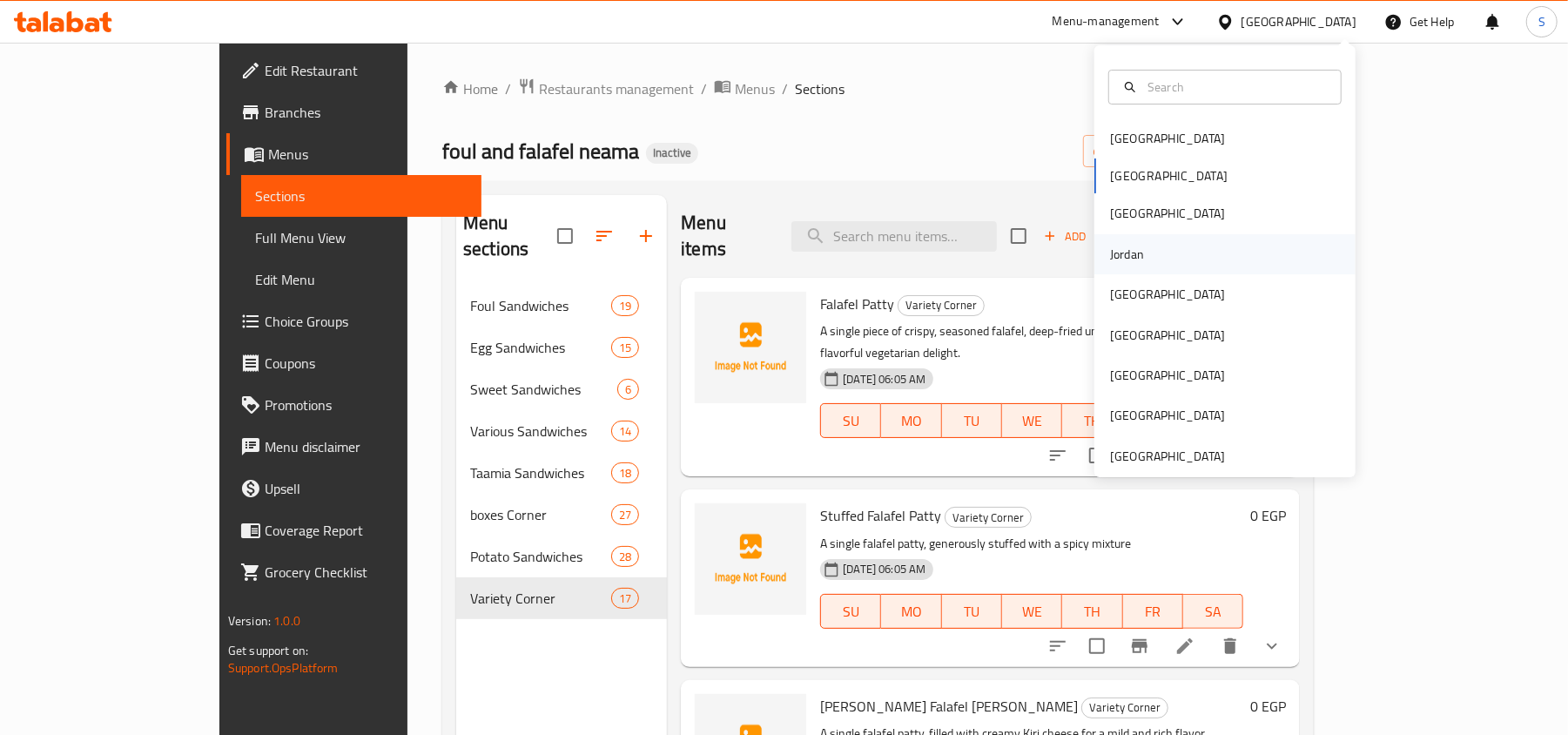
click at [1122, 245] on div "Jordan" at bounding box center [1127, 255] width 34 height 20
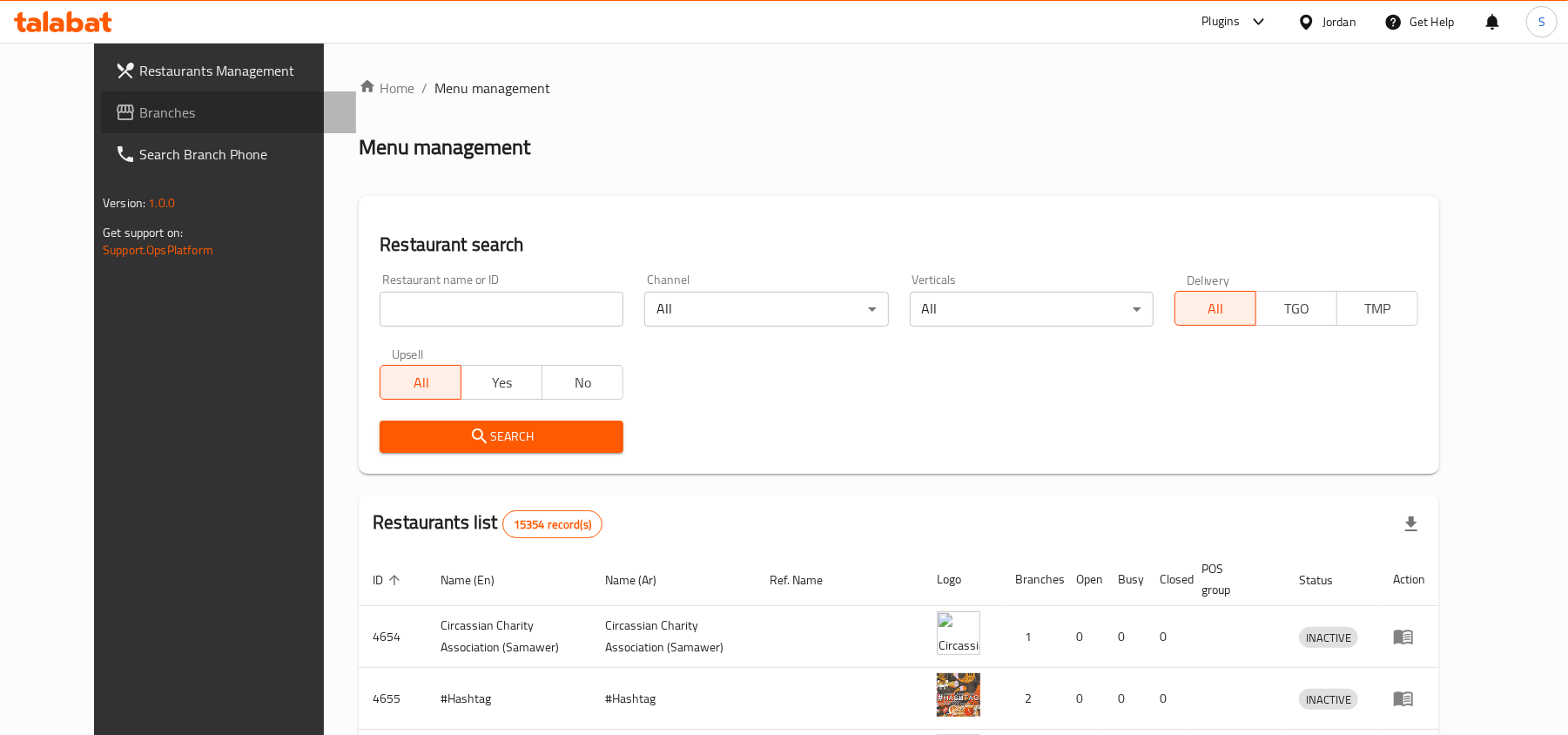
click at [101, 129] on link "Branches" at bounding box center [228, 112] width 255 height 42
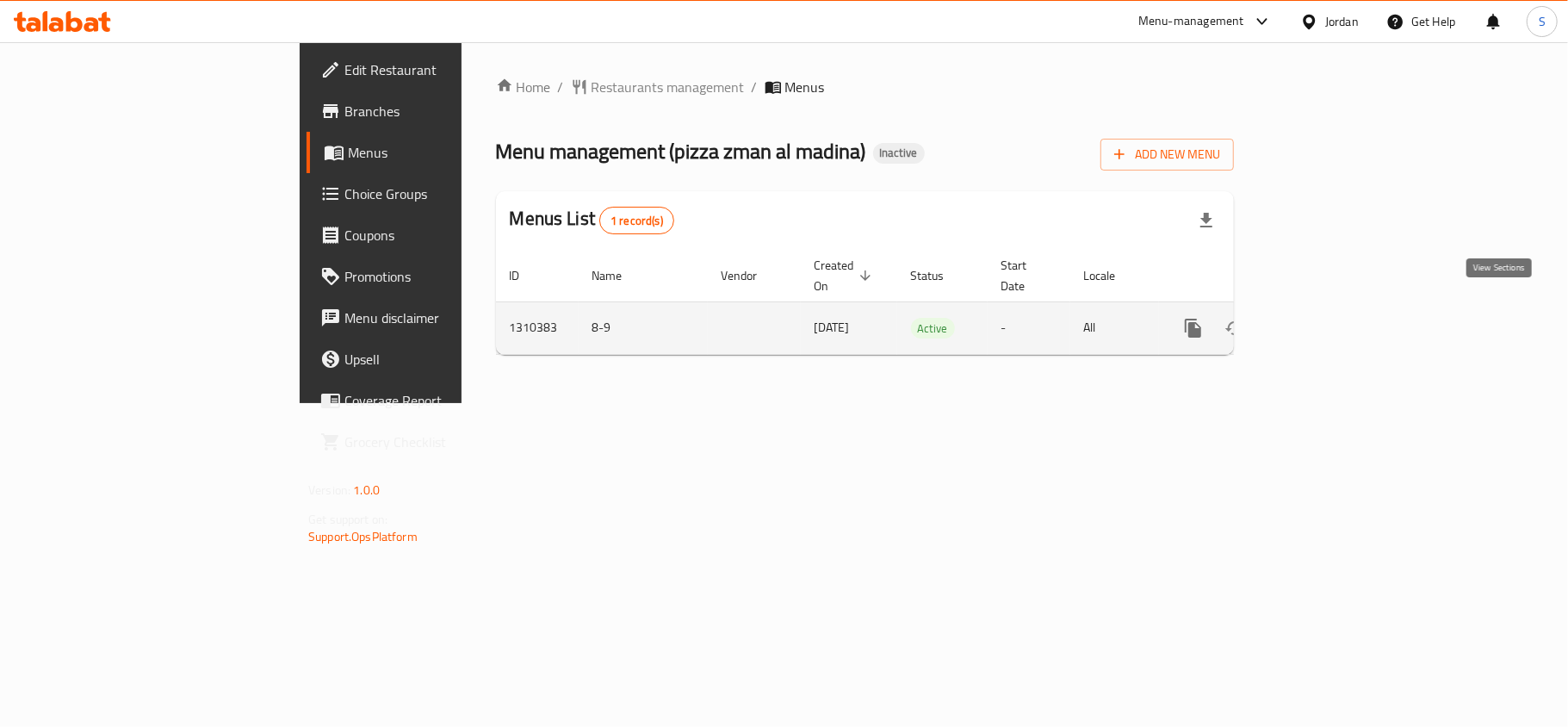
click at [1338, 307] on link "enhanced table" at bounding box center [1317, 328] width 41 height 41
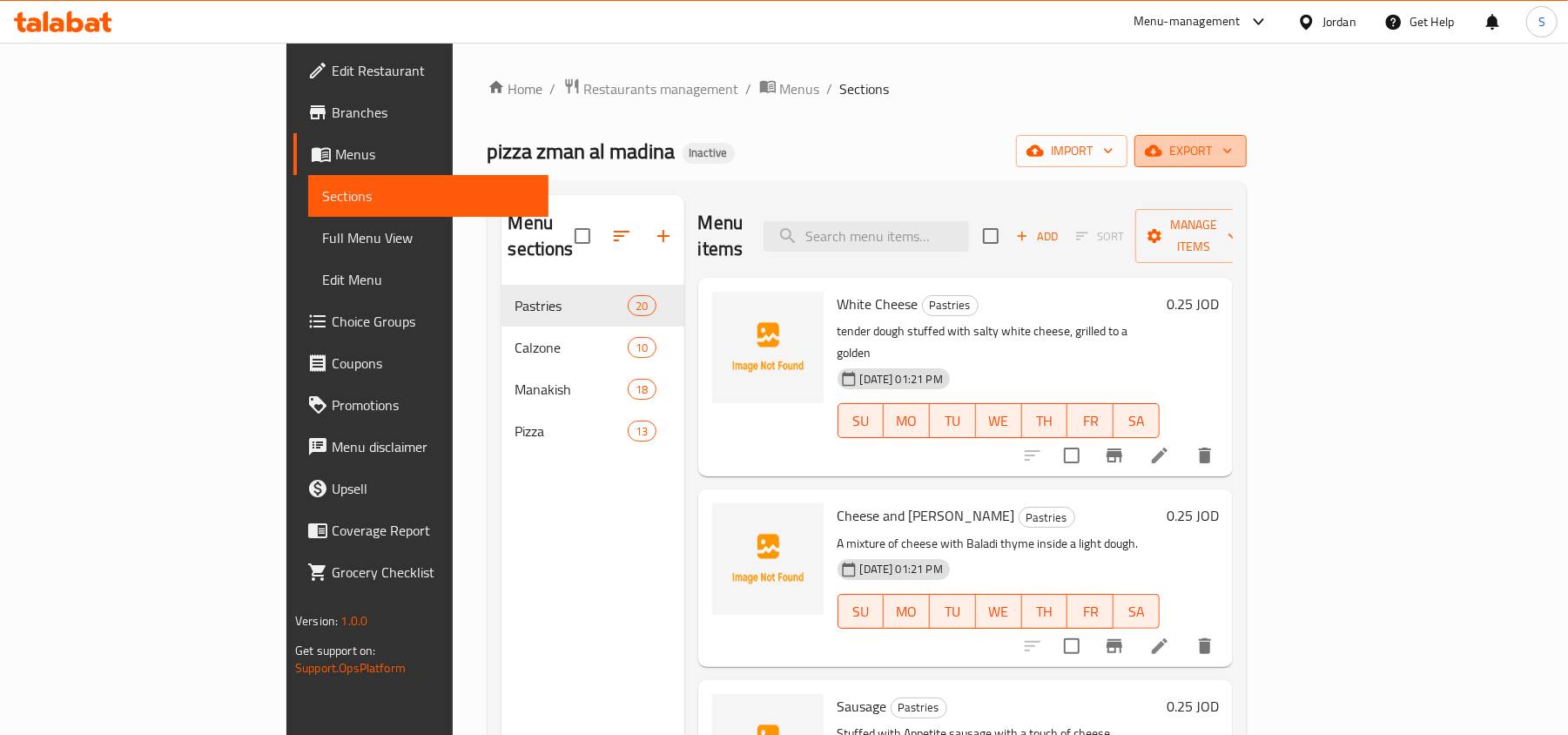
click at [1233, 143] on span "export" at bounding box center [1191, 151] width 84 height 22
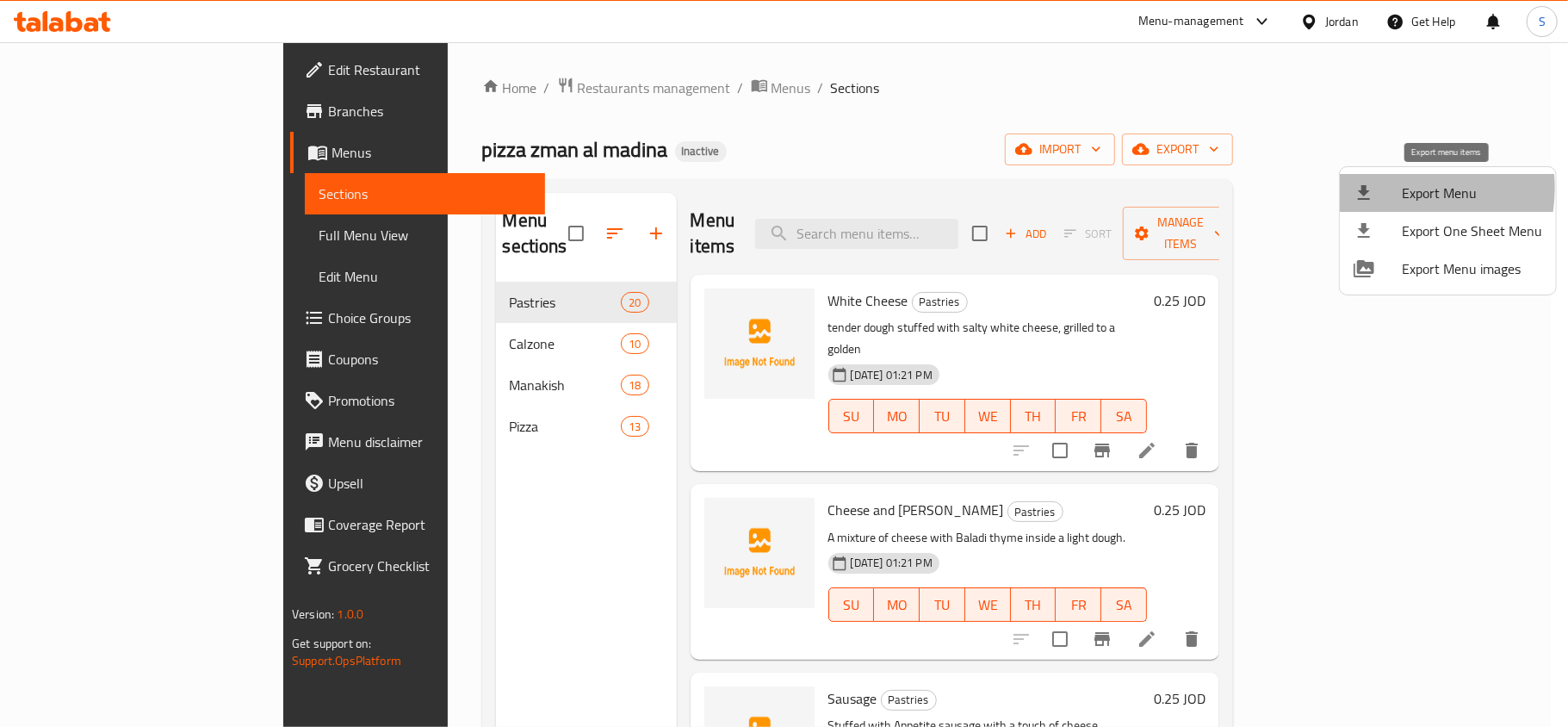
click at [1385, 188] on div at bounding box center [1377, 193] width 48 height 21
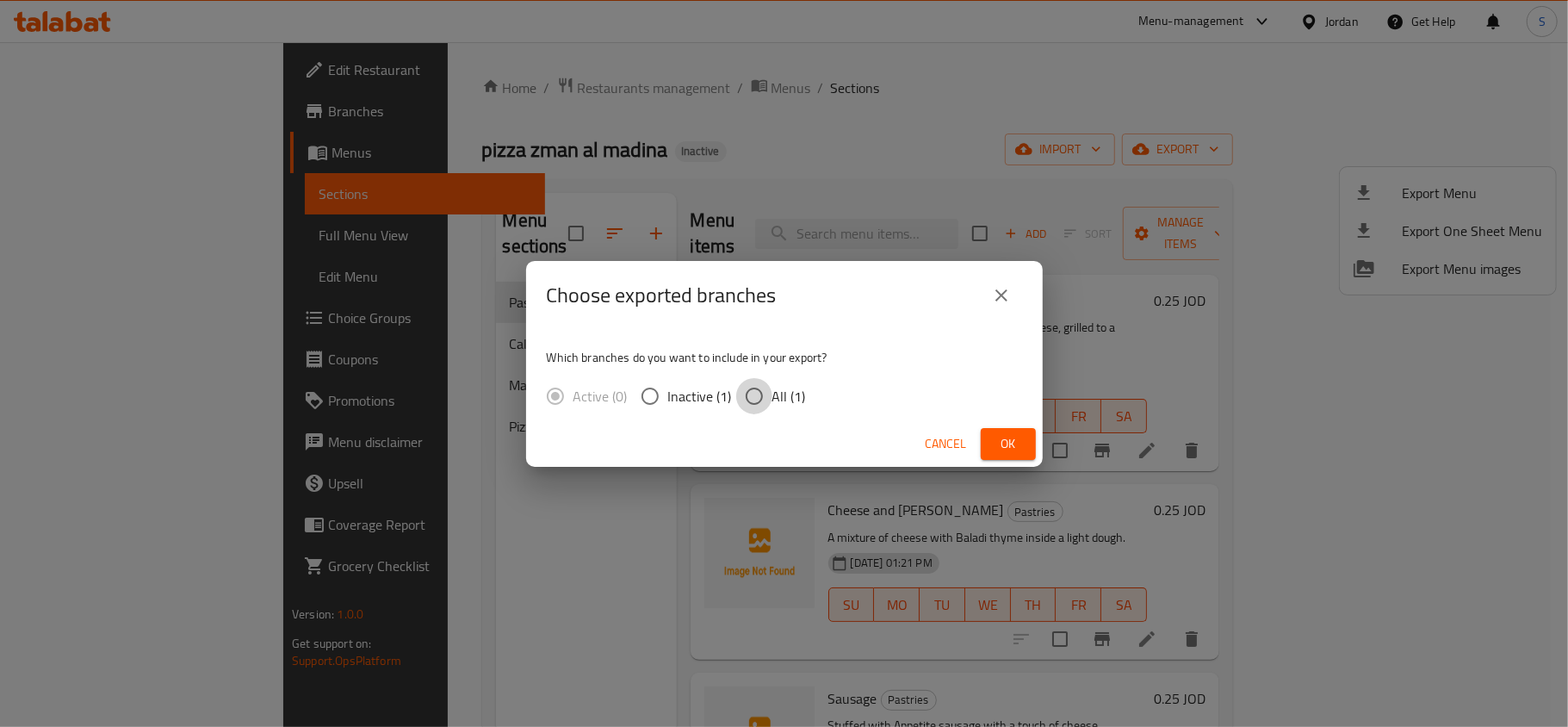
click at [765, 390] on input "All (1)" at bounding box center [754, 396] width 36 height 36
radio input "true"
click at [1038, 442] on div "Cancel Ok" at bounding box center [784, 444] width 516 height 46
click at [1003, 449] on span "Ok" at bounding box center [1008, 443] width 27 height 22
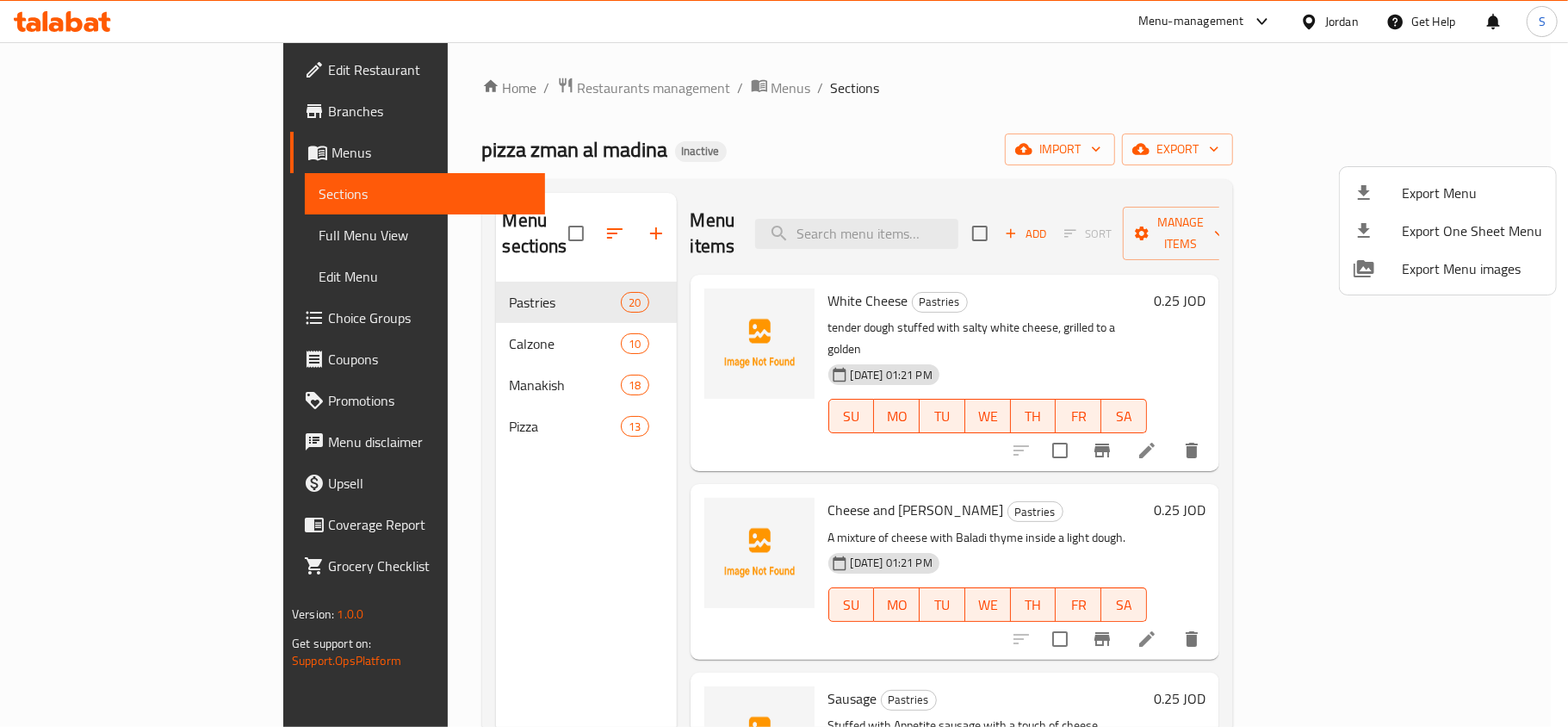
click at [62, 239] on div at bounding box center [784, 364] width 1568 height 727
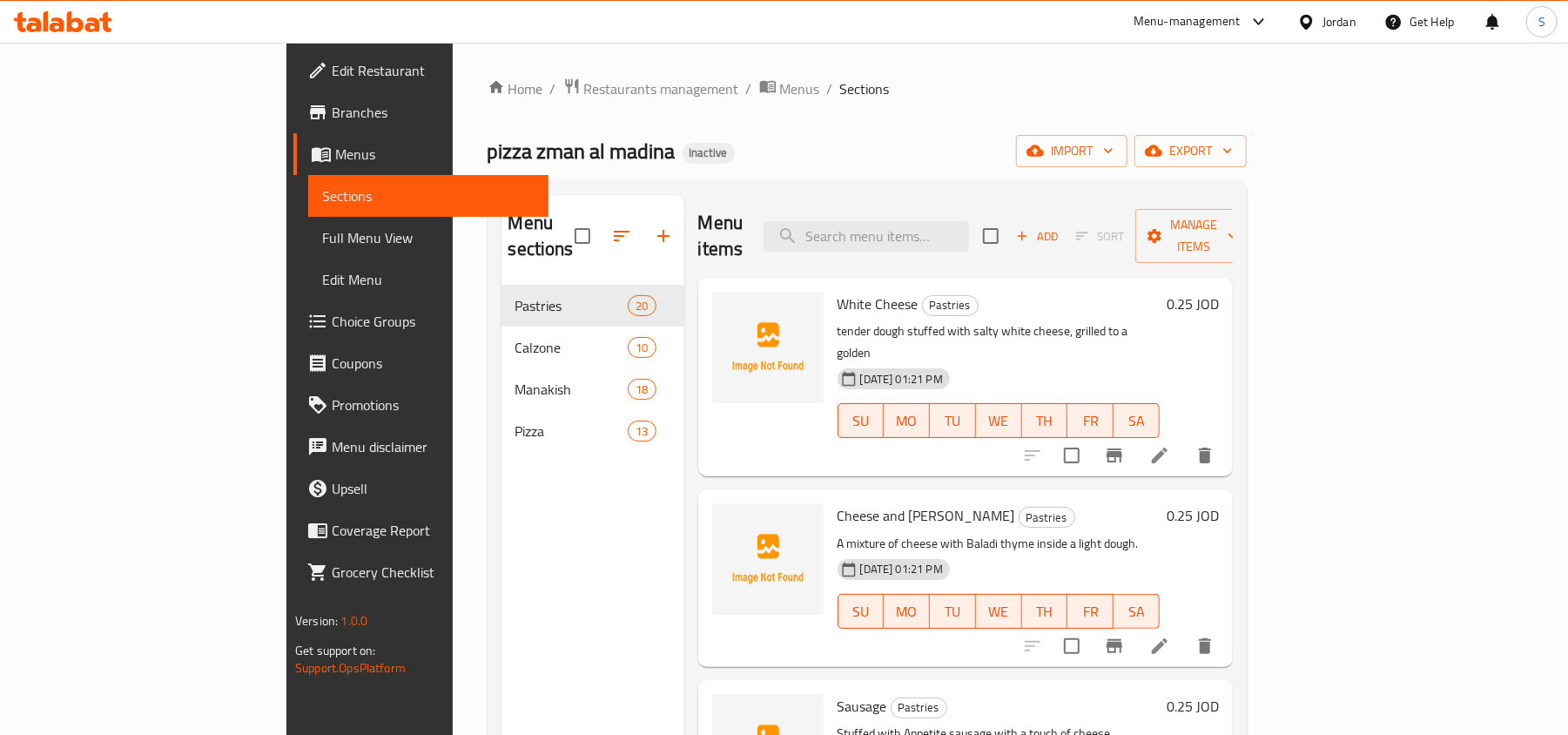
click at [322, 241] on span "Full Menu View" at bounding box center [428, 238] width 212 height 21
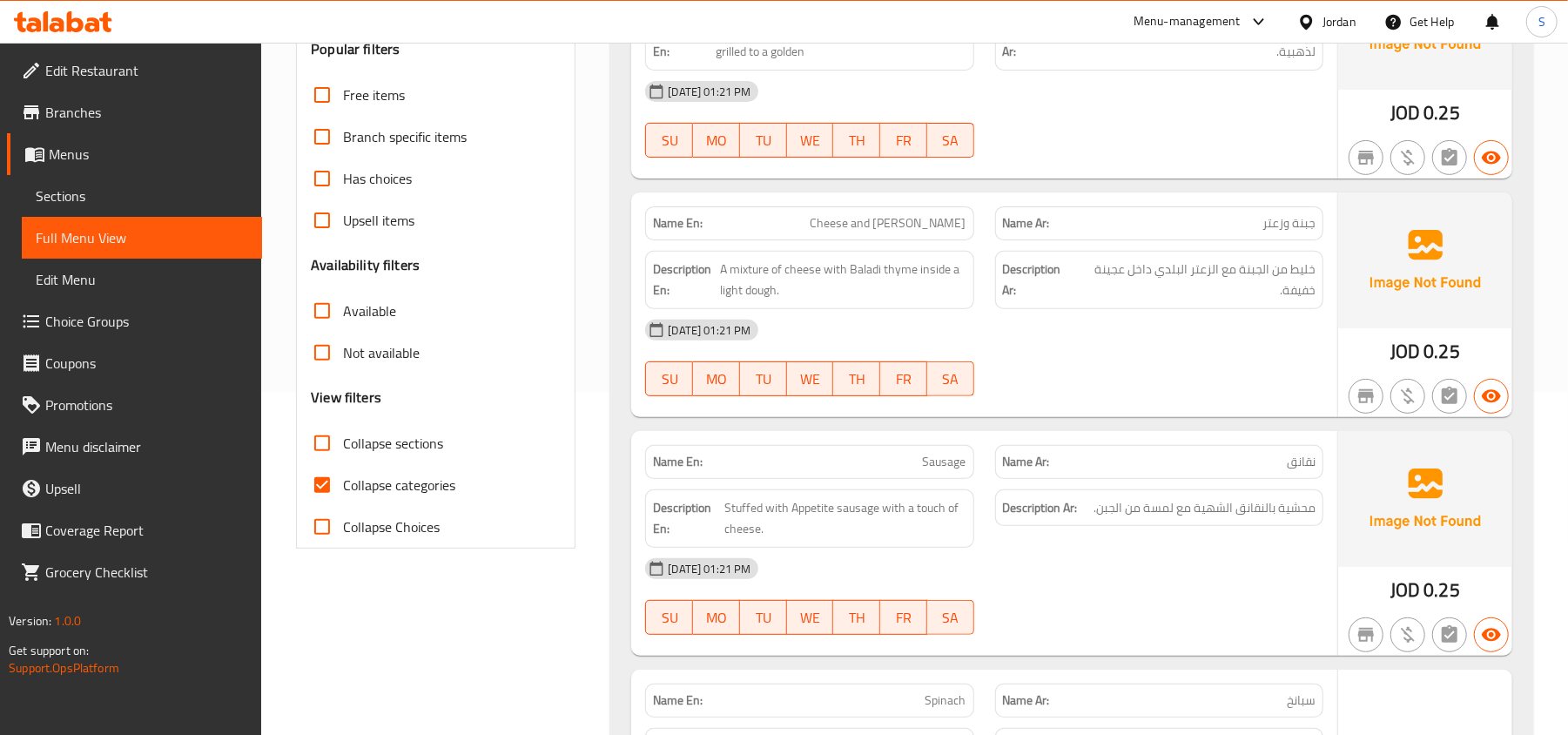
scroll to position [348, 0]
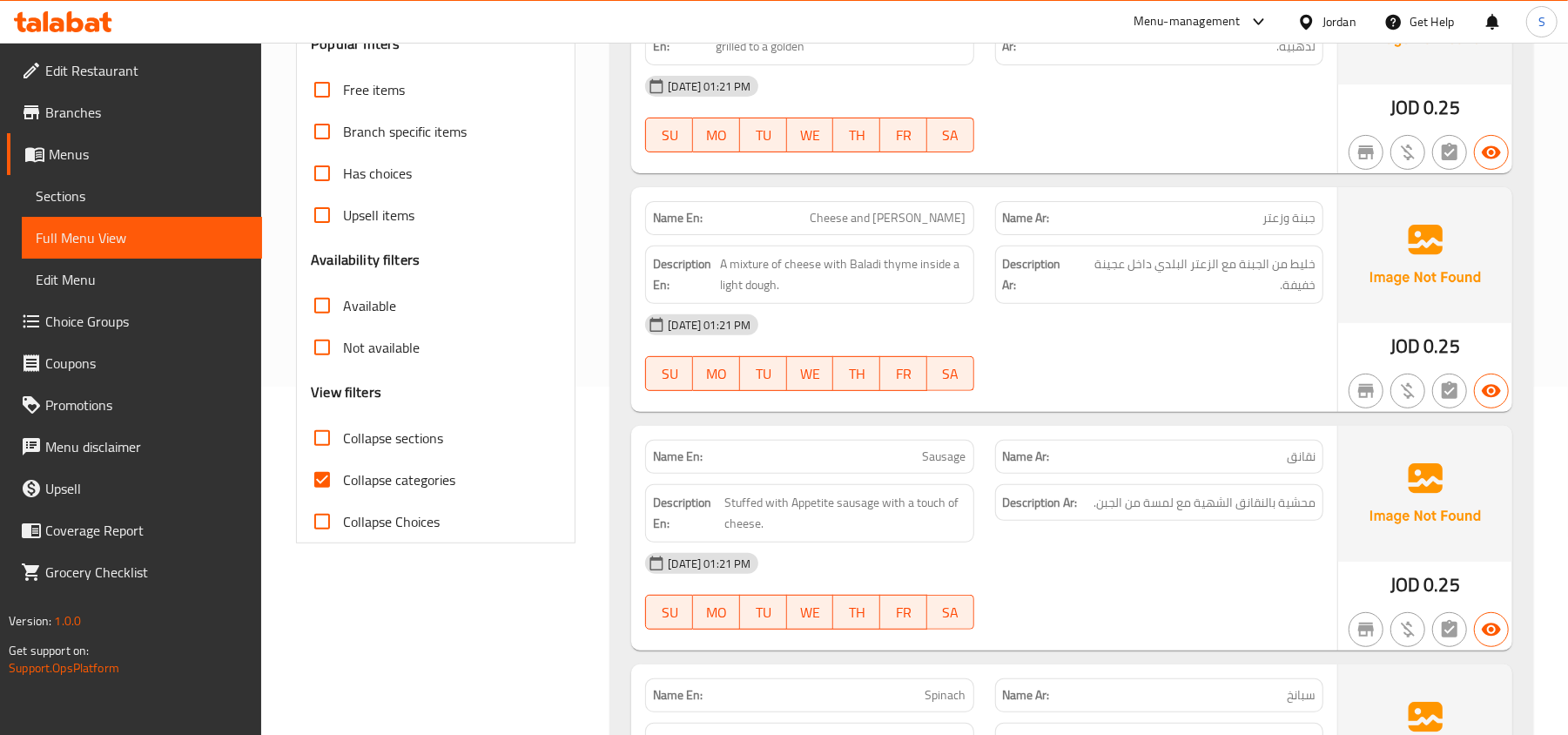
click at [382, 475] on span "Collapse categories" at bounding box center [399, 480] width 113 height 21
click at [343, 475] on input "Collapse categories" at bounding box center [321, 479] width 42 height 42
checkbox input "false"
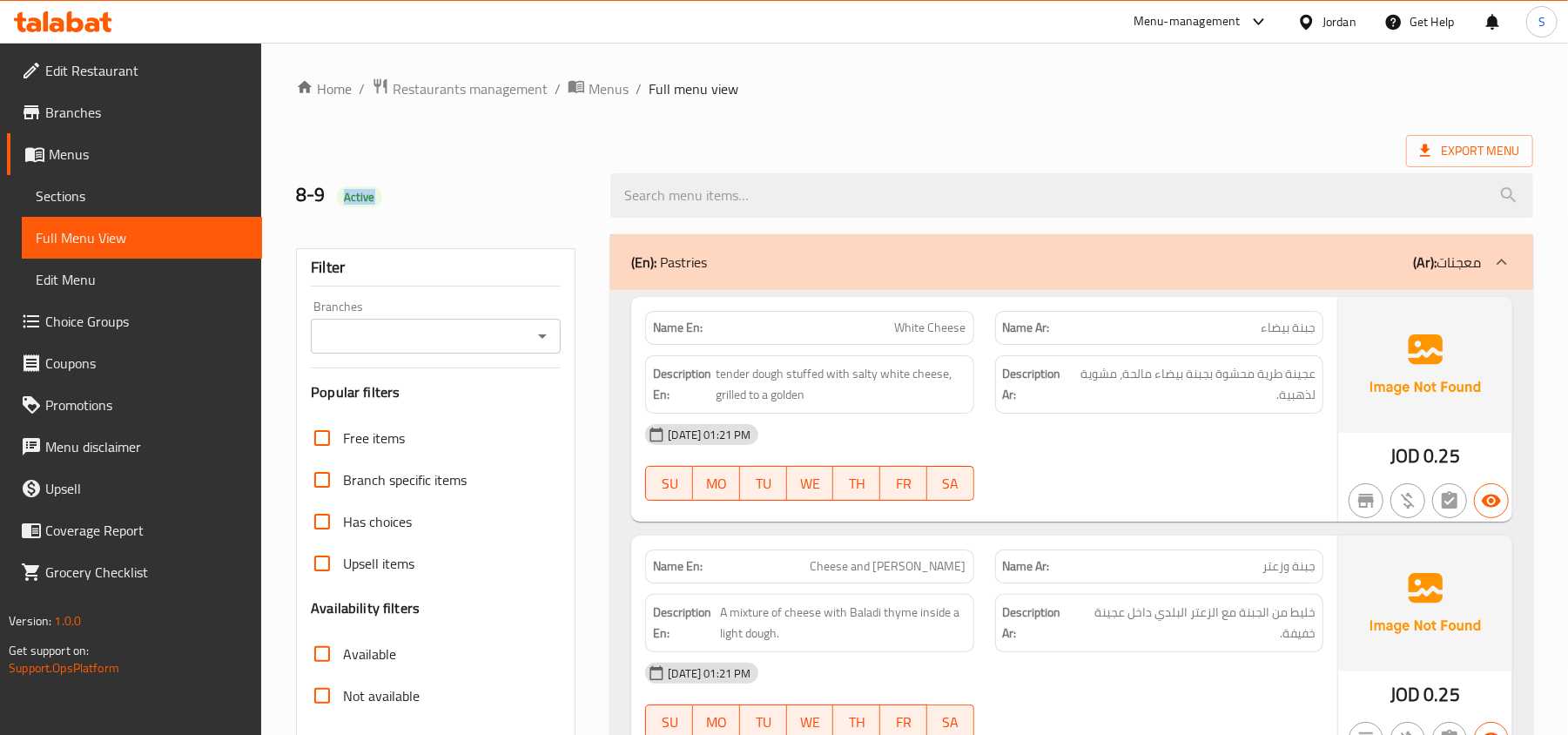
drag, startPoint x: 341, startPoint y: 199, endPoint x: 489, endPoint y: 170, distance: 150.8
click at [471, 221] on div "8-9 Active" at bounding box center [443, 195] width 314 height 77
copy span "Active"
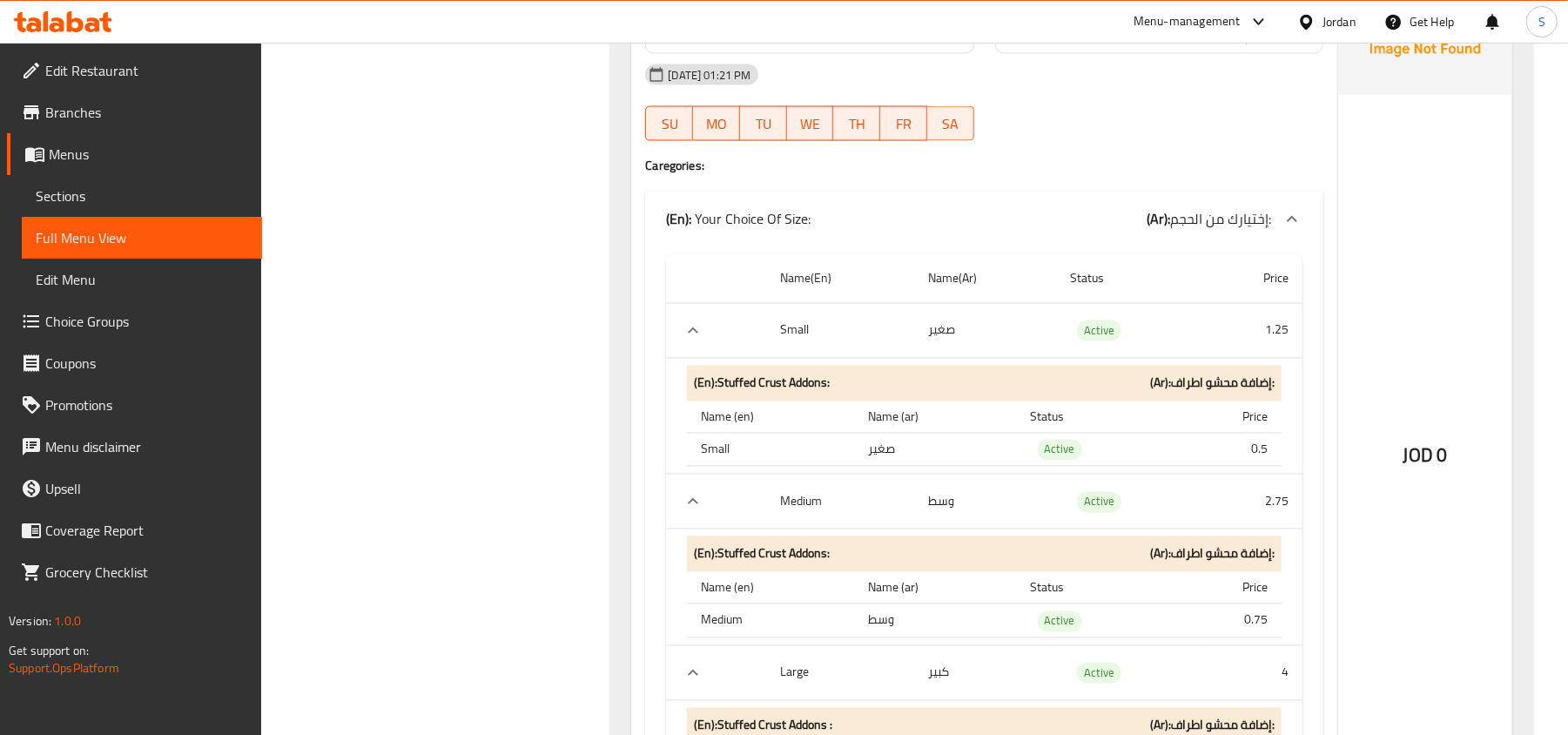
click at [430, 363] on div "Filter Branches Branches Popular filters Free items Branch specific items Has c…" at bounding box center [443, 270] width 314 height 23316
click at [411, 418] on div "Filter Branches Branches Popular filters Free items Branch specific items Has c…" at bounding box center [443, 270] width 314 height 23316
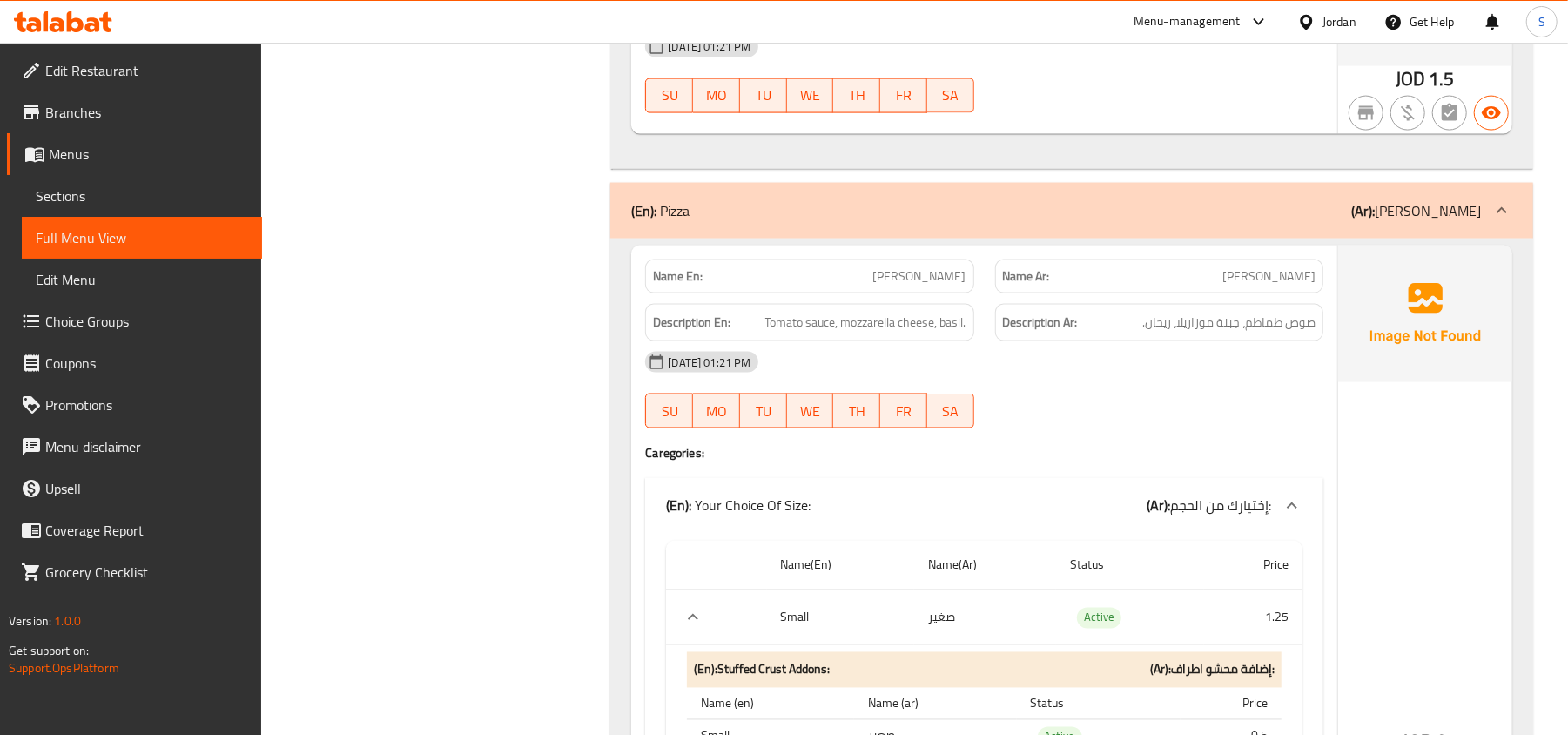
scroll to position [11259, 0]
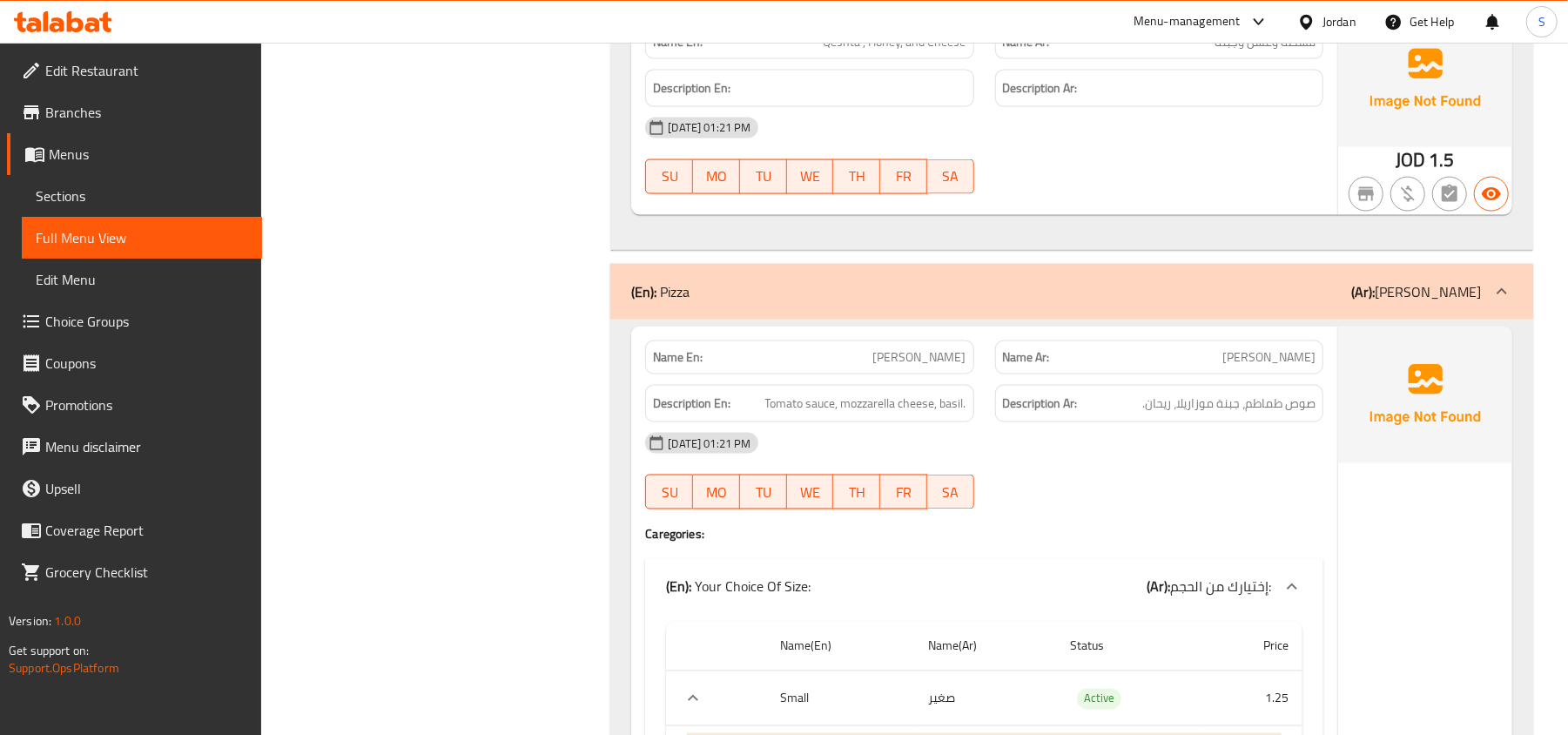
click at [742, 320] on div "(En): Pizza (Ar): بيتزا" at bounding box center [1073, 291] width 923 height 56
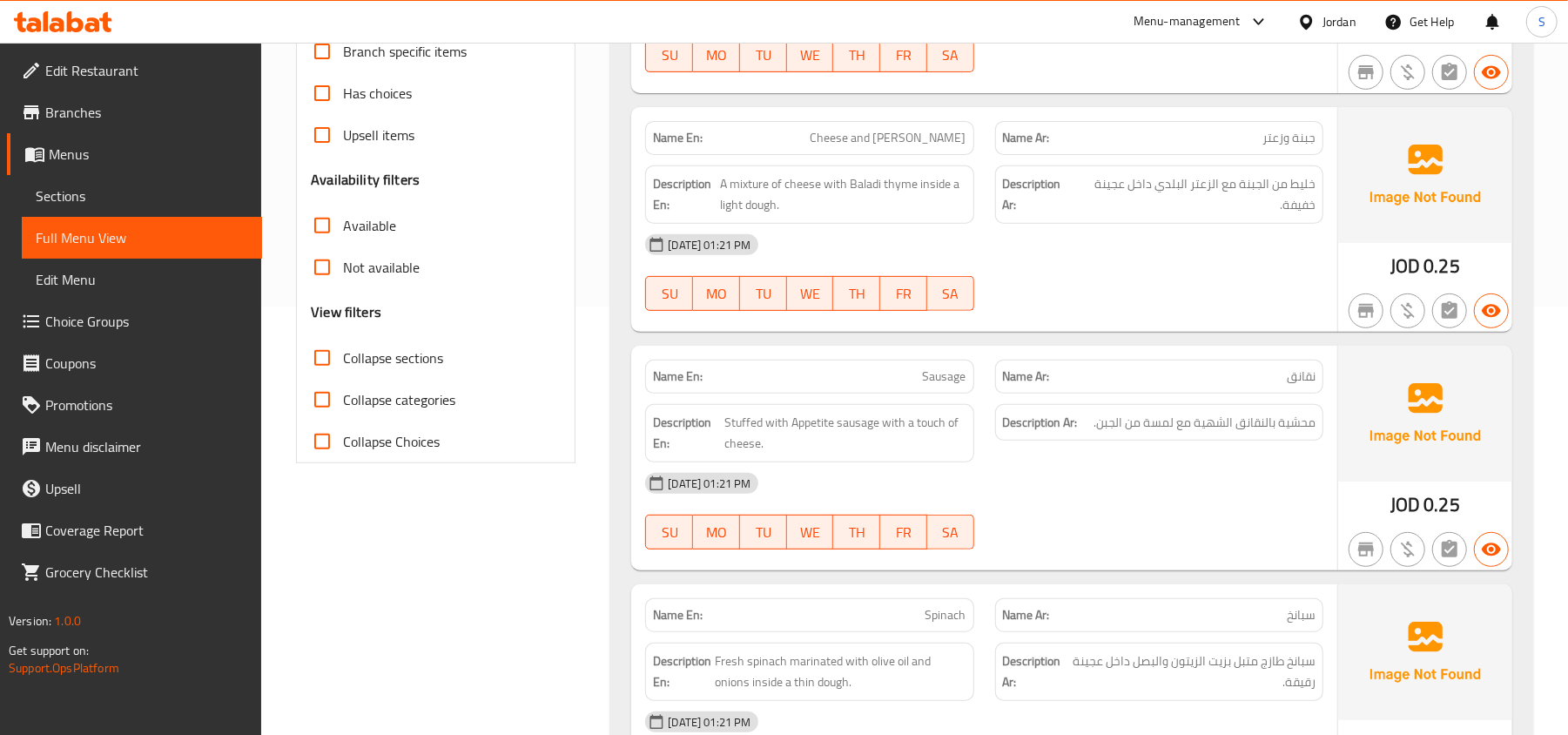
scroll to position [52, 0]
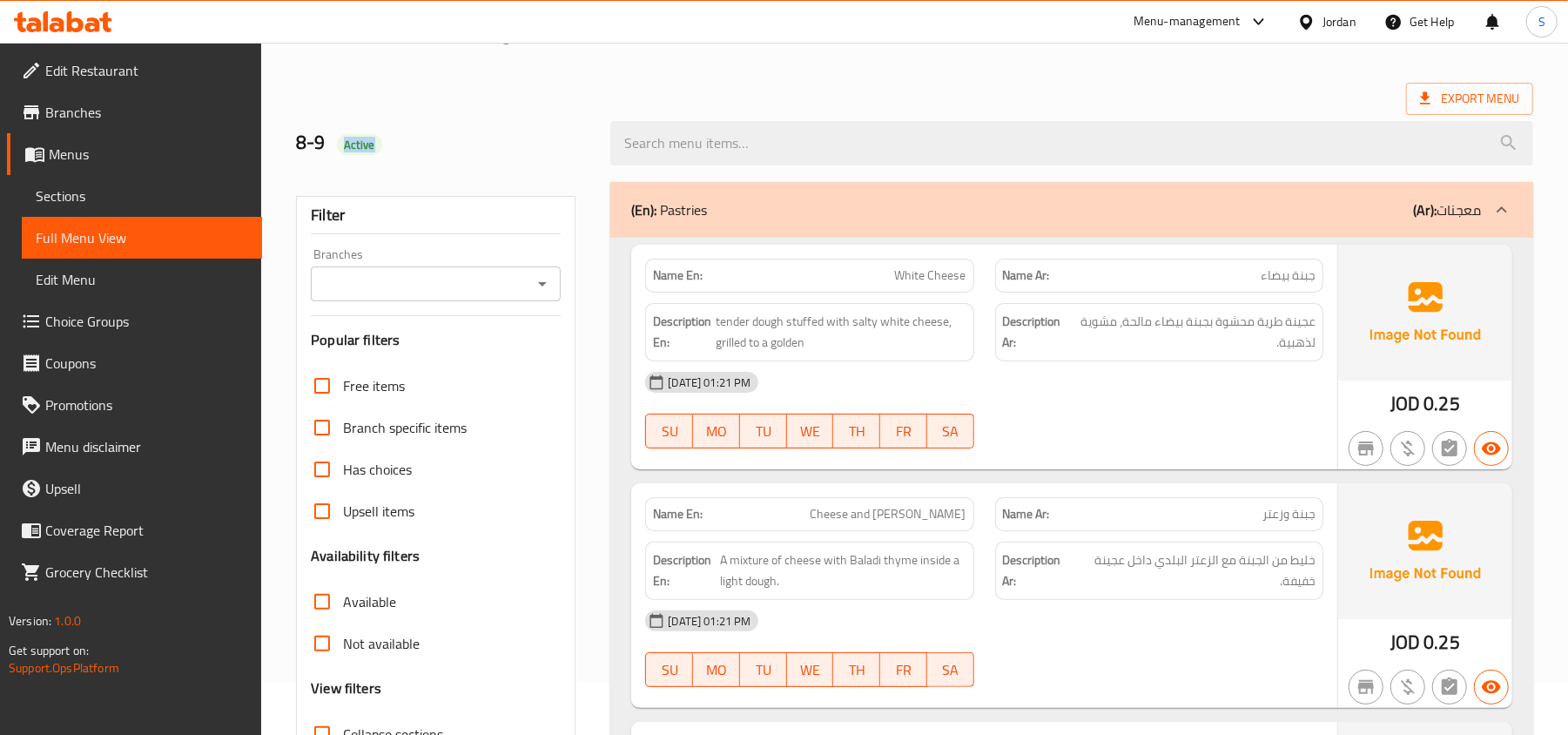
drag, startPoint x: 338, startPoint y: 141, endPoint x: 408, endPoint y: 159, distance: 72.3
click at [408, 159] on div "8-9 Active" at bounding box center [443, 143] width 314 height 77
copy span "Active"
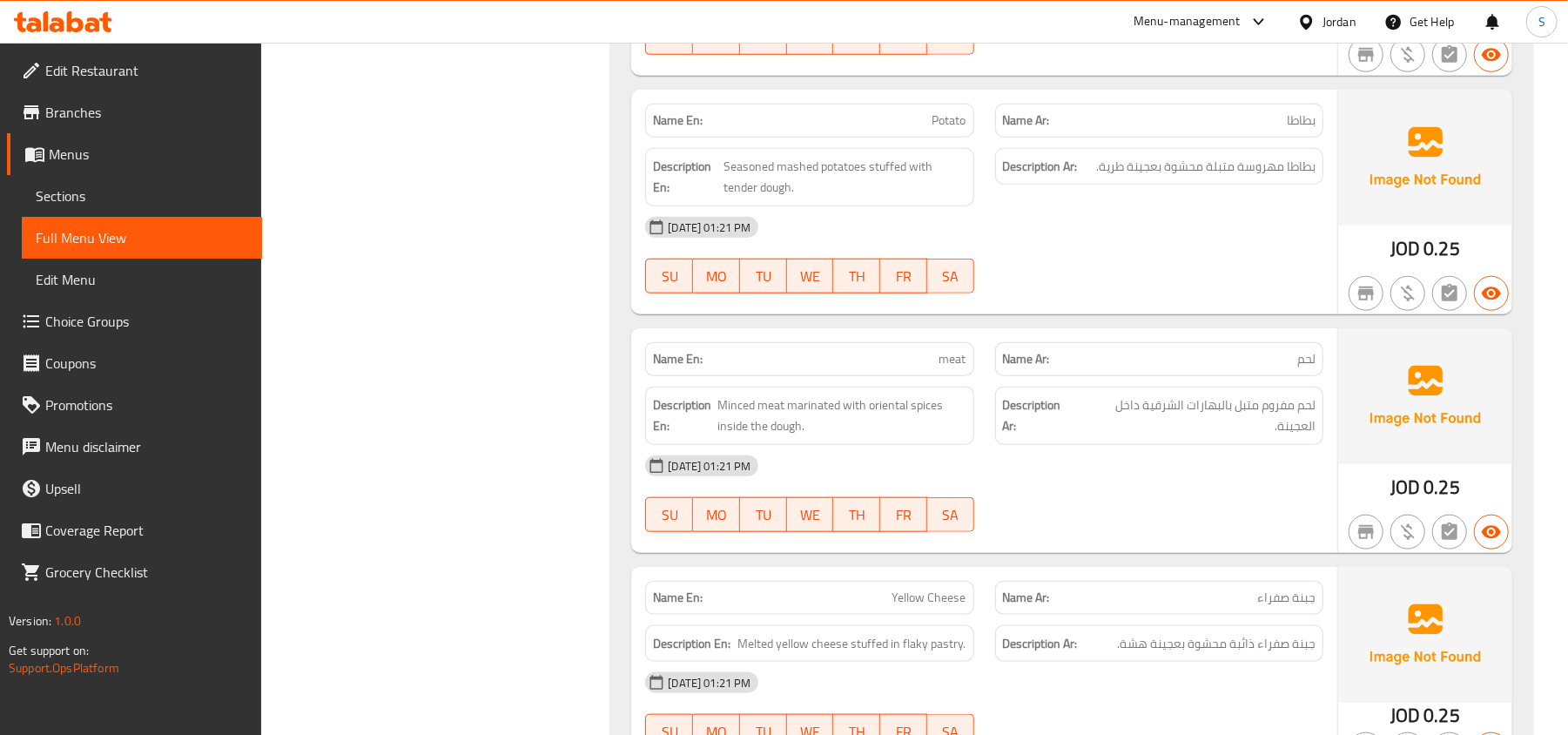
scroll to position [1561, 0]
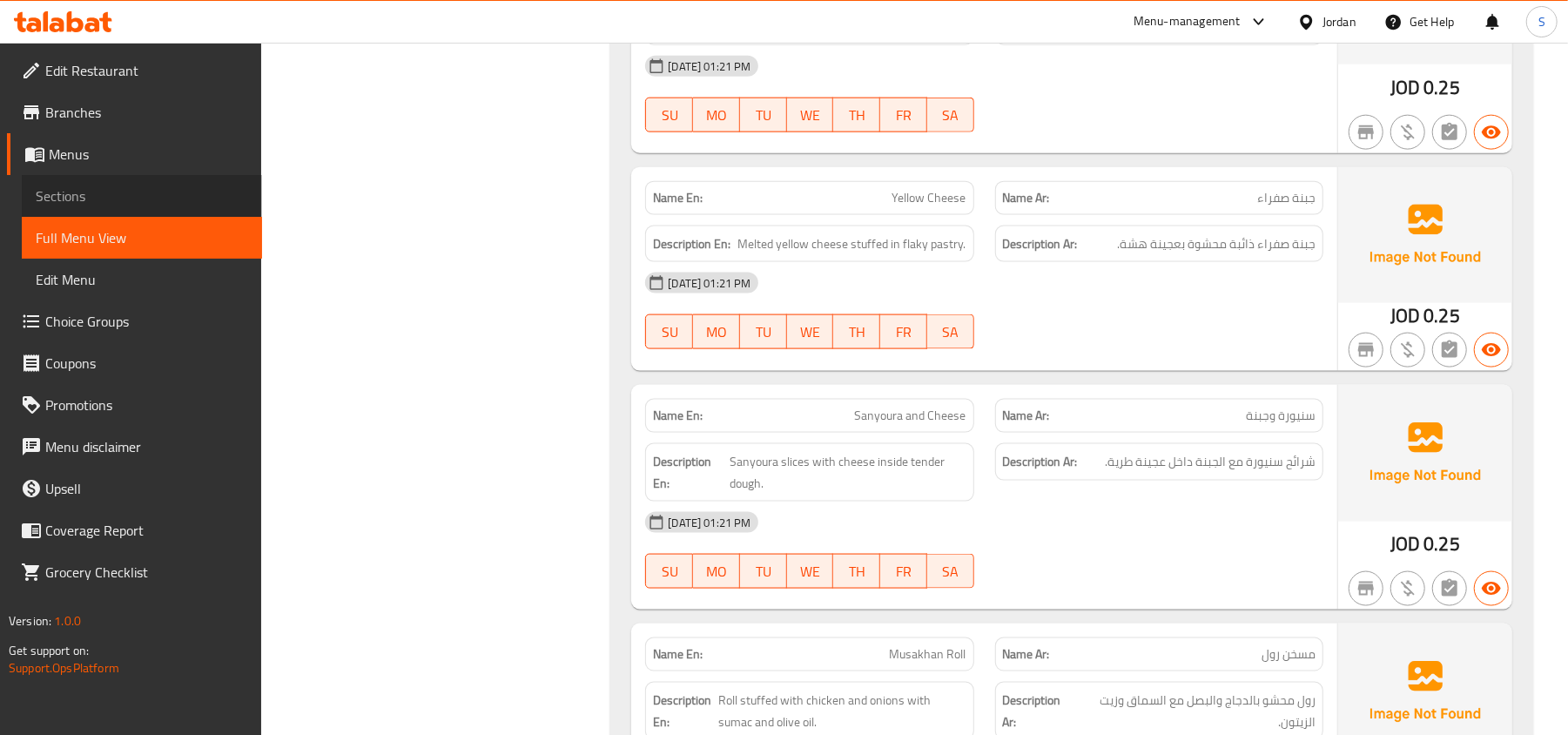
click at [115, 186] on span "Sections" at bounding box center [141, 196] width 212 height 21
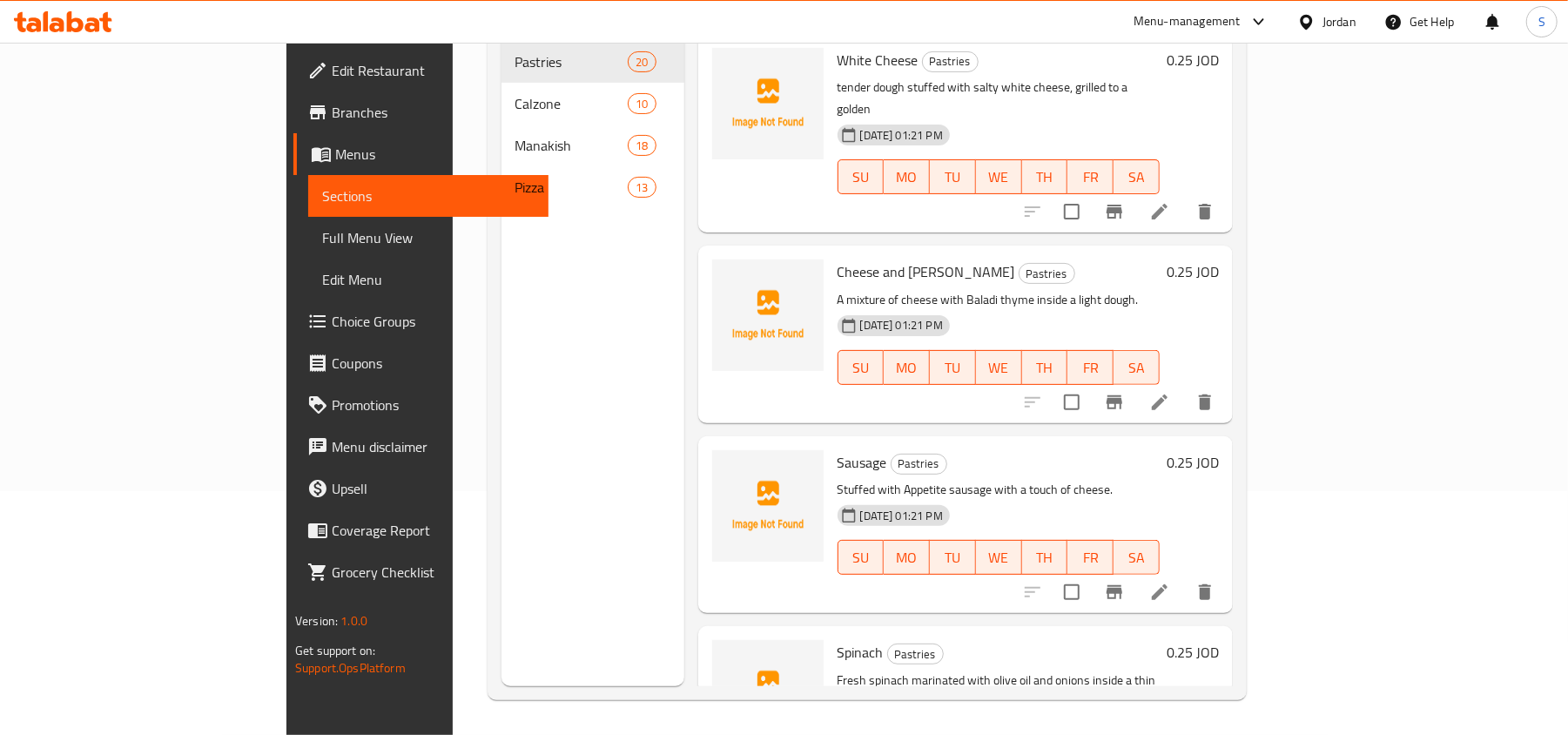
scroll to position [245, 0]
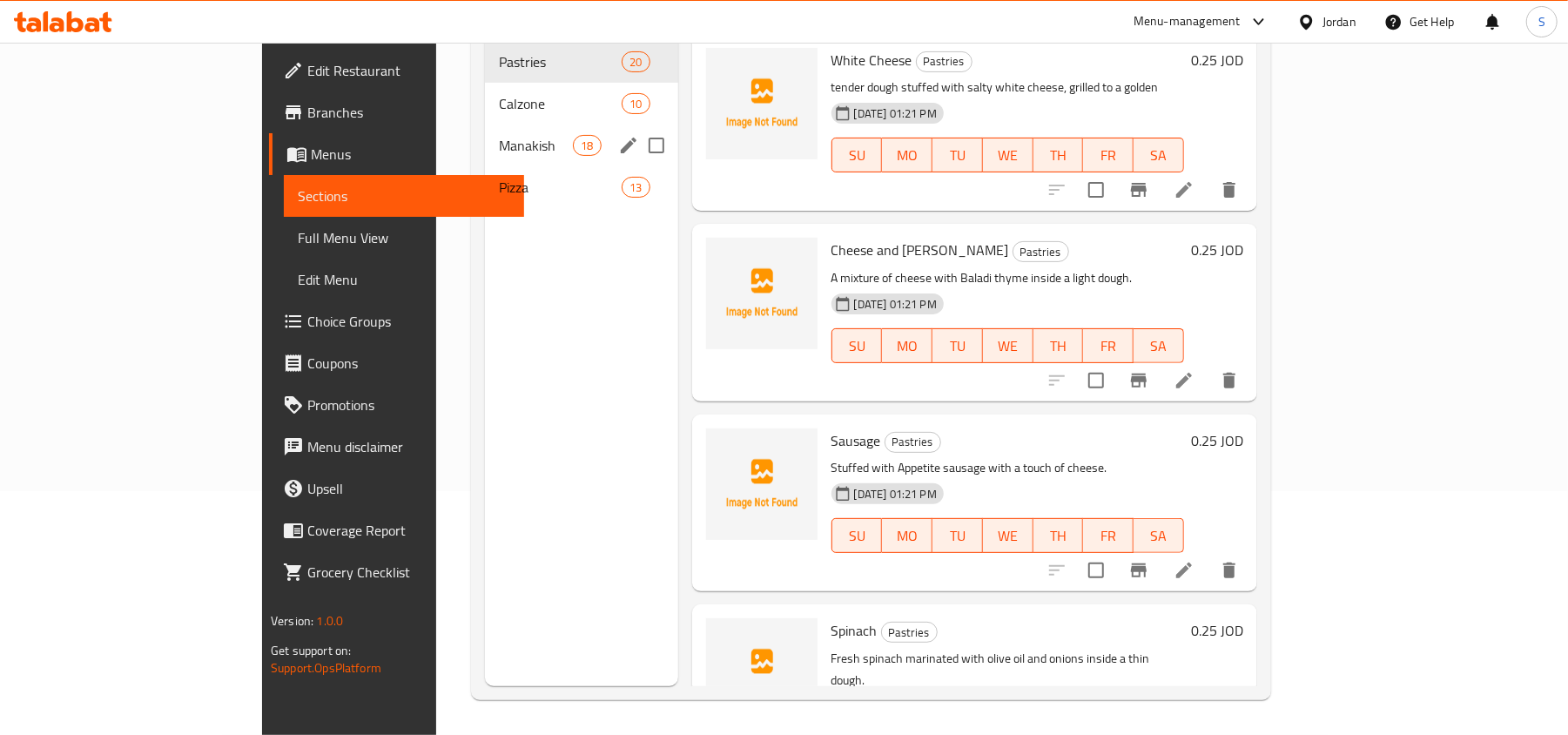
click at [499, 135] on span "Manakish" at bounding box center [535, 146] width 74 height 21
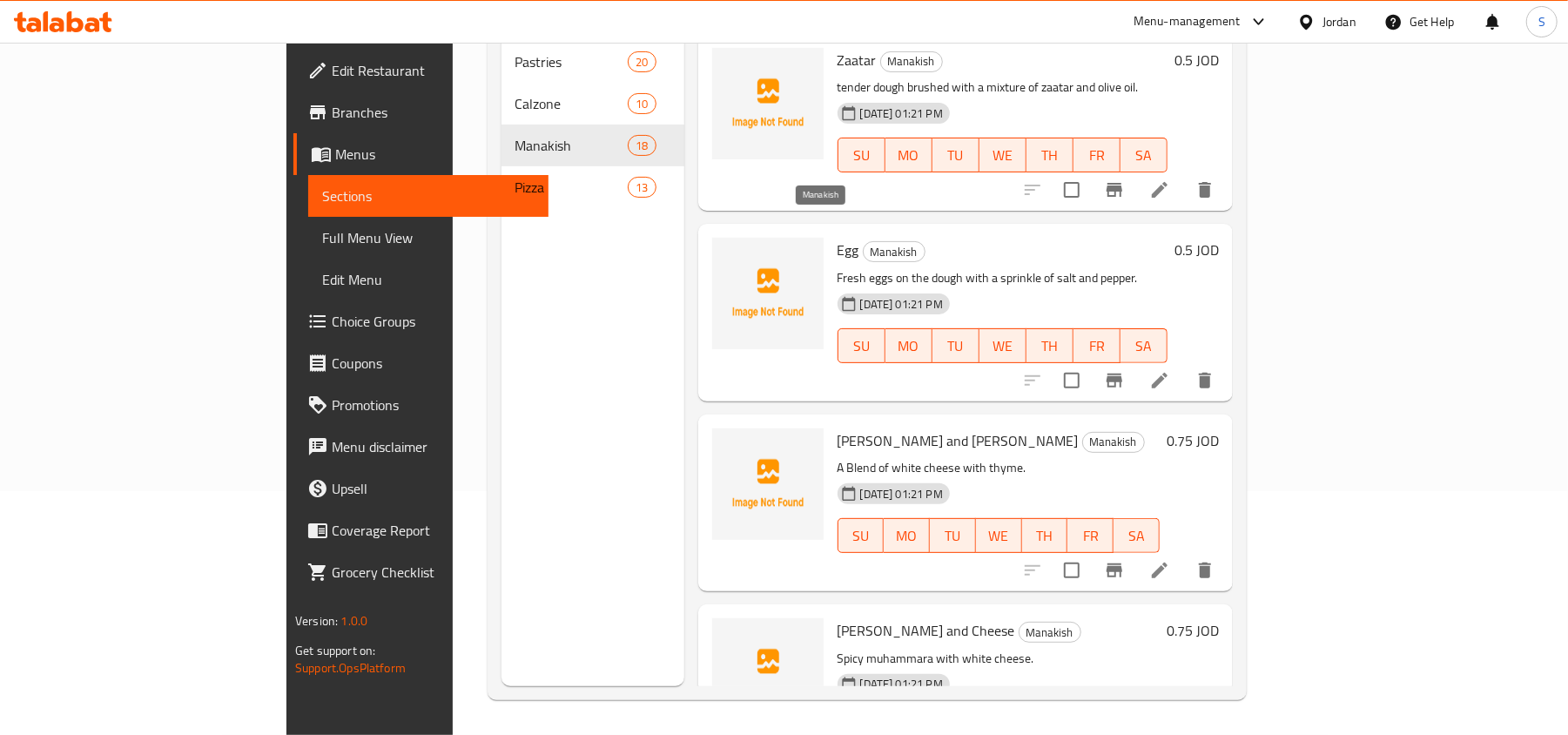
click at [864, 242] on span "Manakish" at bounding box center [894, 252] width 61 height 20
copy span "Manakish"
click at [294, 52] on link "Edit Restaurant" at bounding box center [421, 70] width 255 height 42
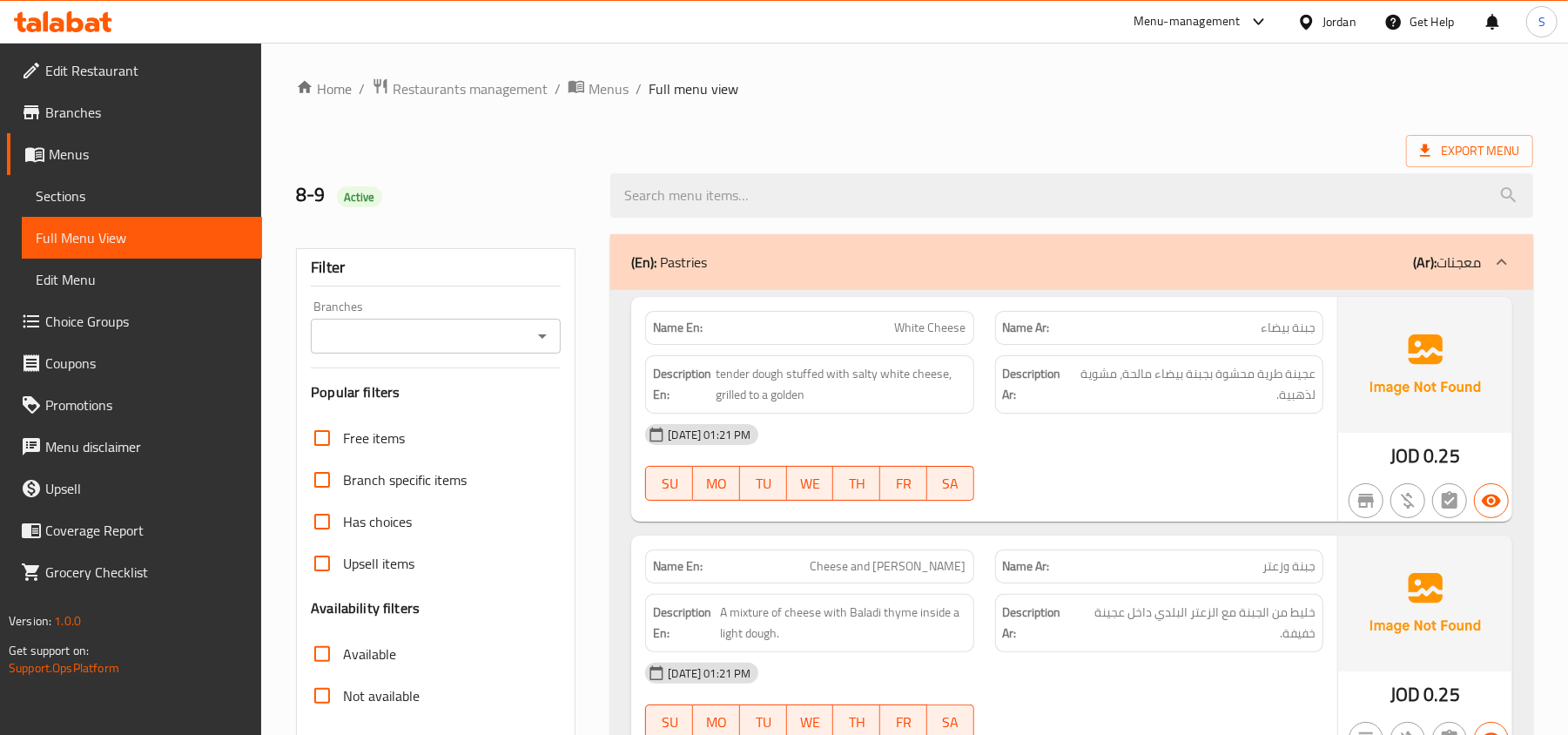
scroll to position [7111, 0]
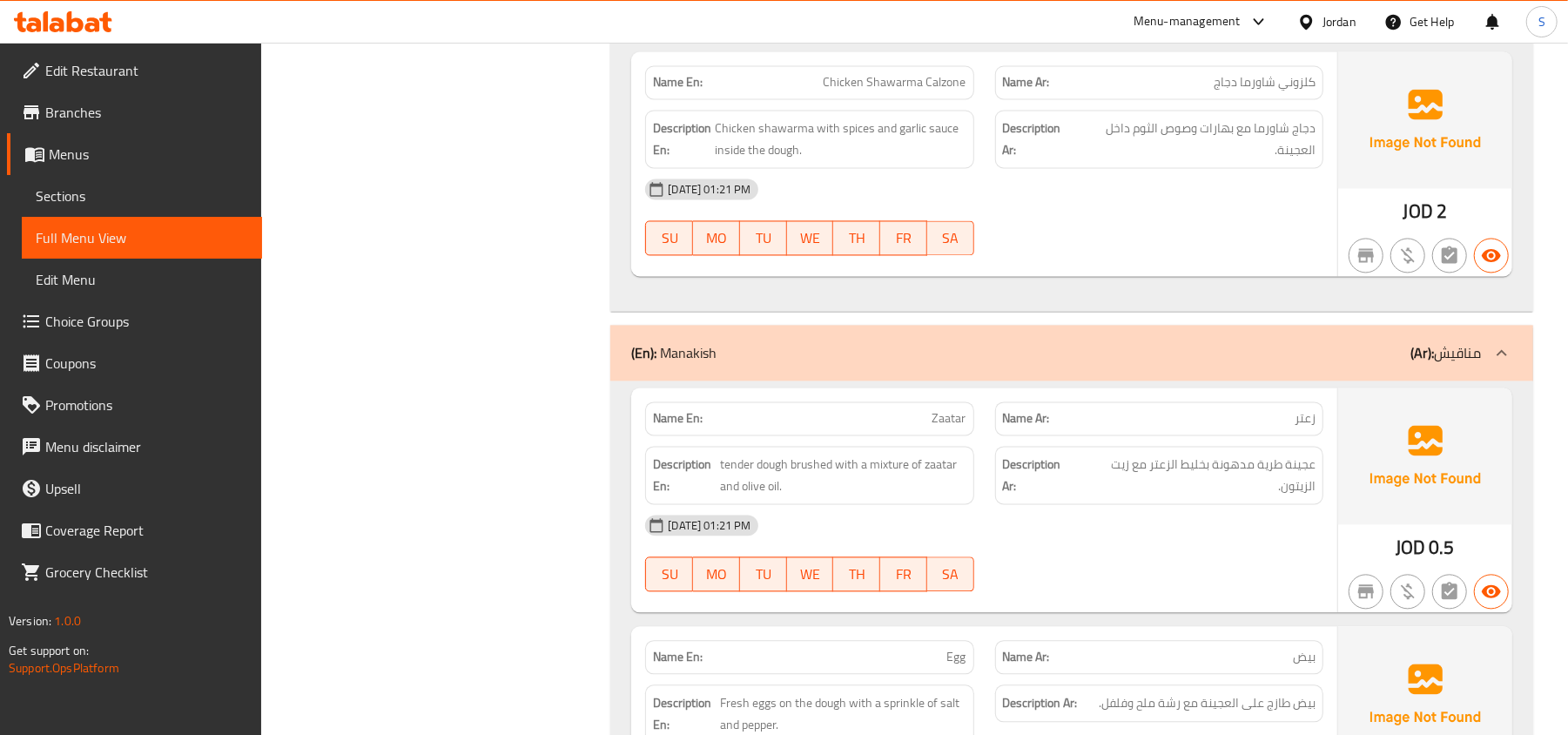
click at [714, 363] on p "(En): Manakish" at bounding box center [674, 352] width 85 height 21
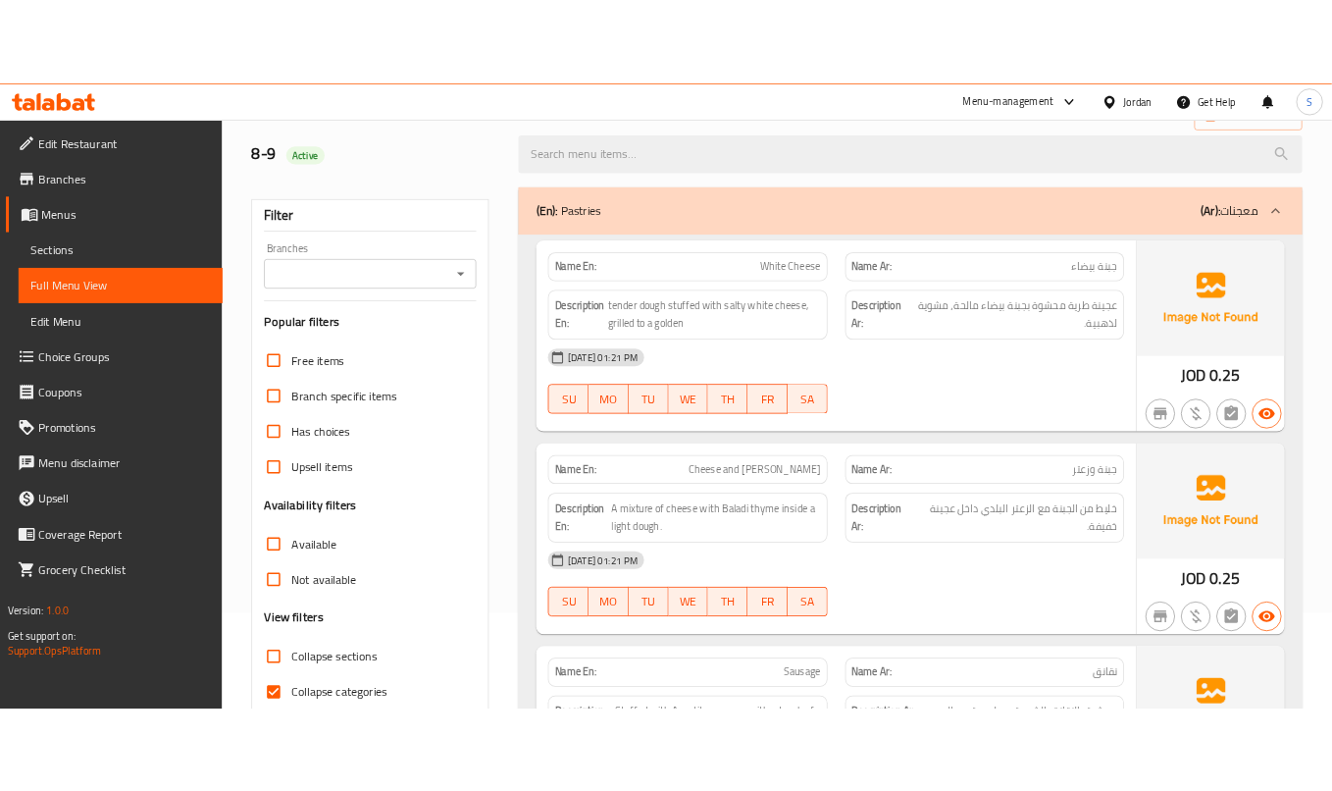
scroll to position [0, 0]
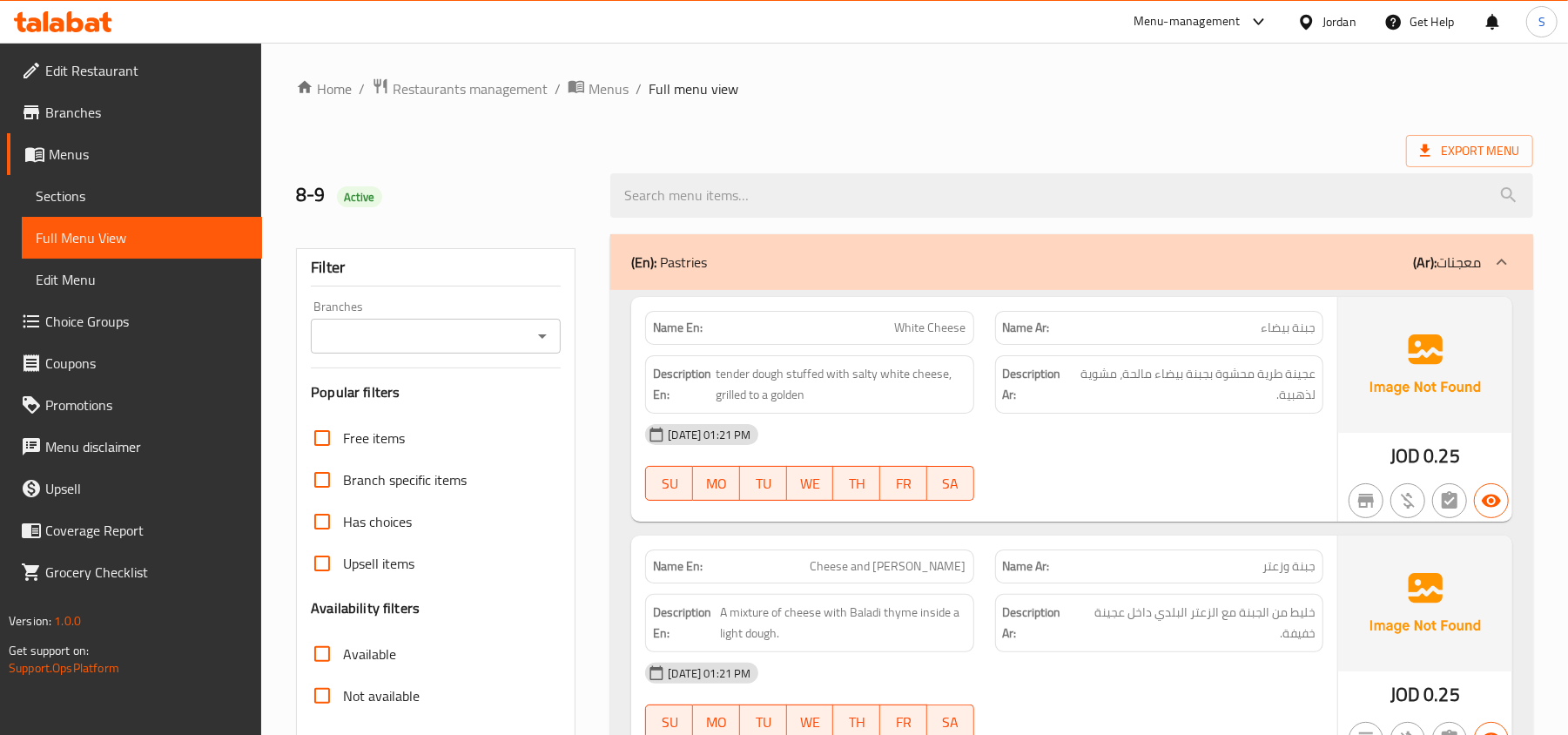
click at [1346, 87] on ol "Home / Restaurants management / Menus / Full menu view" at bounding box center [915, 89] width 1238 height 23
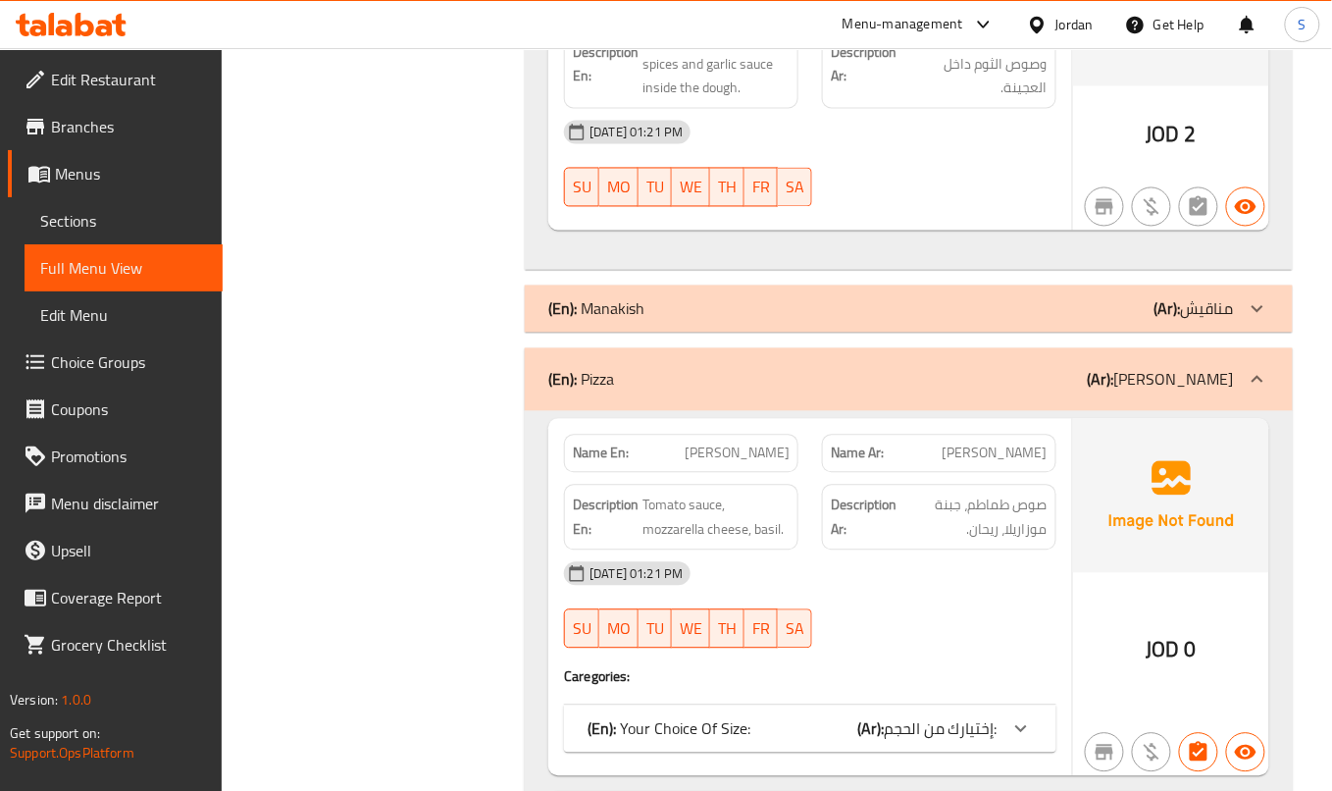
scroll to position [9023, 0]
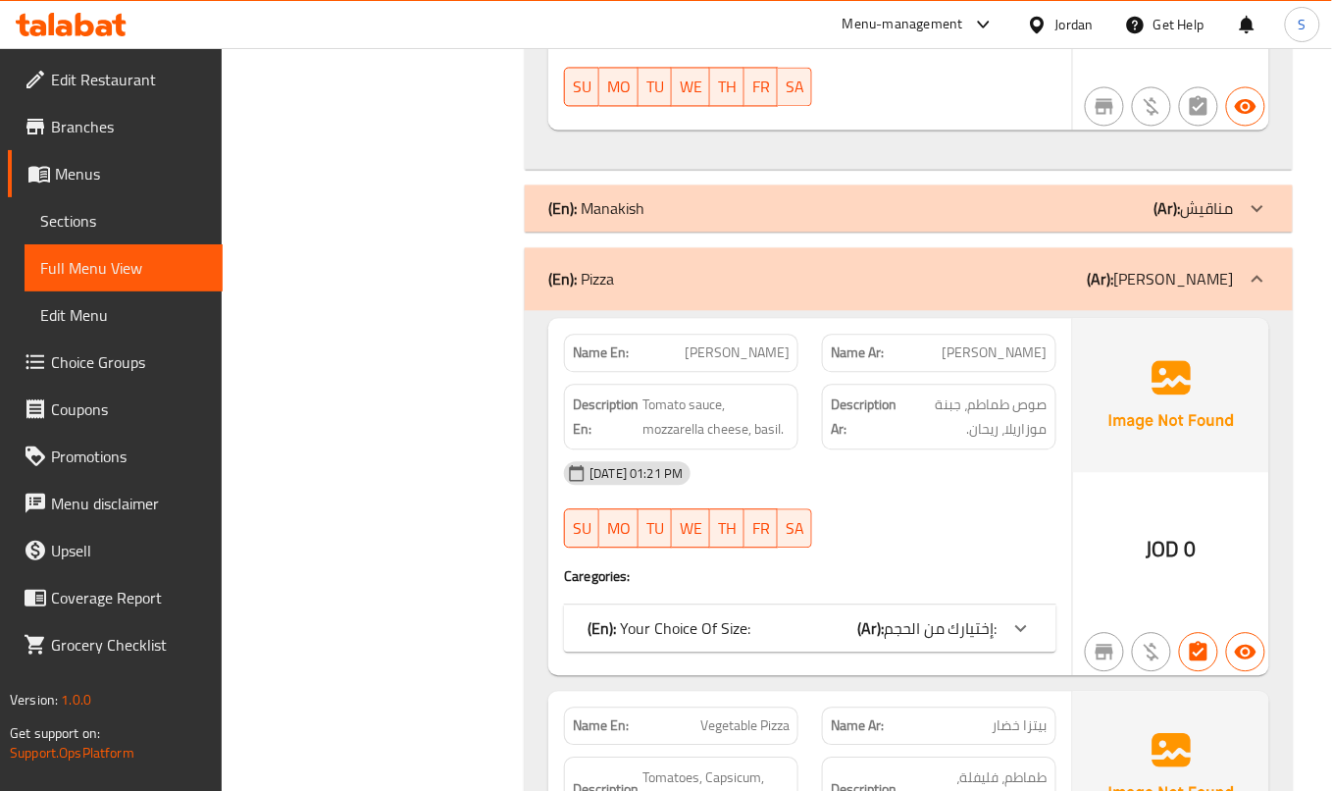
click at [1107, 267] on div "(En): Pizza (Ar): بيتزا" at bounding box center [891, 279] width 686 height 24
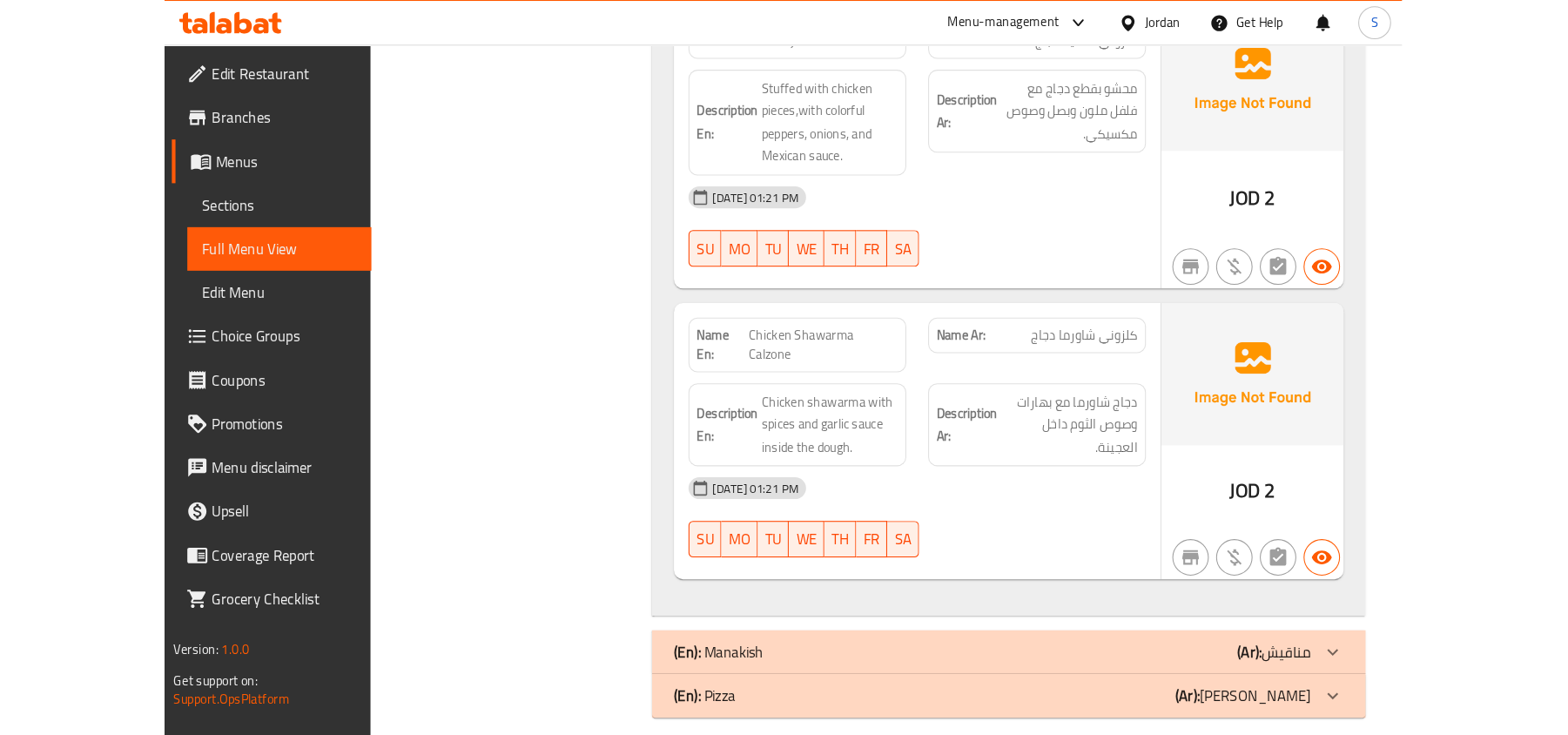
scroll to position [6834, 0]
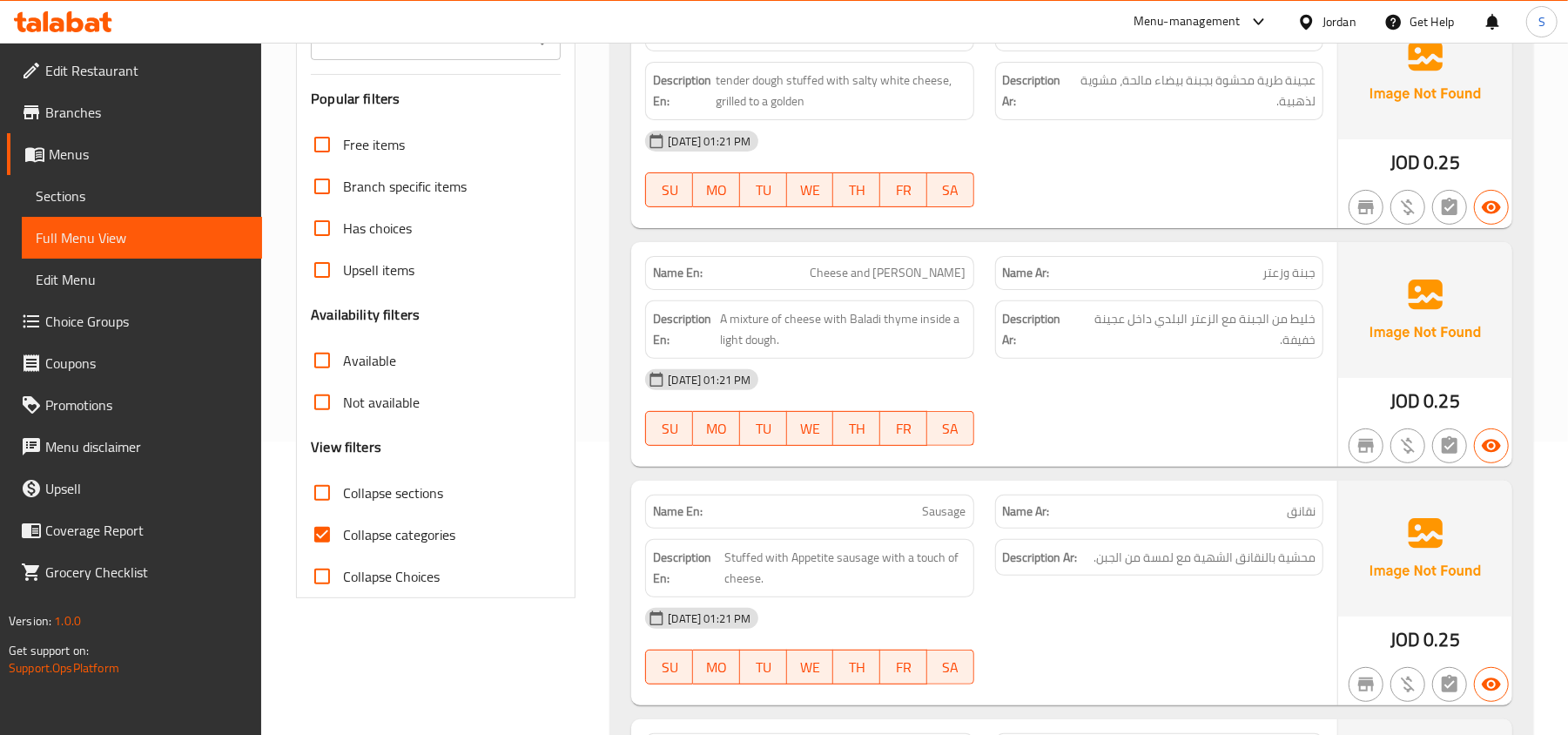
scroll to position [0, 0]
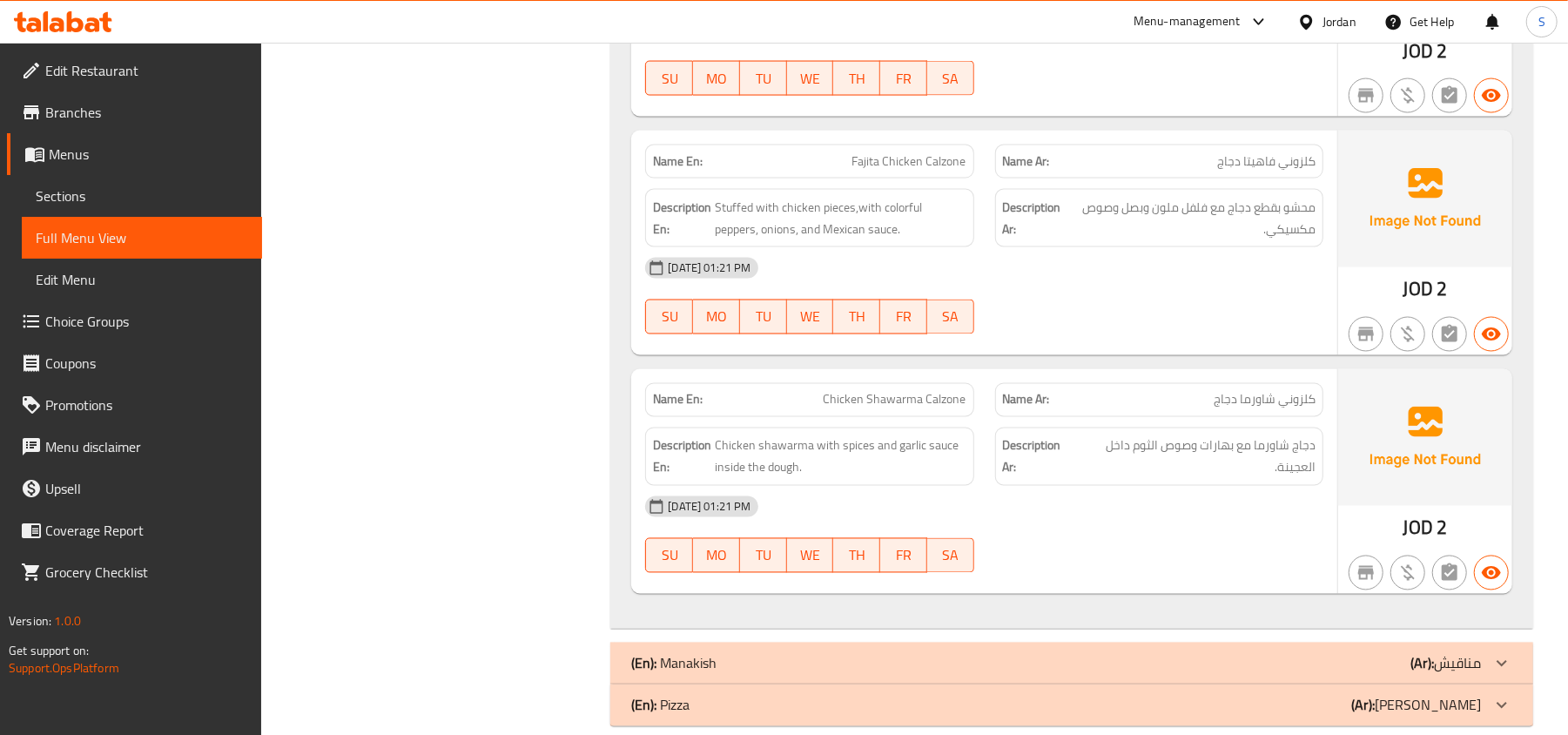
scroll to position [6834, 0]
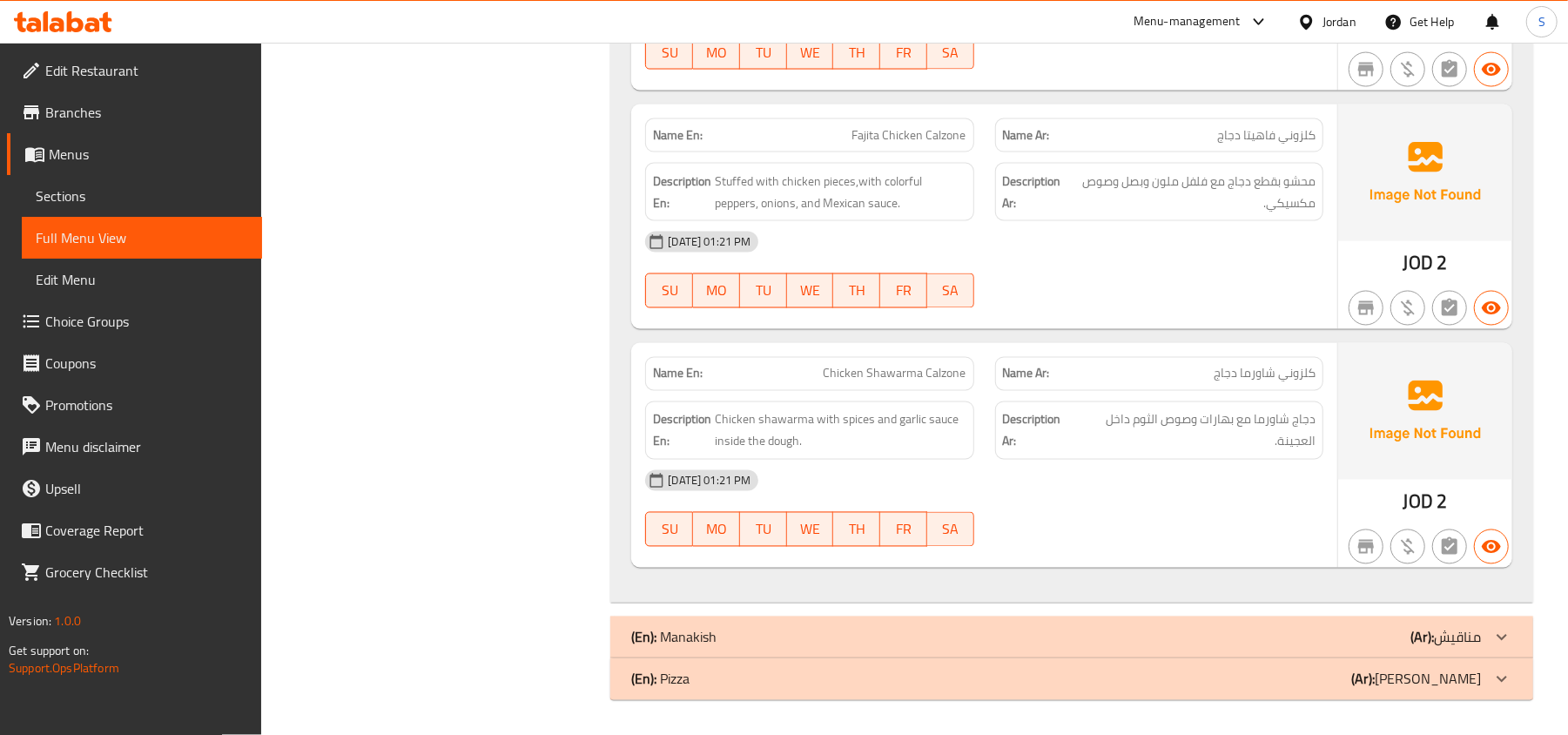
click at [1146, 644] on div "(En): Manakish (Ar): مناقيش" at bounding box center [1056, 637] width 850 height 21
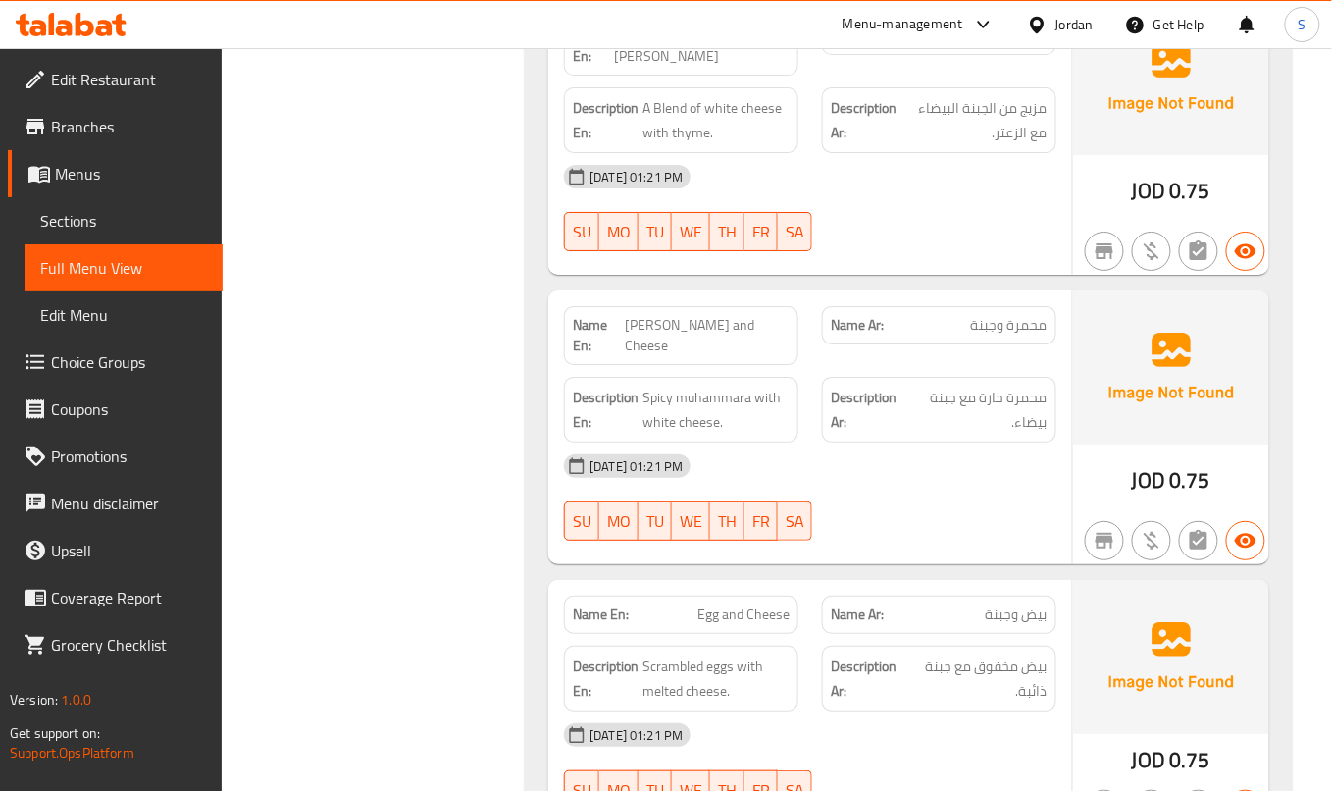
scroll to position [9923, 0]
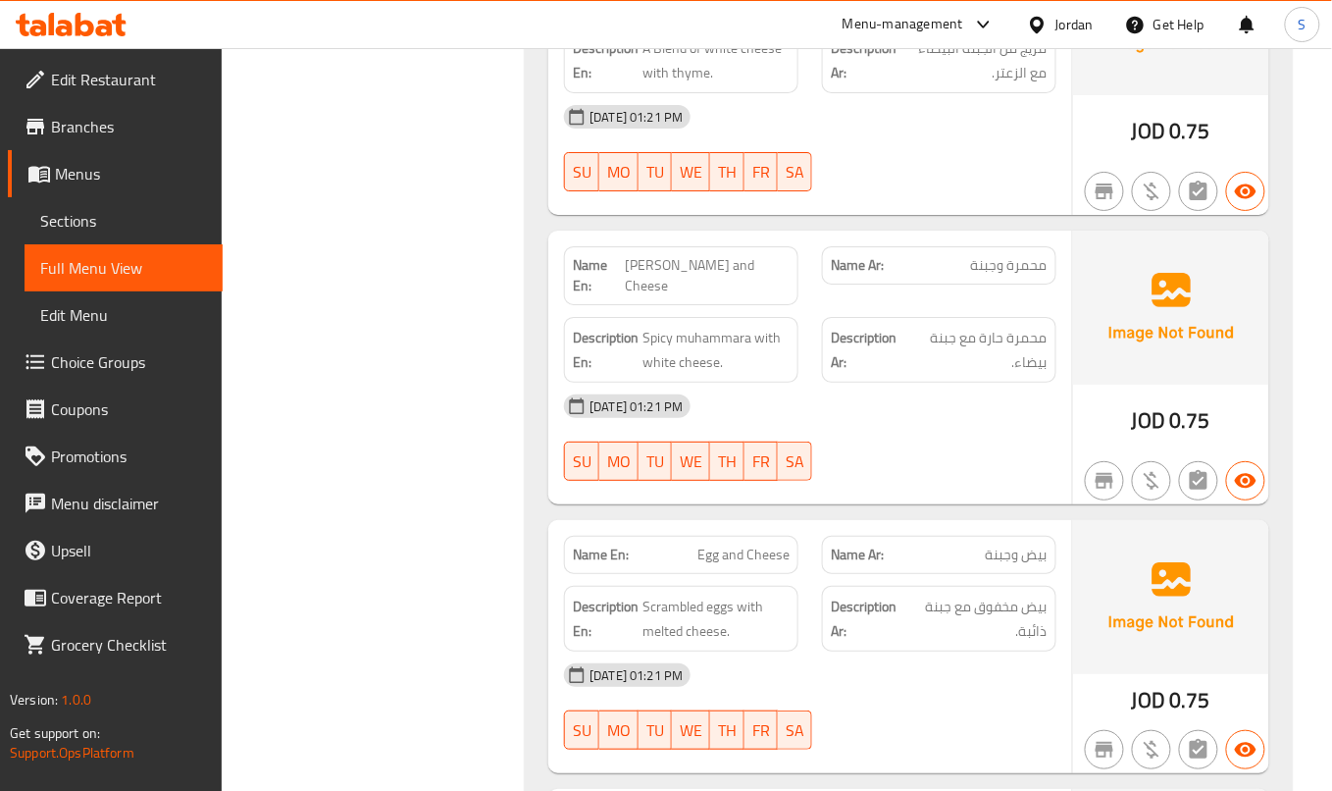
click at [745, 544] on span "Egg and Cheese" at bounding box center [743, 554] width 92 height 21
click at [746, 544] on span "Egg and Cheese" at bounding box center [743, 554] width 92 height 21
click at [730, 544] on span "Egg and Cheese" at bounding box center [743, 554] width 92 height 21
click at [732, 544] on span "Egg and Cheese" at bounding box center [743, 554] width 92 height 21
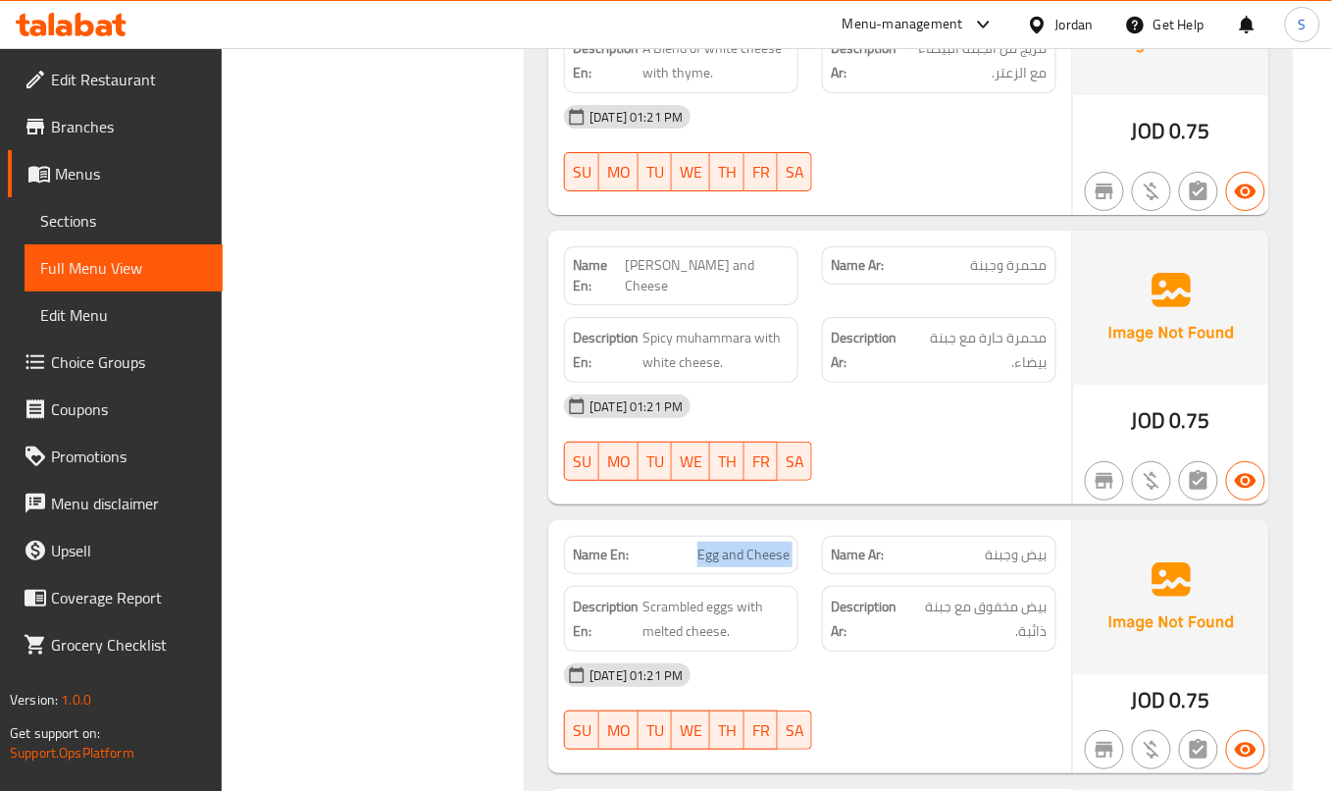
click at [732, 544] on span "Egg and Cheese" at bounding box center [743, 554] width 92 height 21
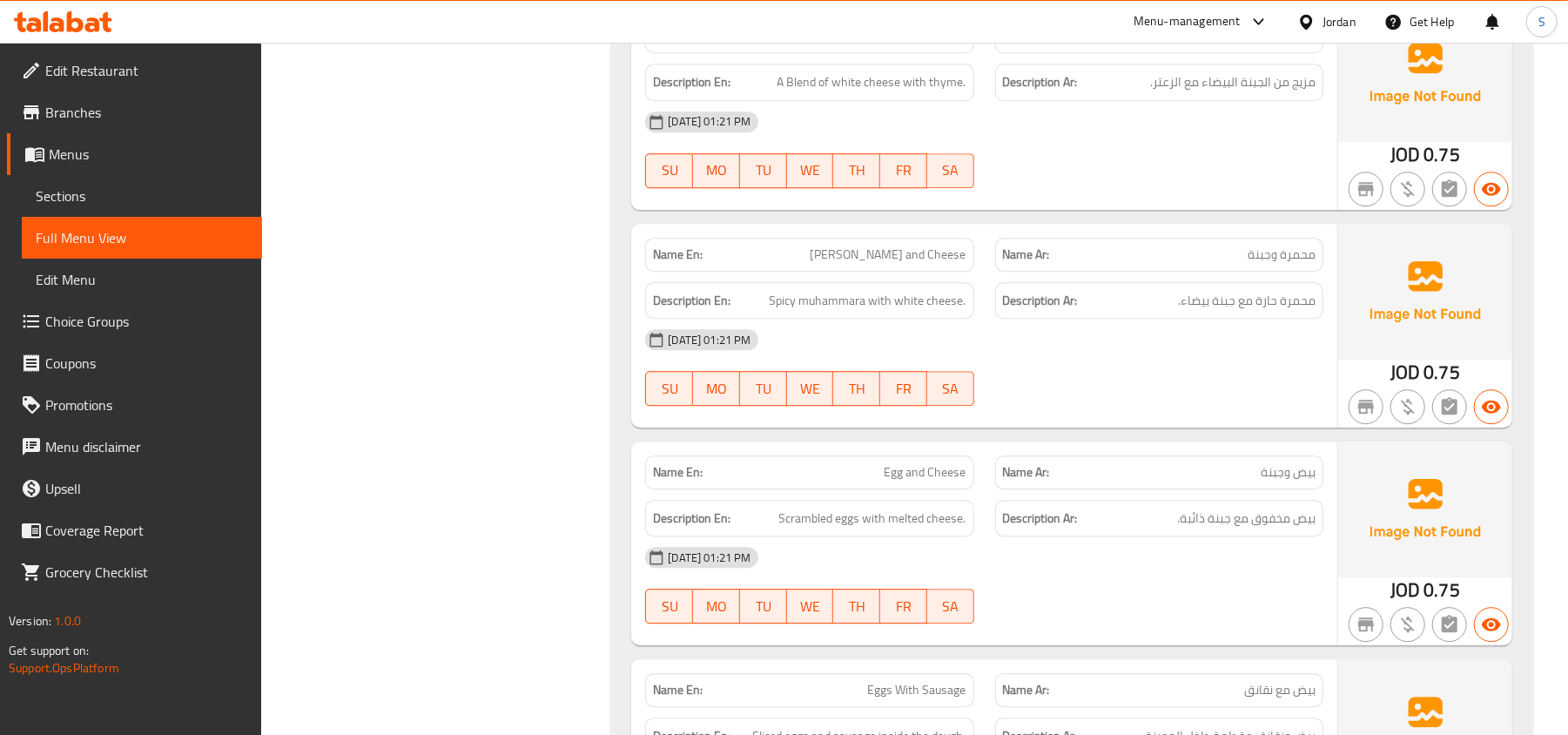
scroll to position [8091, 0]
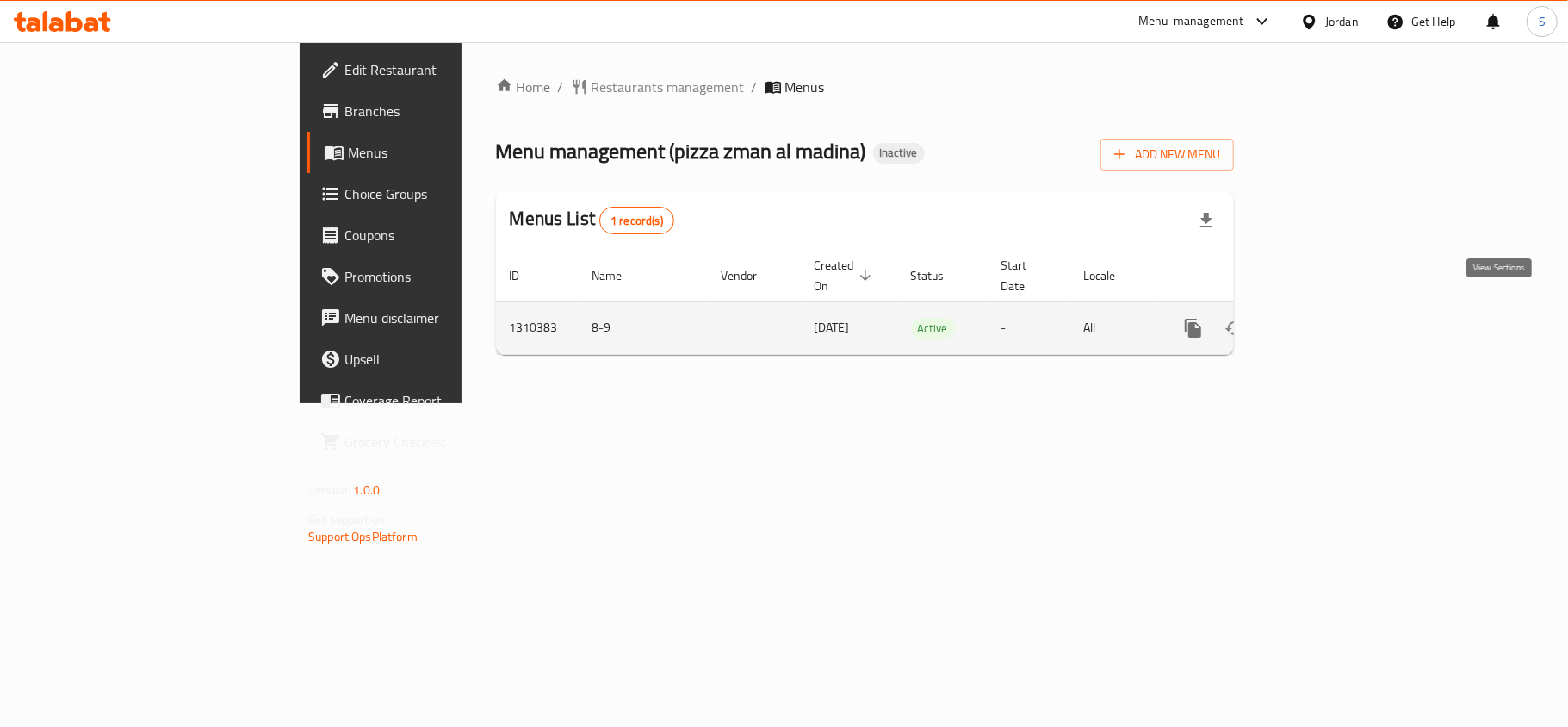
click at [1327, 318] on icon "enhanced table" at bounding box center [1318, 328] width 21 height 21
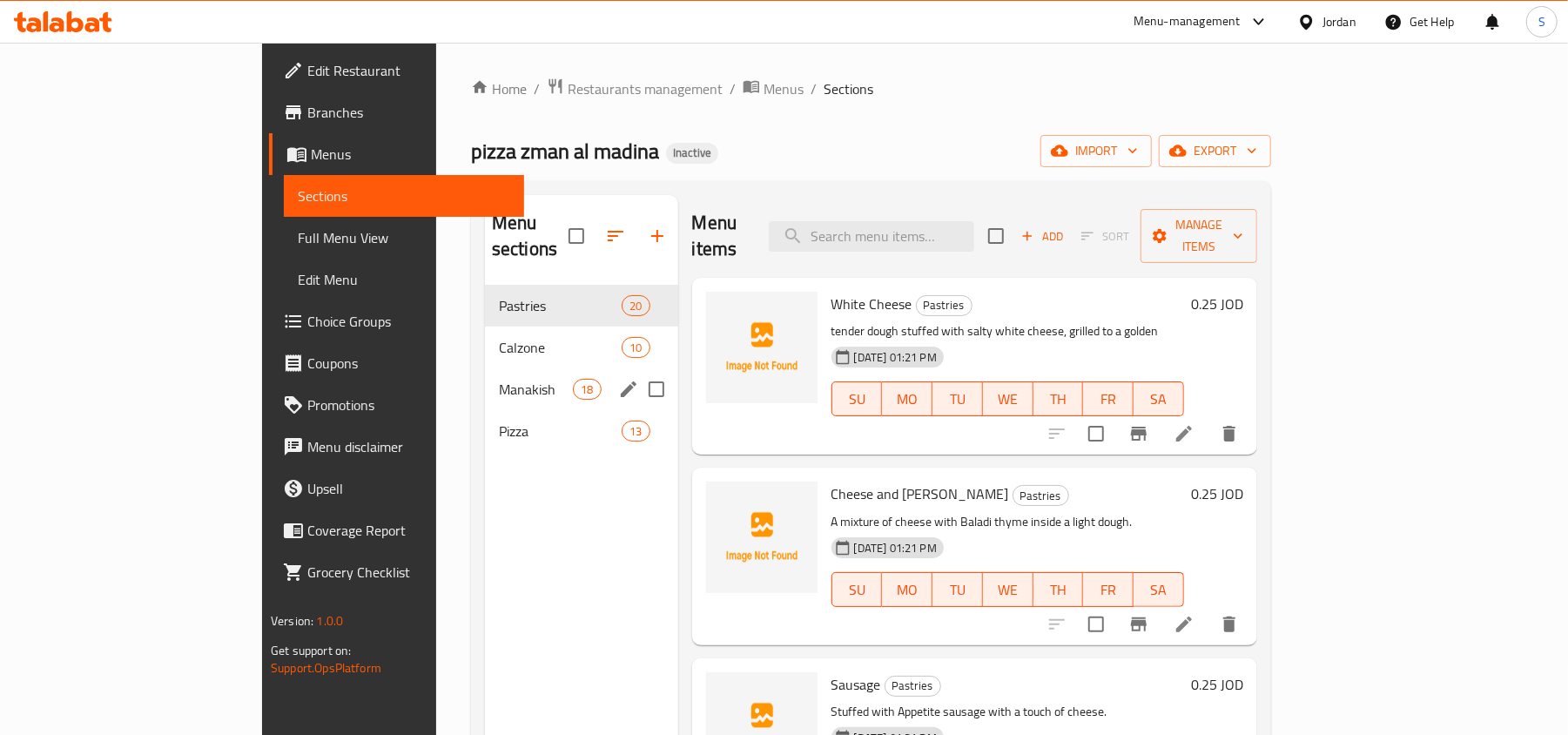
click at [499, 379] on span "Manakish" at bounding box center [535, 390] width 74 height 21
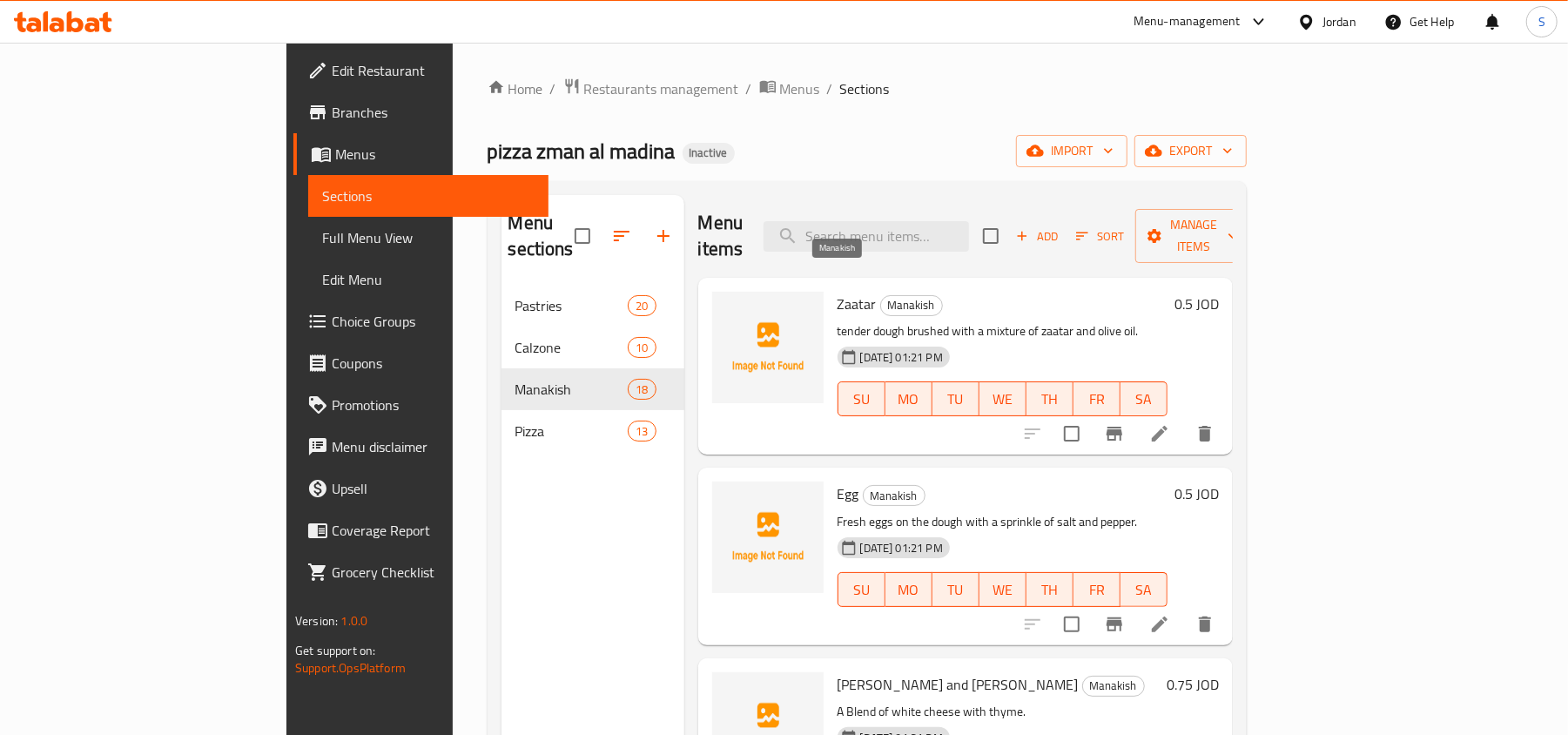
click at [882, 295] on span "Manakish" at bounding box center [912, 304] width 61 height 20
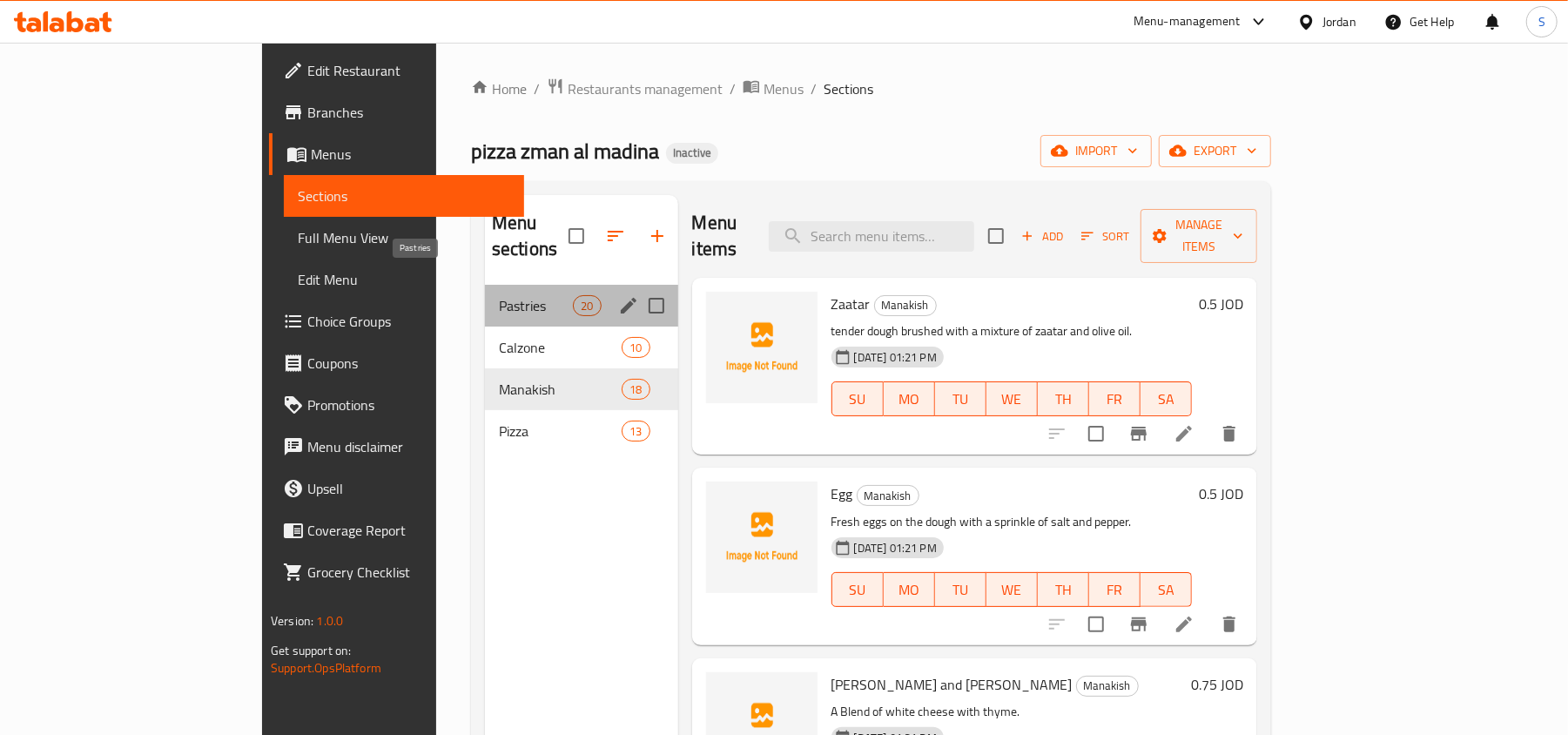
click at [499, 295] on span "Pastries" at bounding box center [535, 305] width 74 height 21
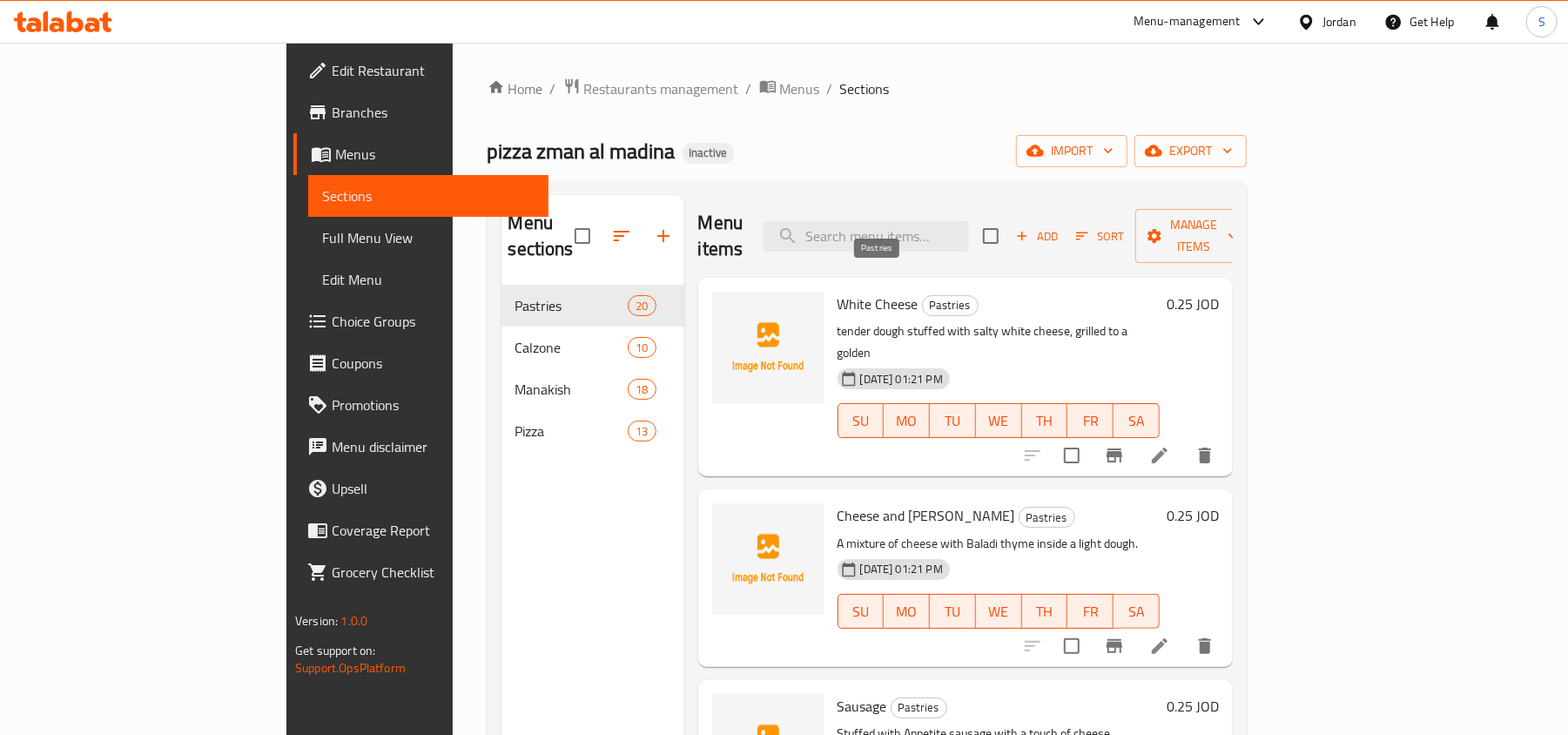
click at [923, 295] on span "Pastries" at bounding box center [951, 304] width 55 height 20
copy span "Pastries"
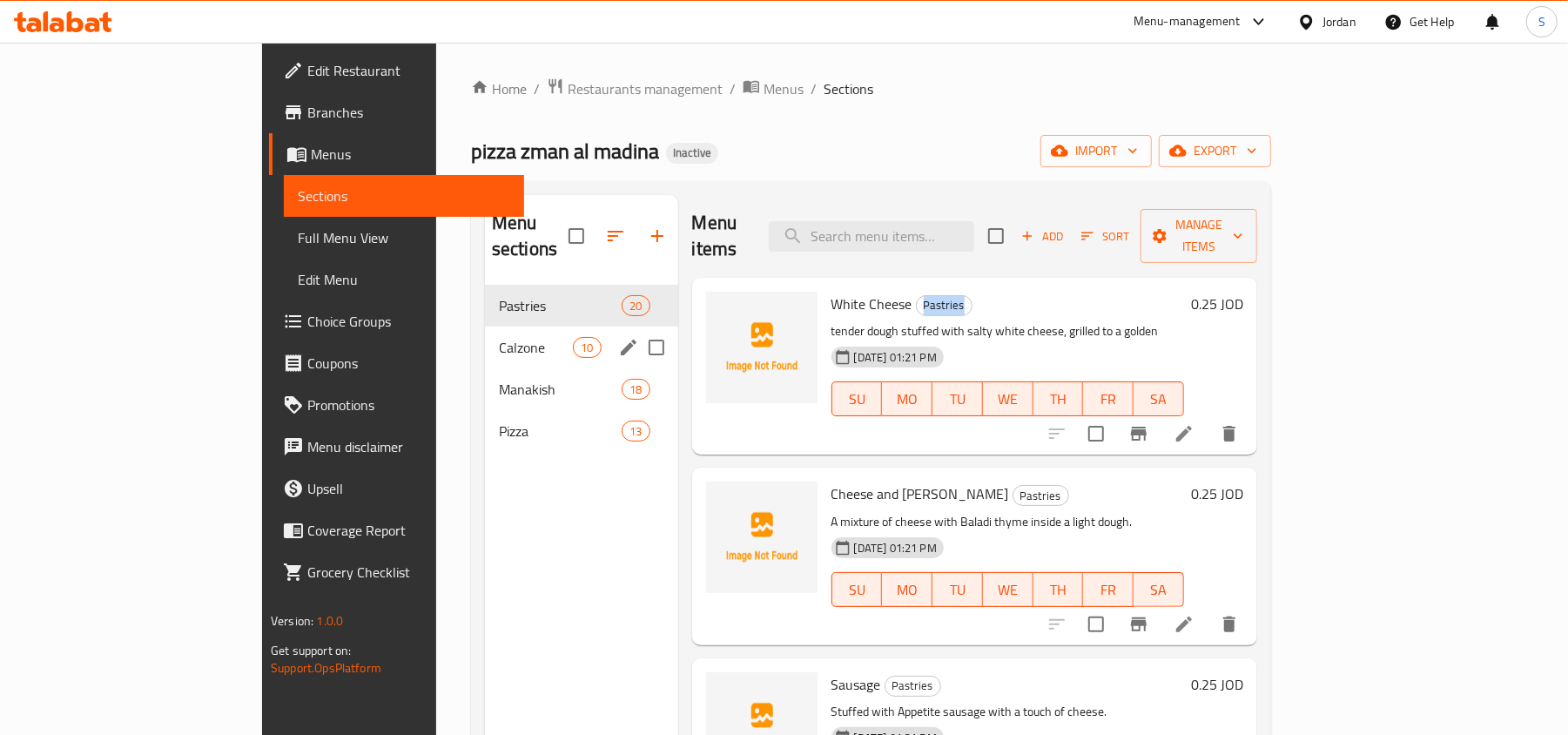
click at [485, 368] on div "Manakish 18" at bounding box center [582, 389] width 194 height 42
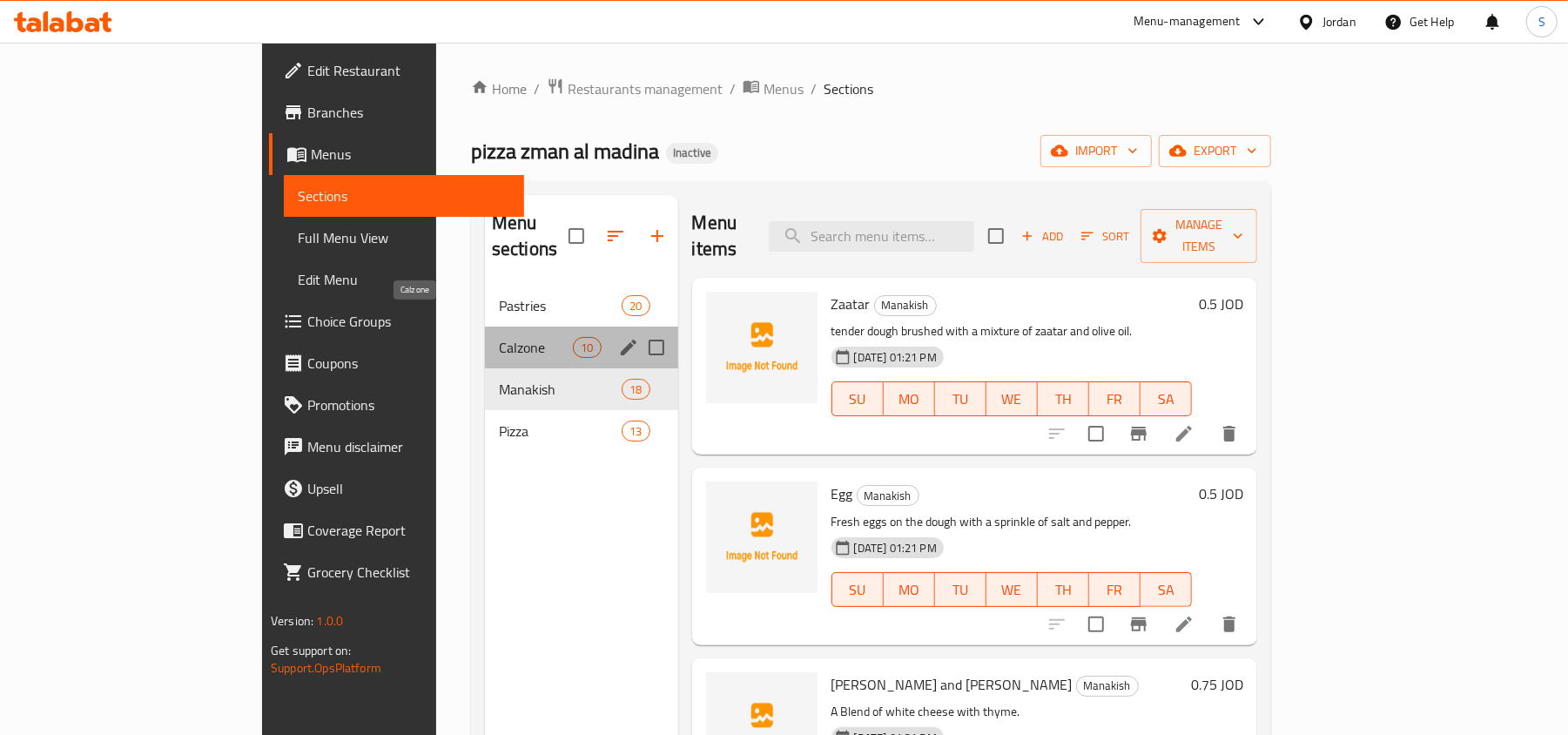
click at [499, 337] on span "Calzone" at bounding box center [535, 348] width 74 height 21
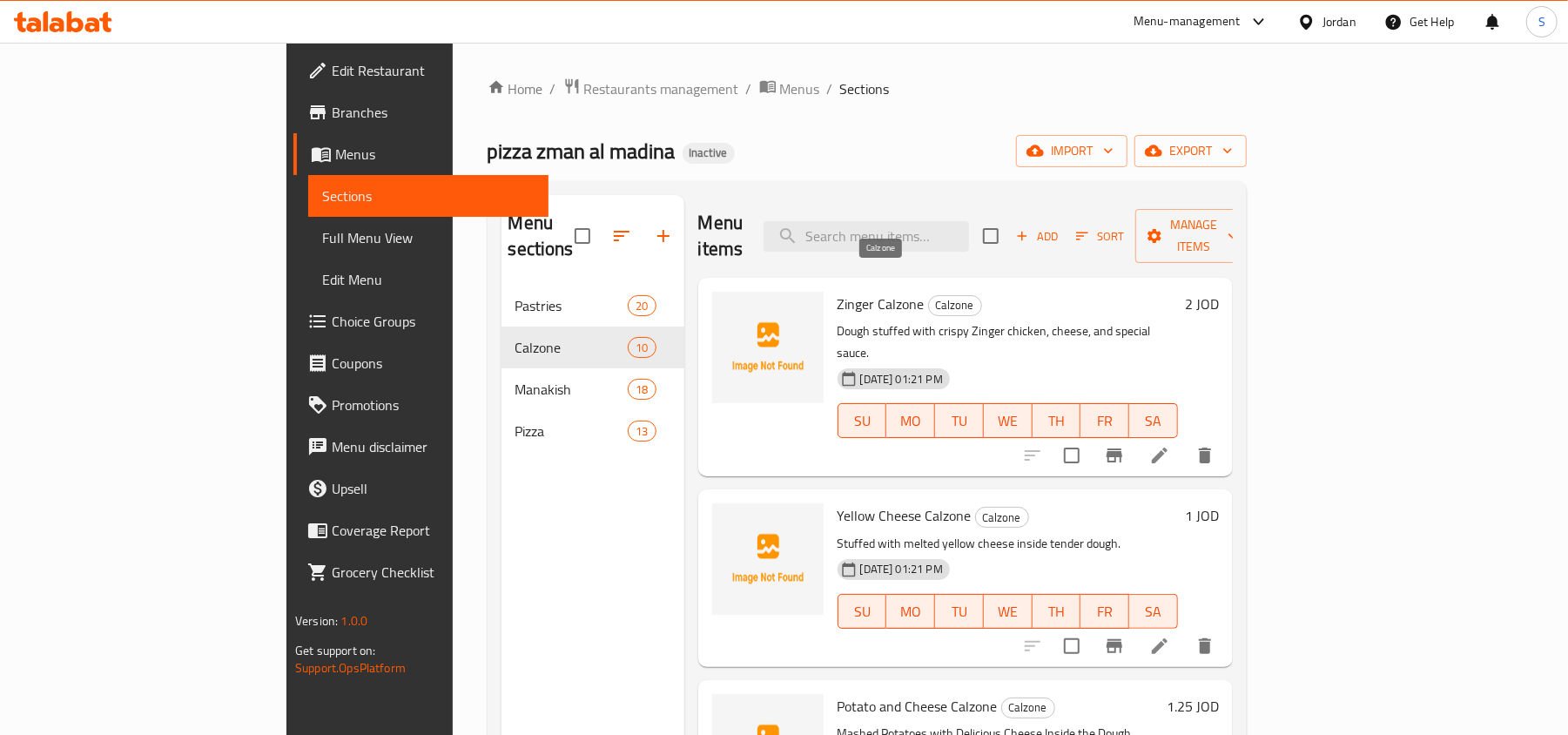
click at [929, 295] on span "Calzone" at bounding box center [954, 304] width 52 height 20
copy span "Calzone"
